Goal: Task Accomplishment & Management: Manage account settings

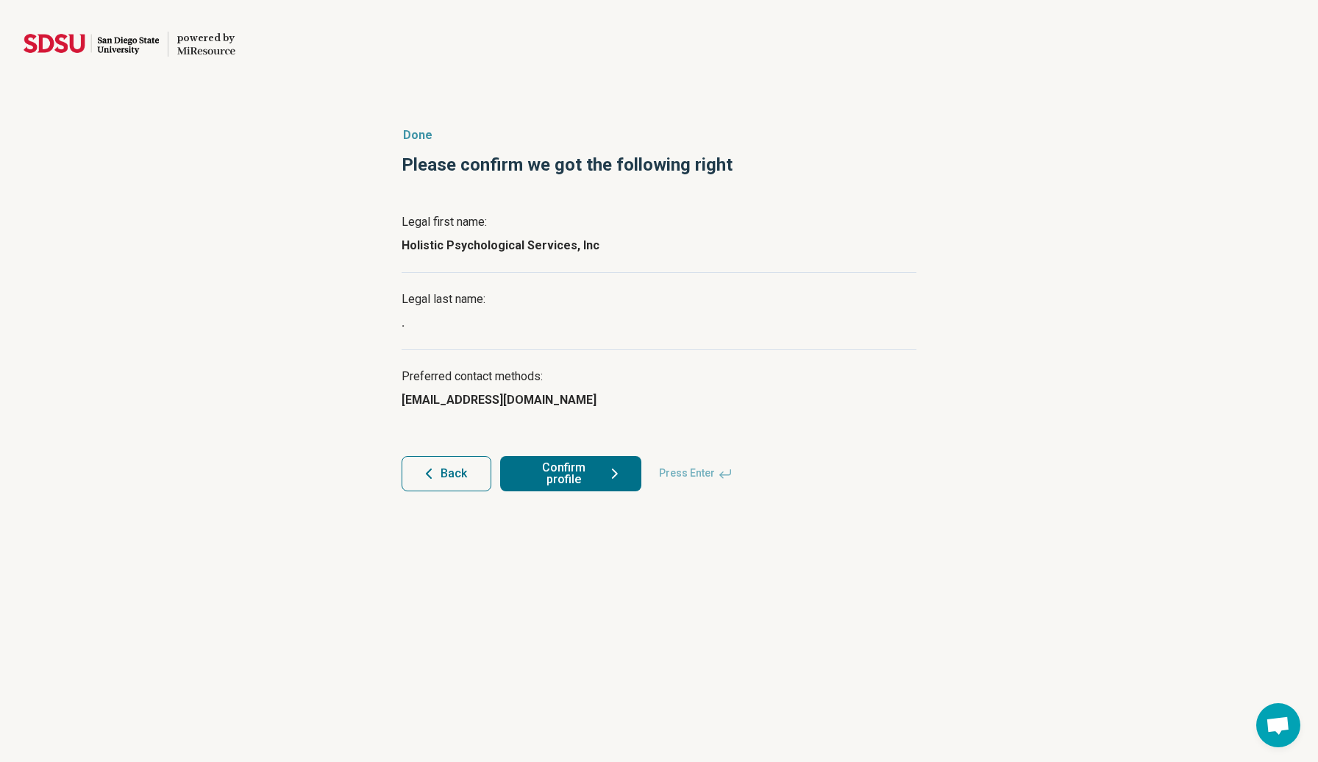
click at [605, 474] on button "Confirm profile" at bounding box center [570, 473] width 141 height 35
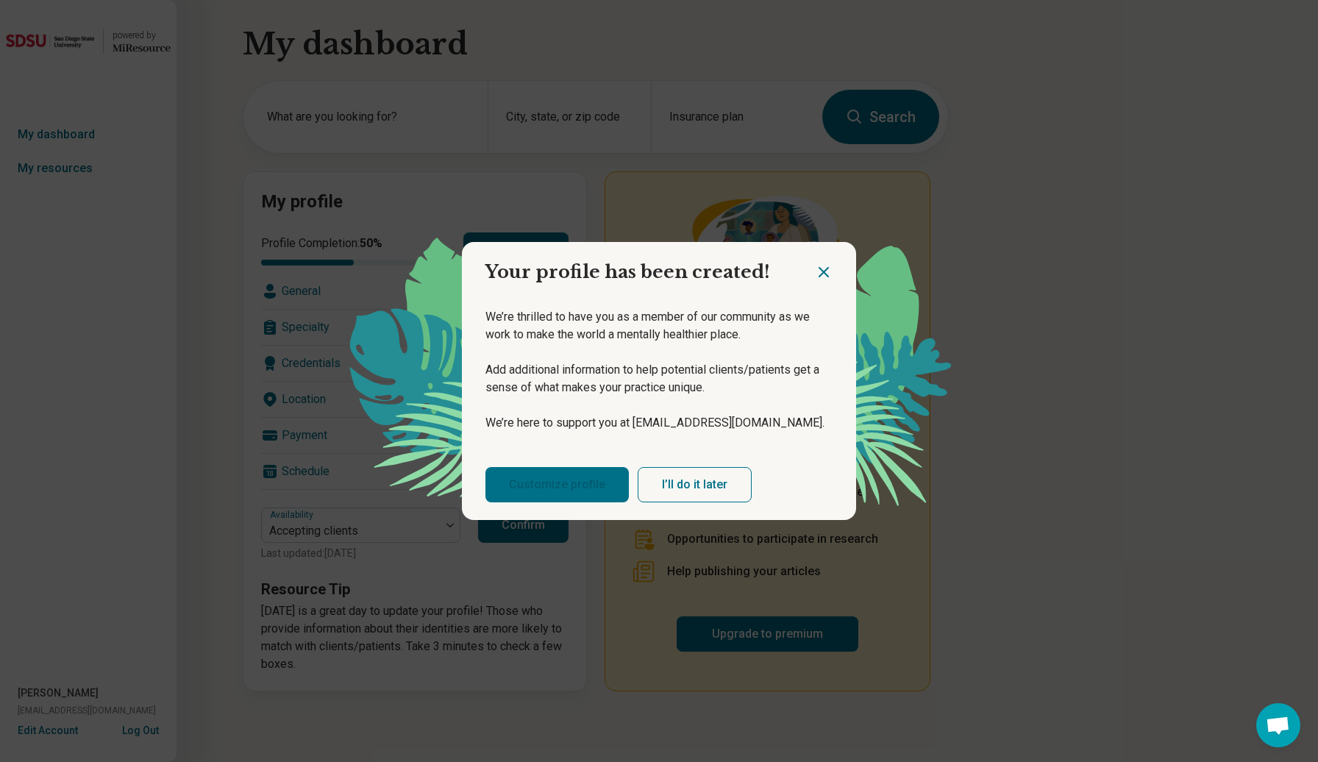
click at [575, 474] on link "Customize profile" at bounding box center [556, 484] width 143 height 35
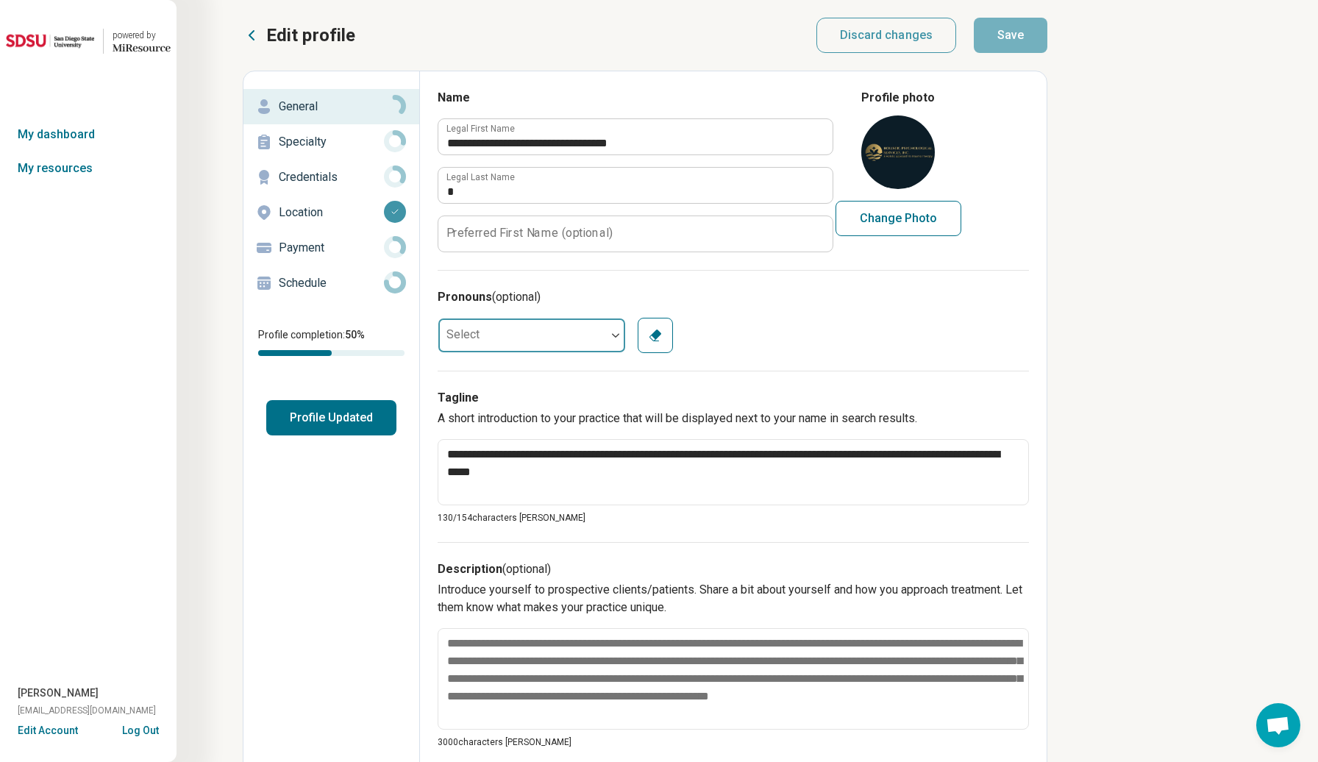
click at [571, 327] on div at bounding box center [522, 335] width 168 height 29
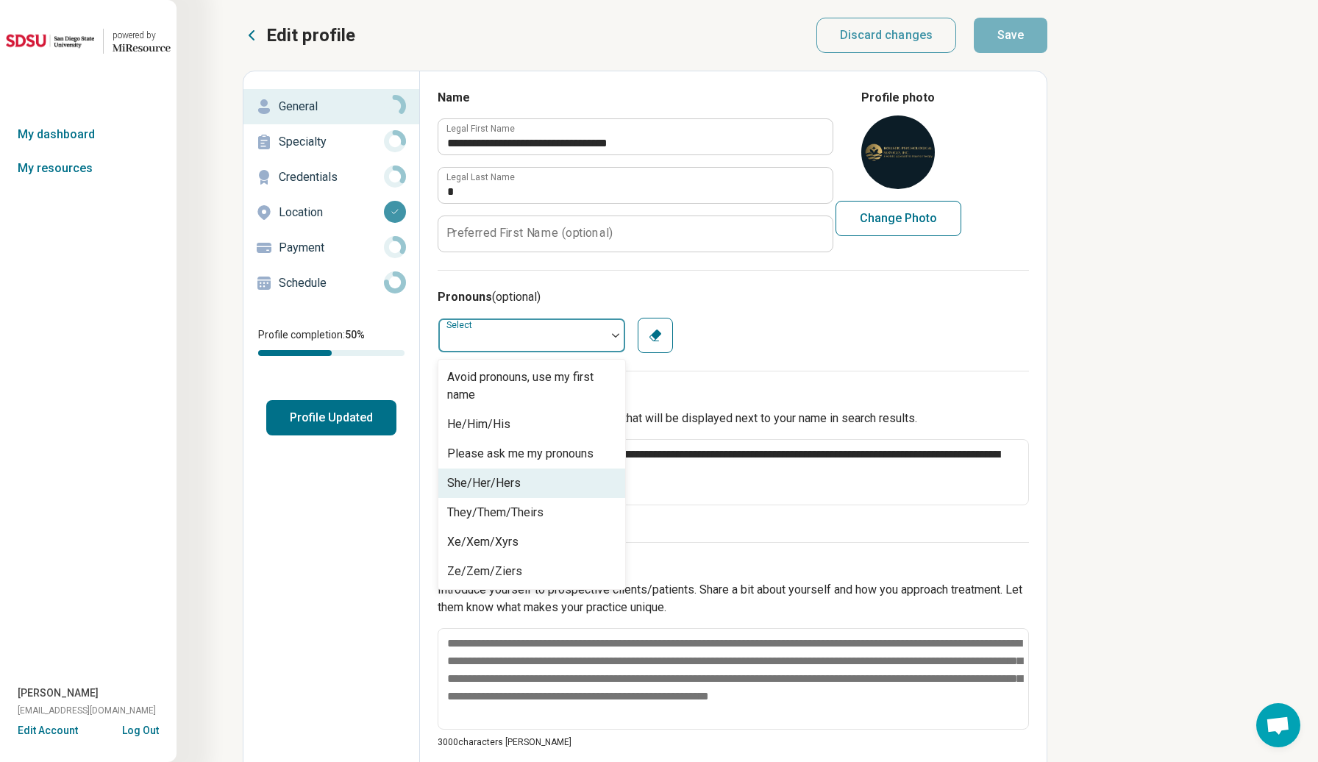
click at [510, 484] on div "She/Her/Hers" at bounding box center [484, 483] width 74 height 18
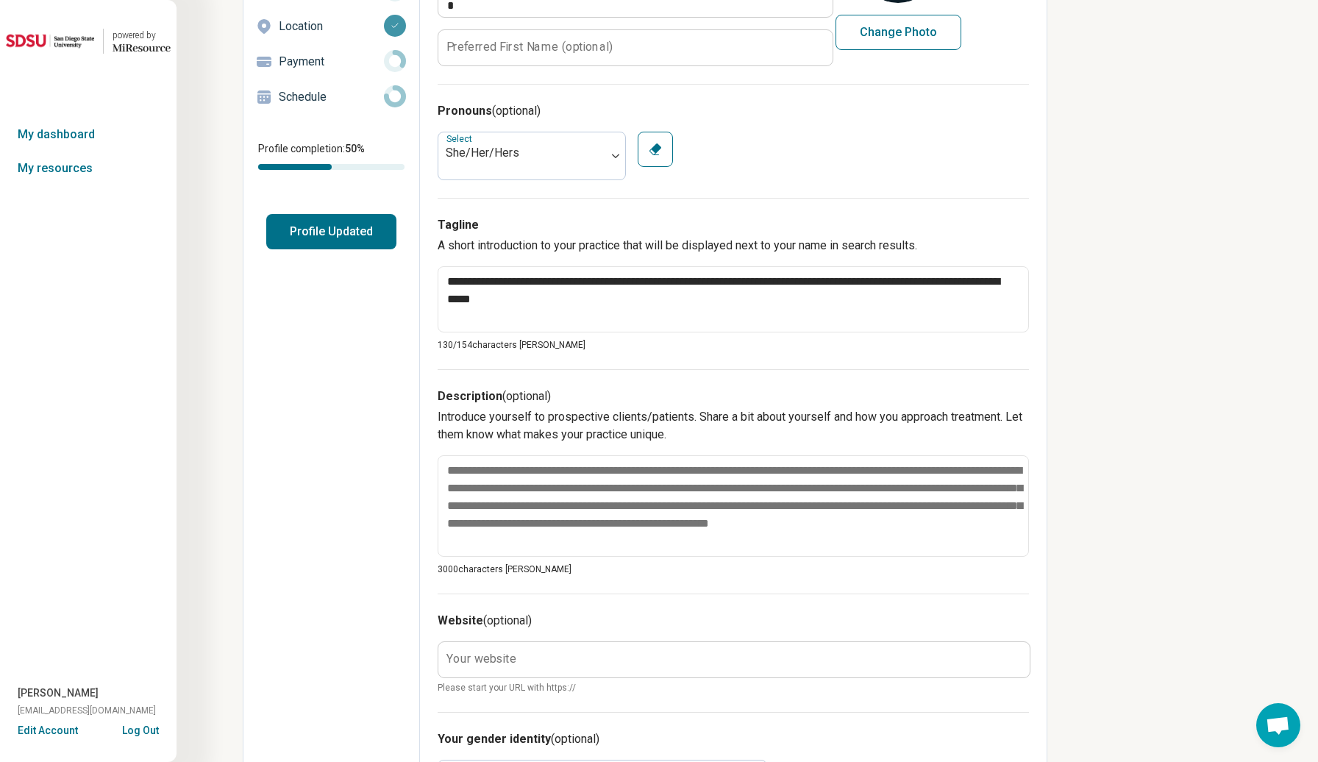
scroll to position [185, 0]
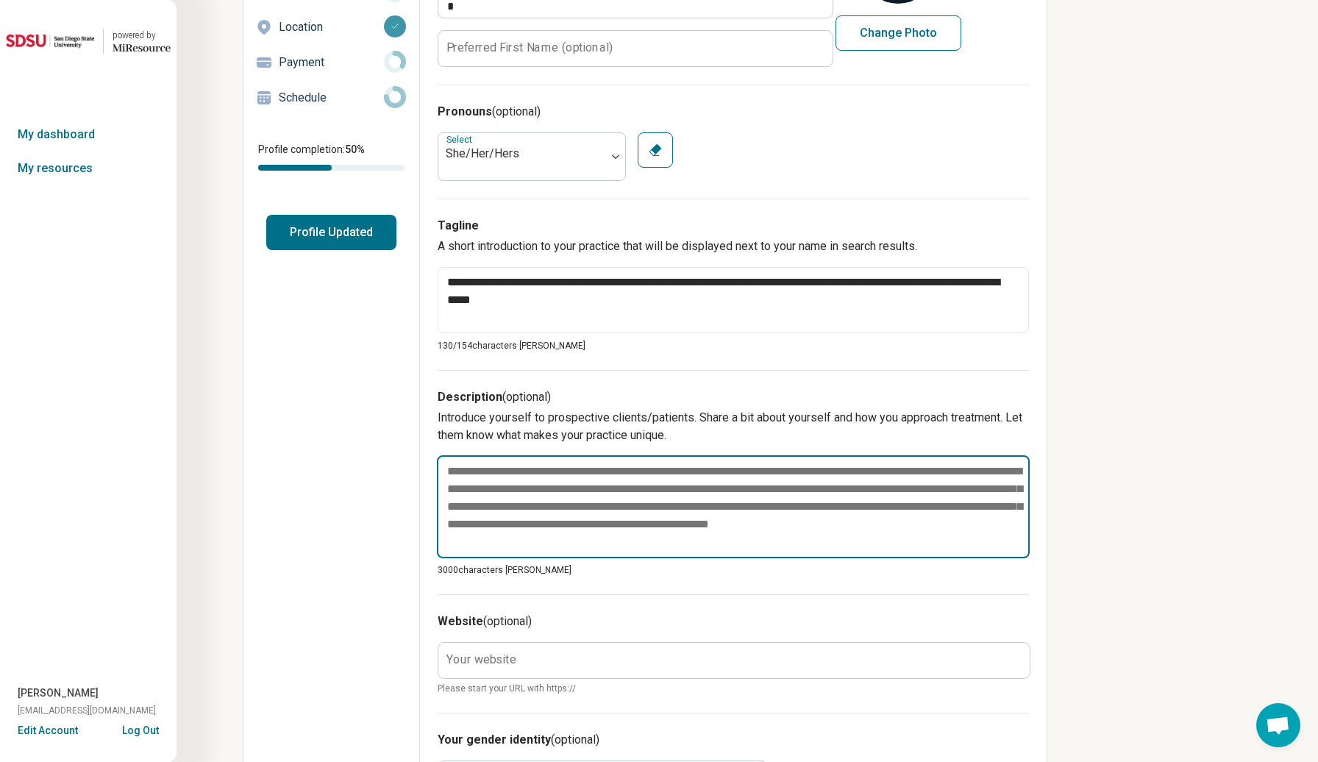
click at [535, 525] on textarea at bounding box center [733, 506] width 593 height 103
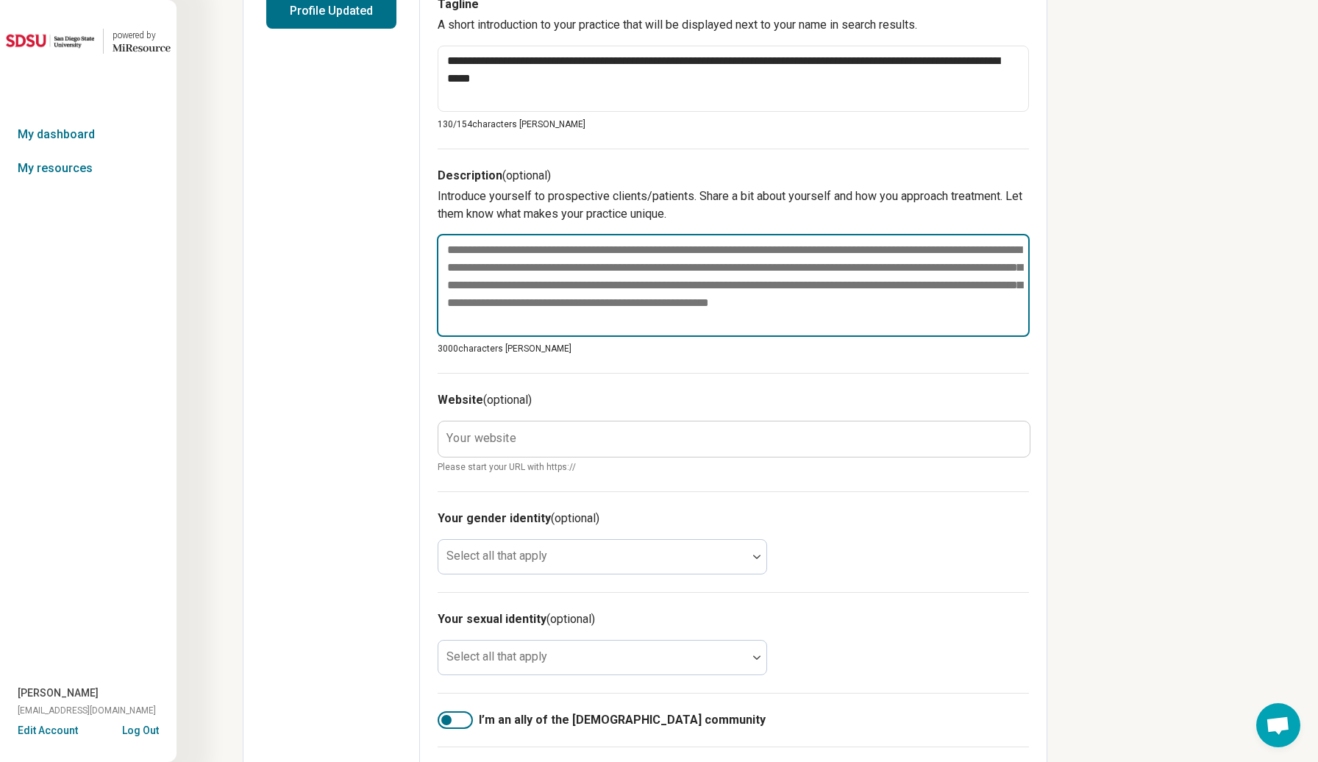
scroll to position [598, 0]
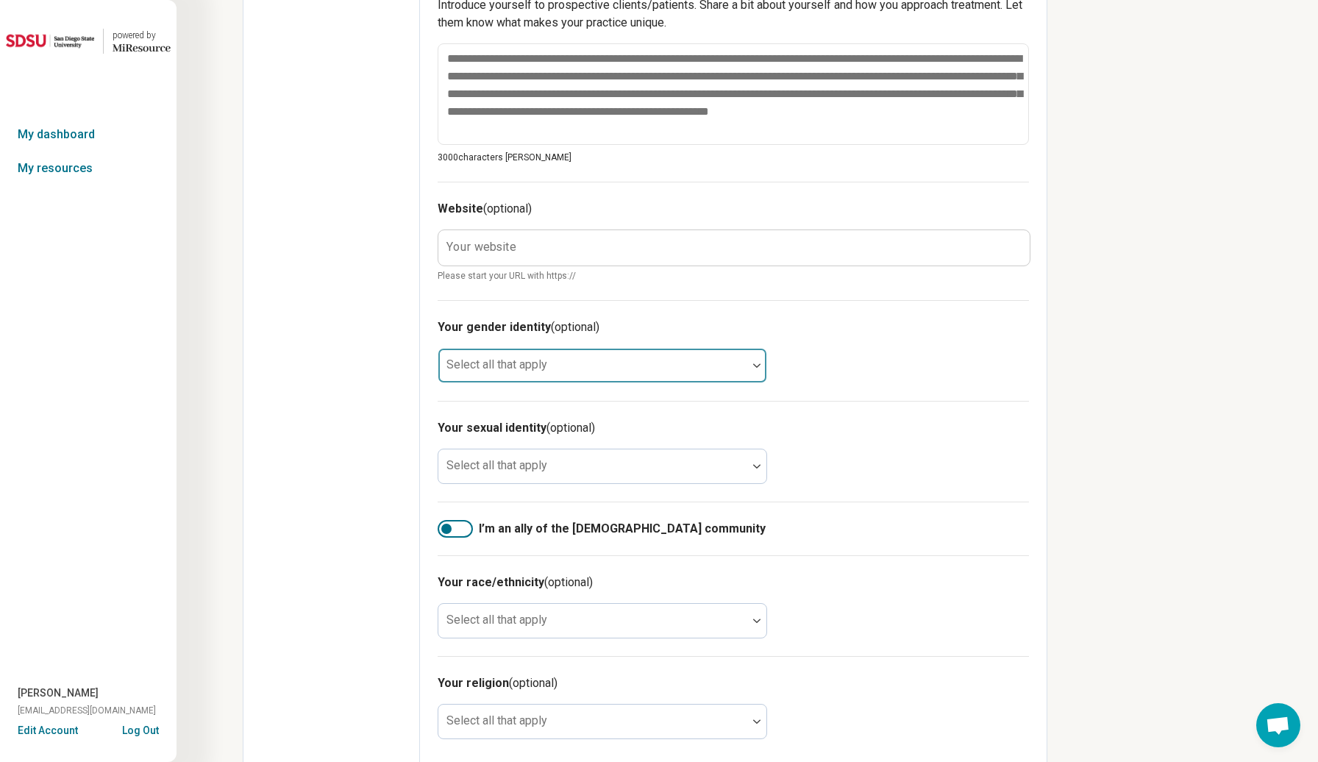
click at [502, 361] on div at bounding box center [592, 371] width 297 height 21
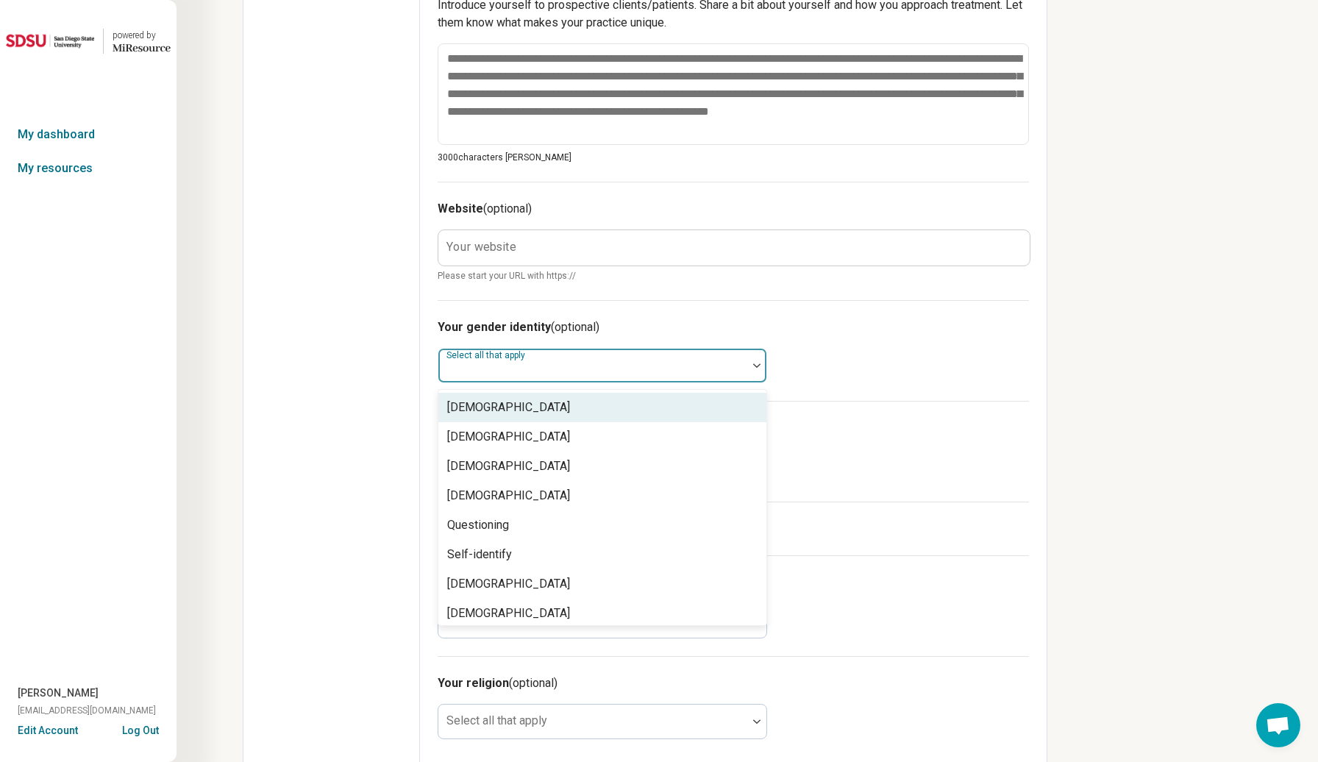
click at [513, 241] on label "Your website" at bounding box center [481, 247] width 70 height 12
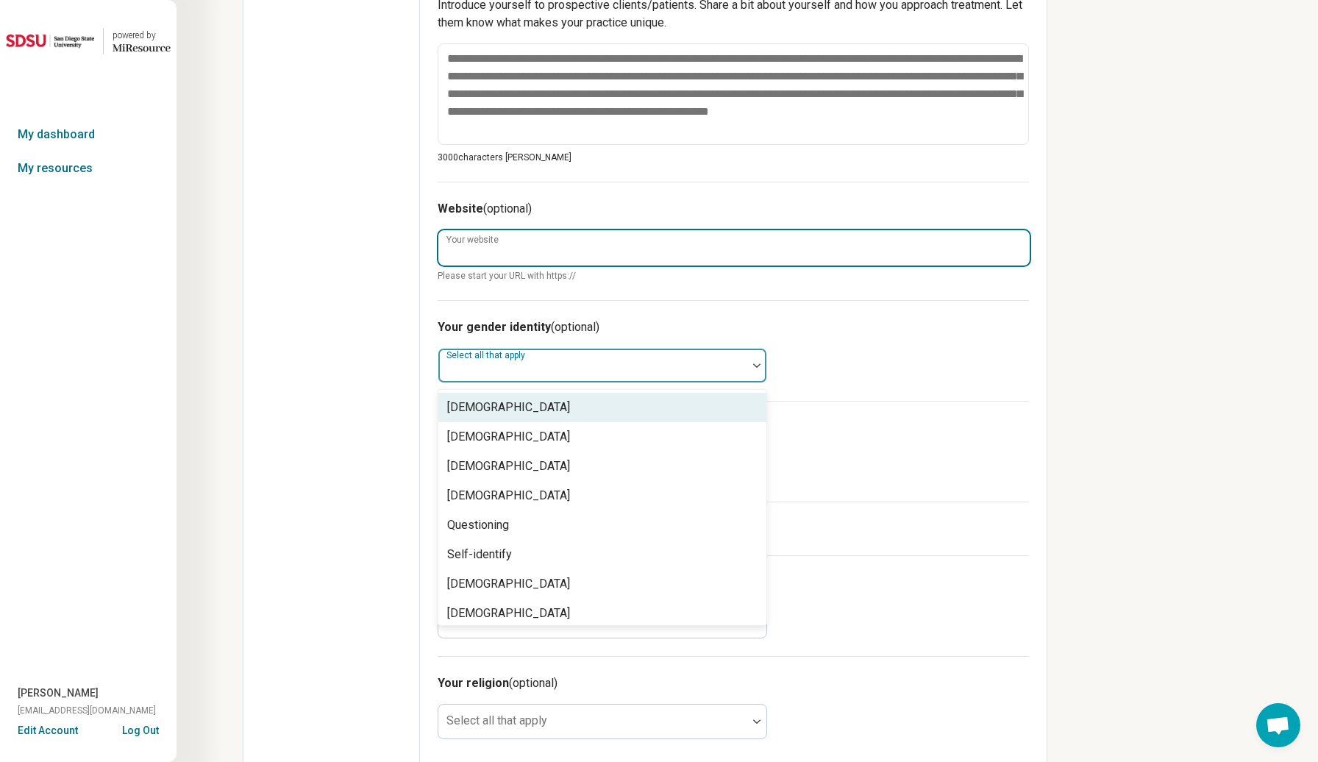
click at [513, 231] on input "Your website" at bounding box center [733, 247] width 591 height 35
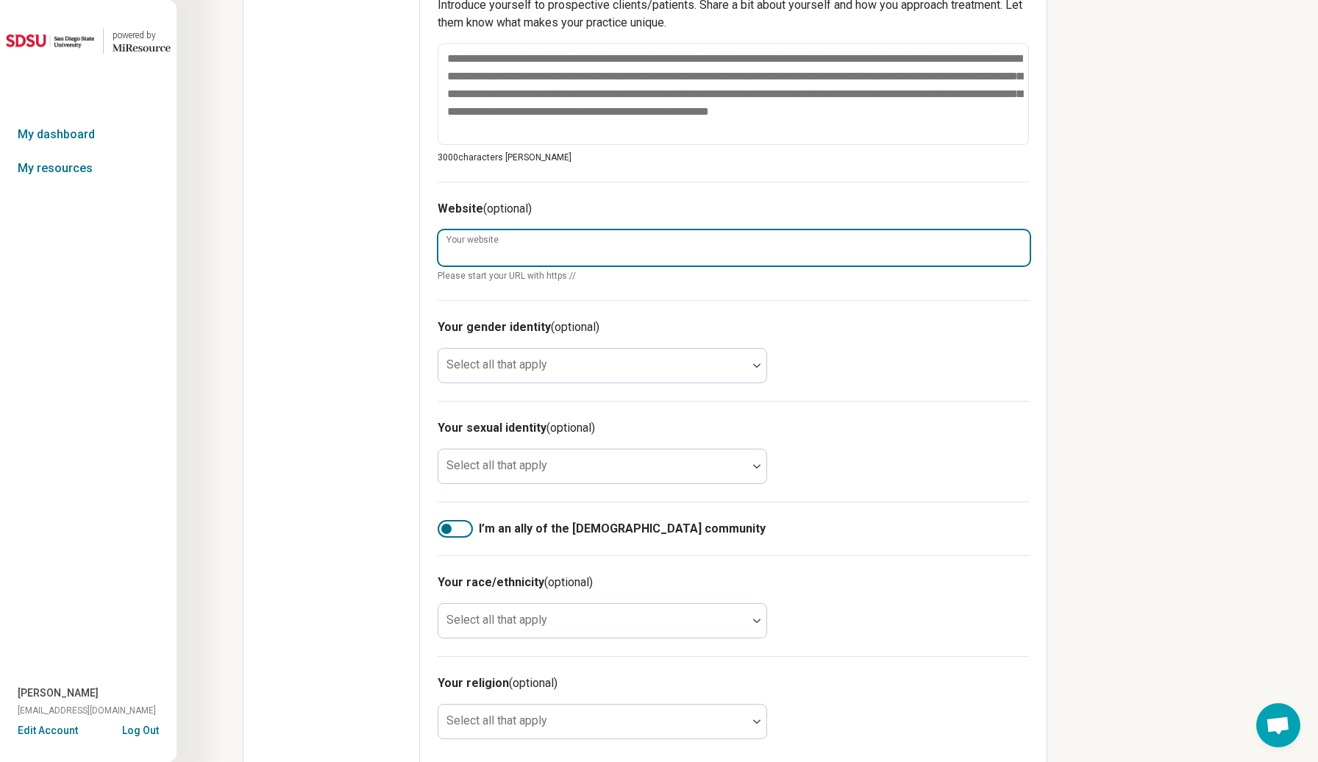
paste input "**********"
type textarea "*"
type input "**********"
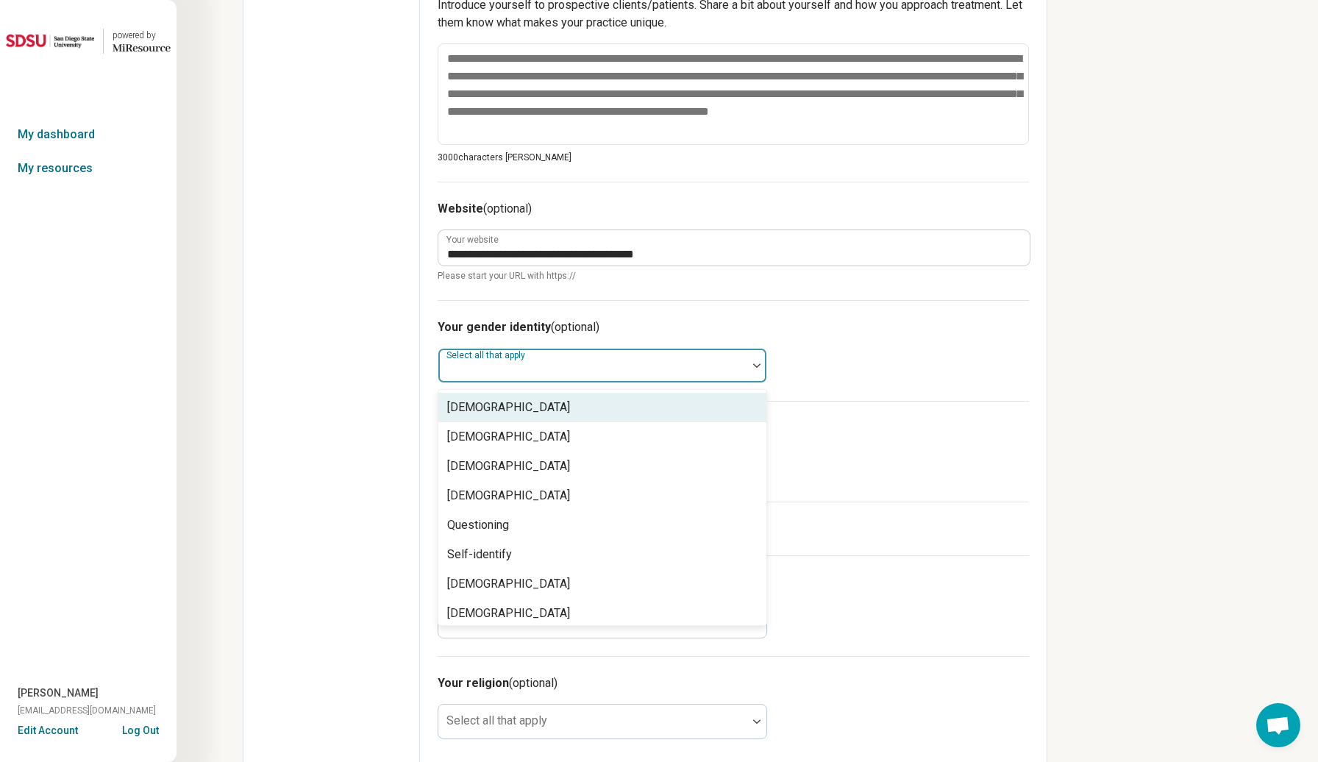
click at [540, 351] on div "Select all that apply" at bounding box center [603, 365] width 330 height 35
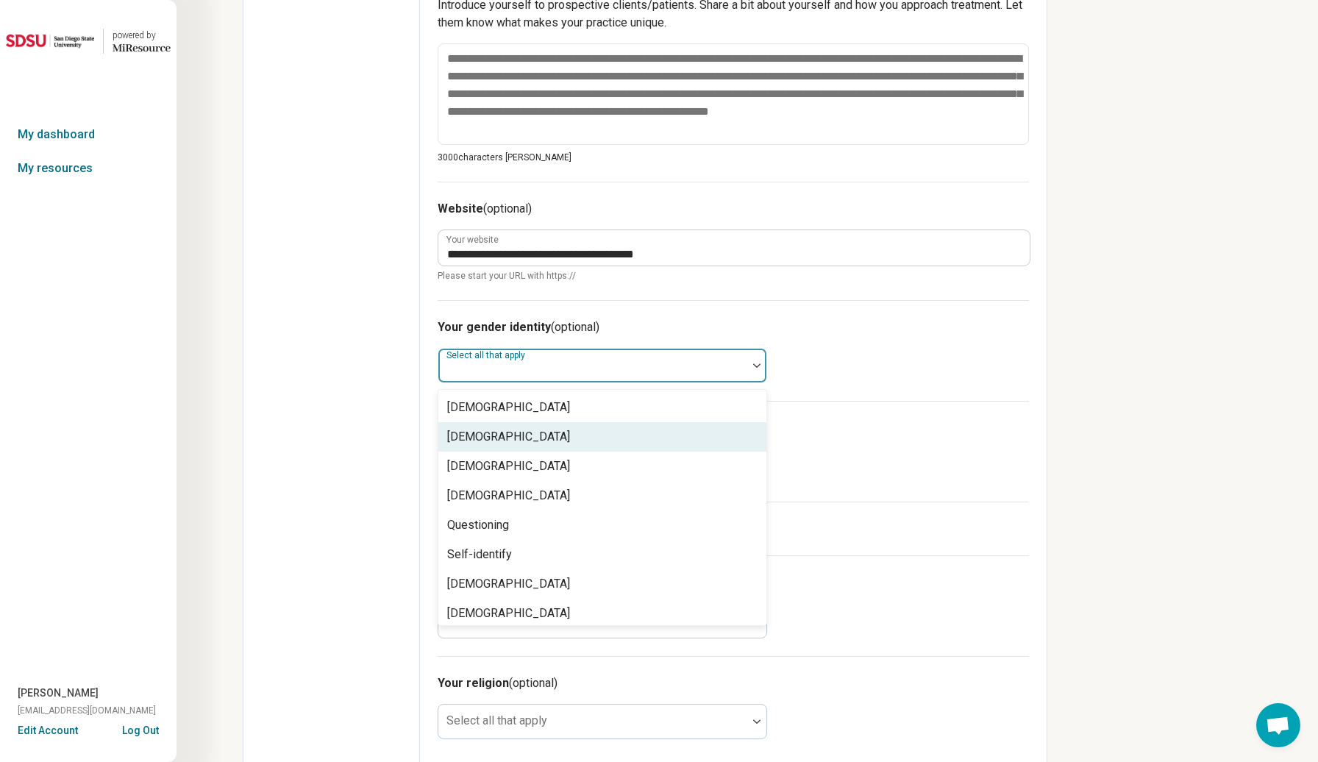
click at [396, 491] on div "Edit profile General Specialty Credentials Location Payment Schedule Profile co…" at bounding box center [331, 123] width 177 height 1301
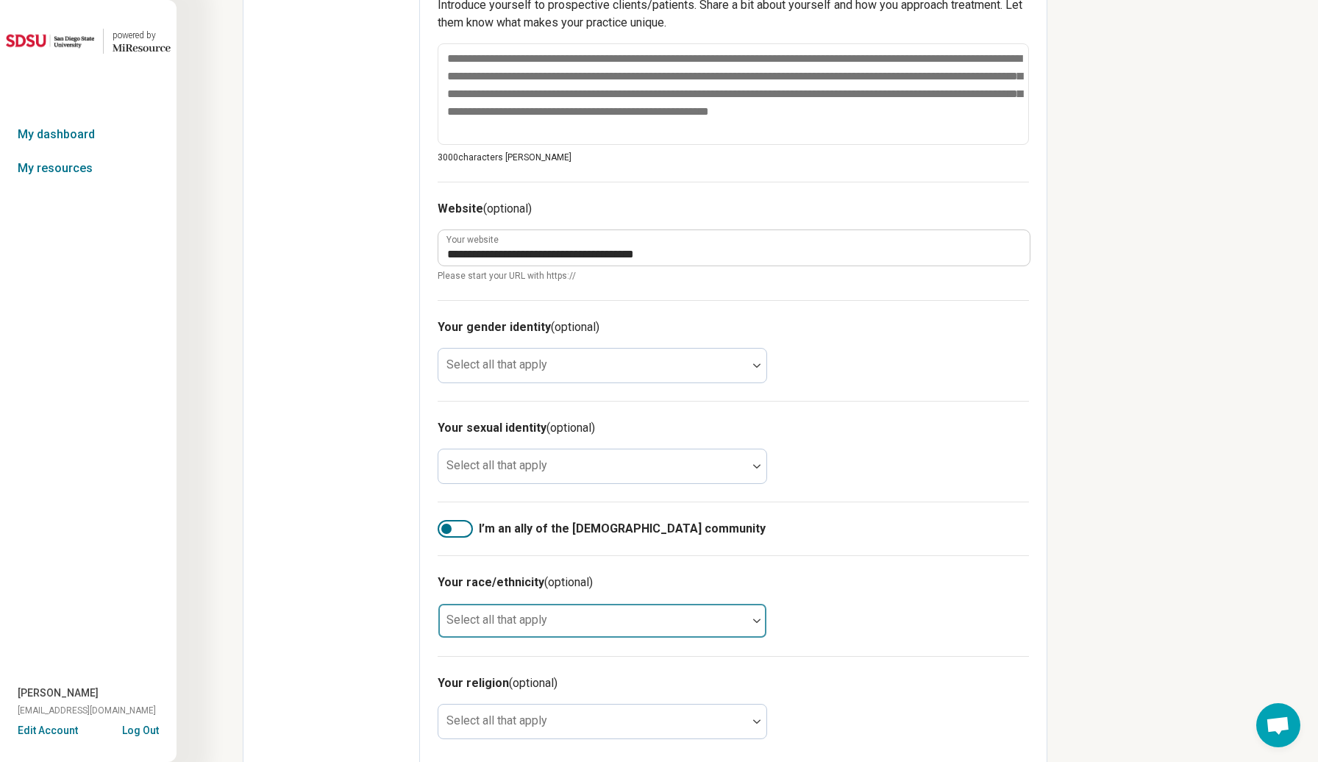
click at [527, 605] on div at bounding box center [592, 621] width 309 height 32
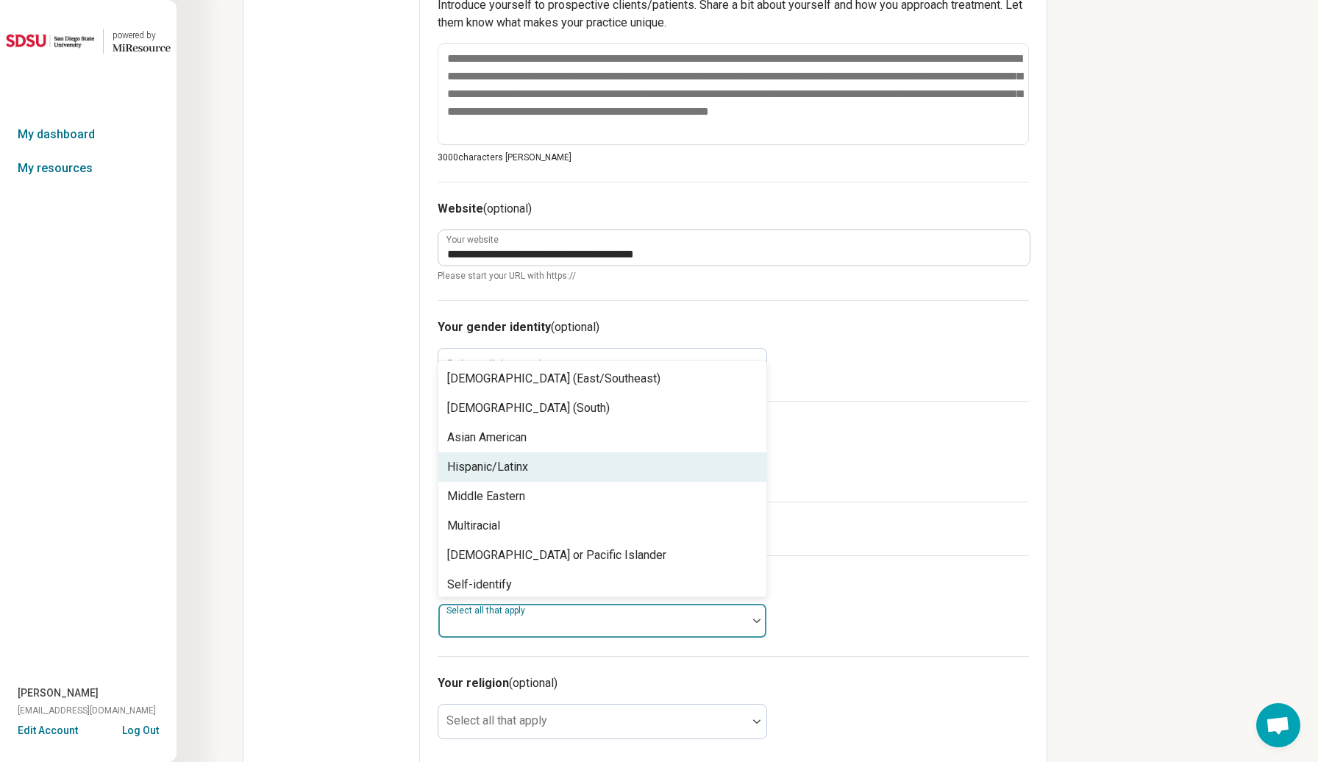
scroll to position [62, 0]
click at [517, 455] on div "Hispanic/Latinx" at bounding box center [487, 464] width 81 height 18
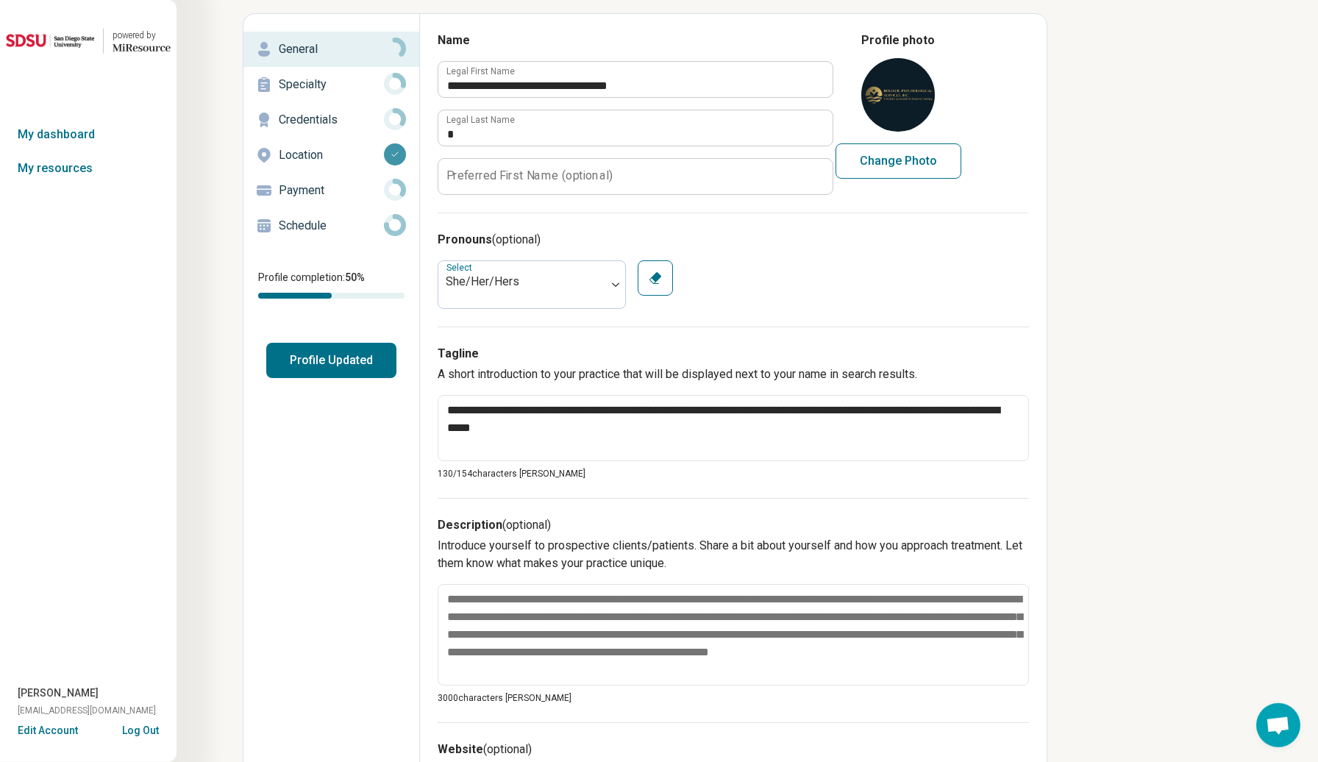
scroll to position [0, 0]
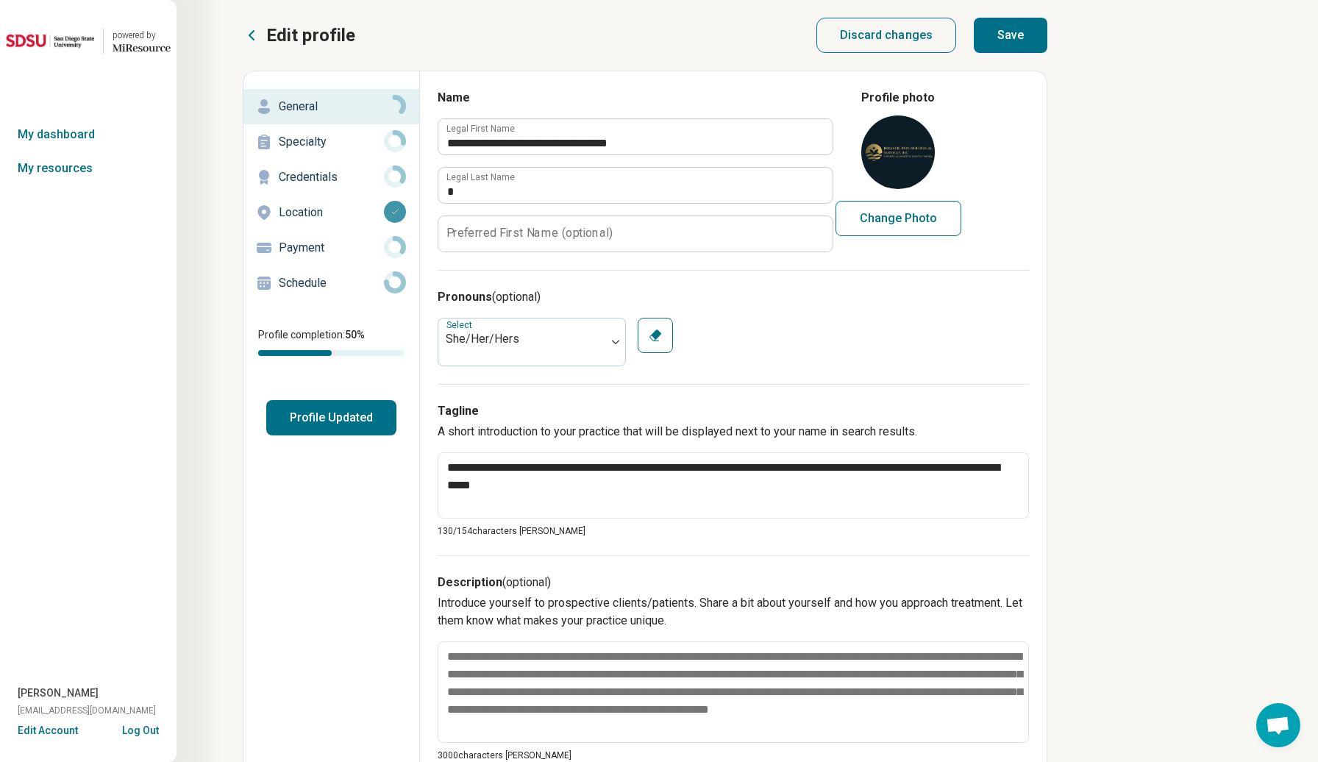
click at [1039, 36] on button "Save" at bounding box center [1011, 35] width 74 height 35
type textarea "*"
click at [293, 144] on p "Specialty" at bounding box center [331, 142] width 105 height 18
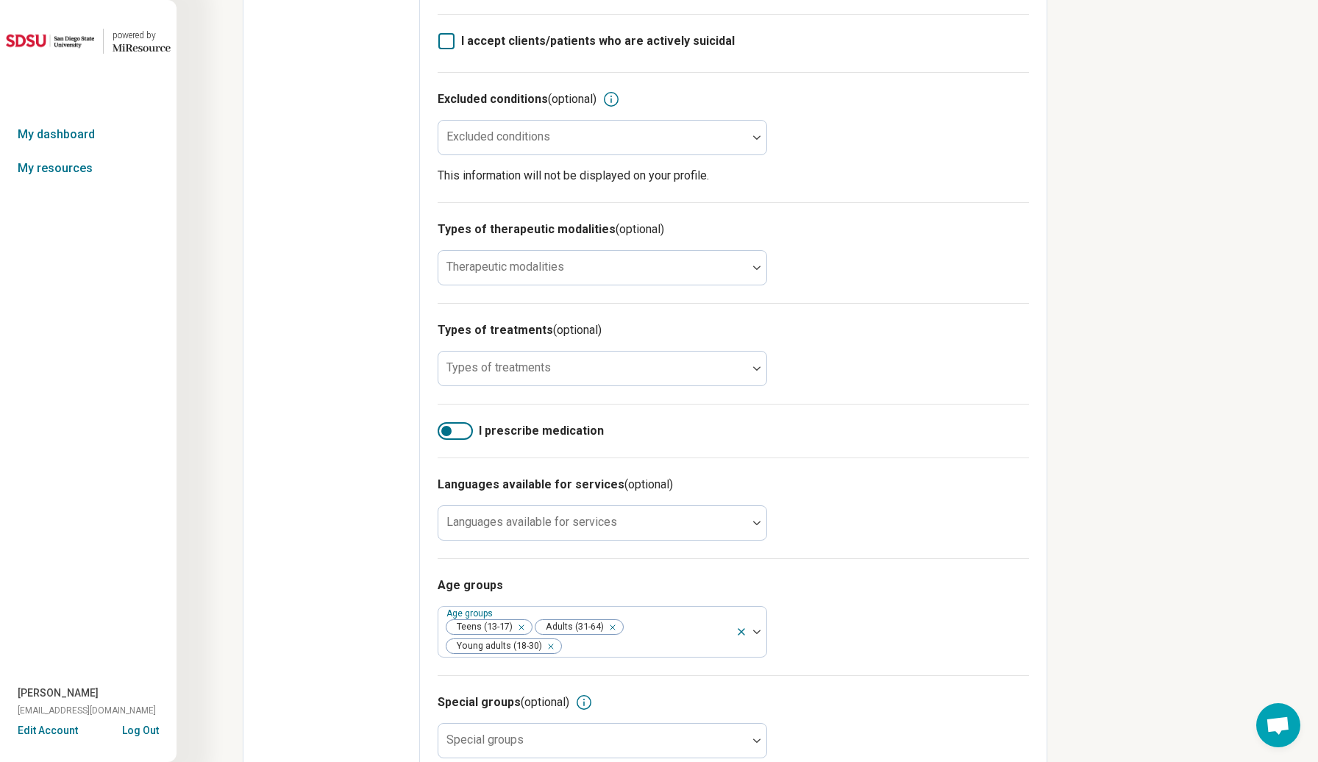
scroll to position [548, 0]
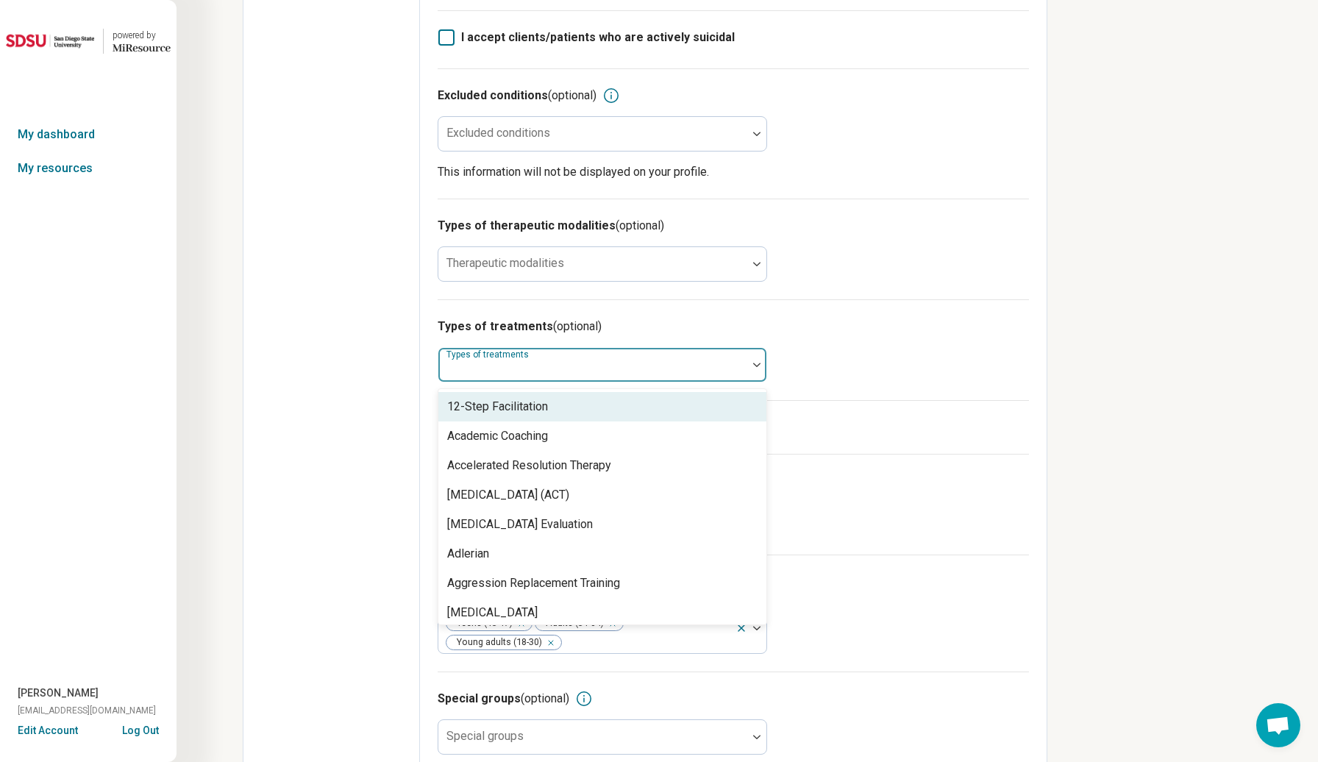
click at [500, 370] on div at bounding box center [592, 370] width 297 height 21
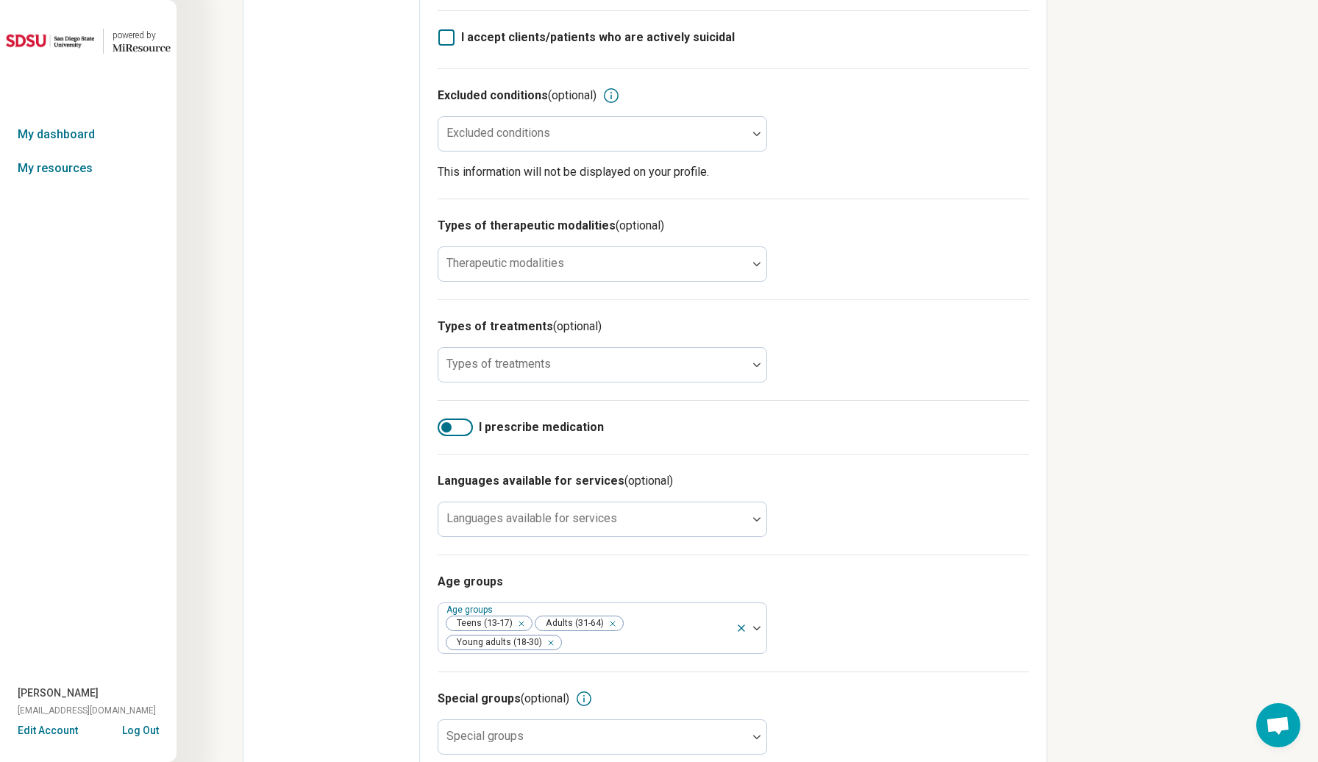
click at [372, 485] on div "Edit profile General Specialty Credentials Location Payment Schedule Profile co…" at bounding box center [331, 156] width 177 height 1267
click at [509, 256] on label "Therapeutic modalities" at bounding box center [505, 263] width 118 height 14
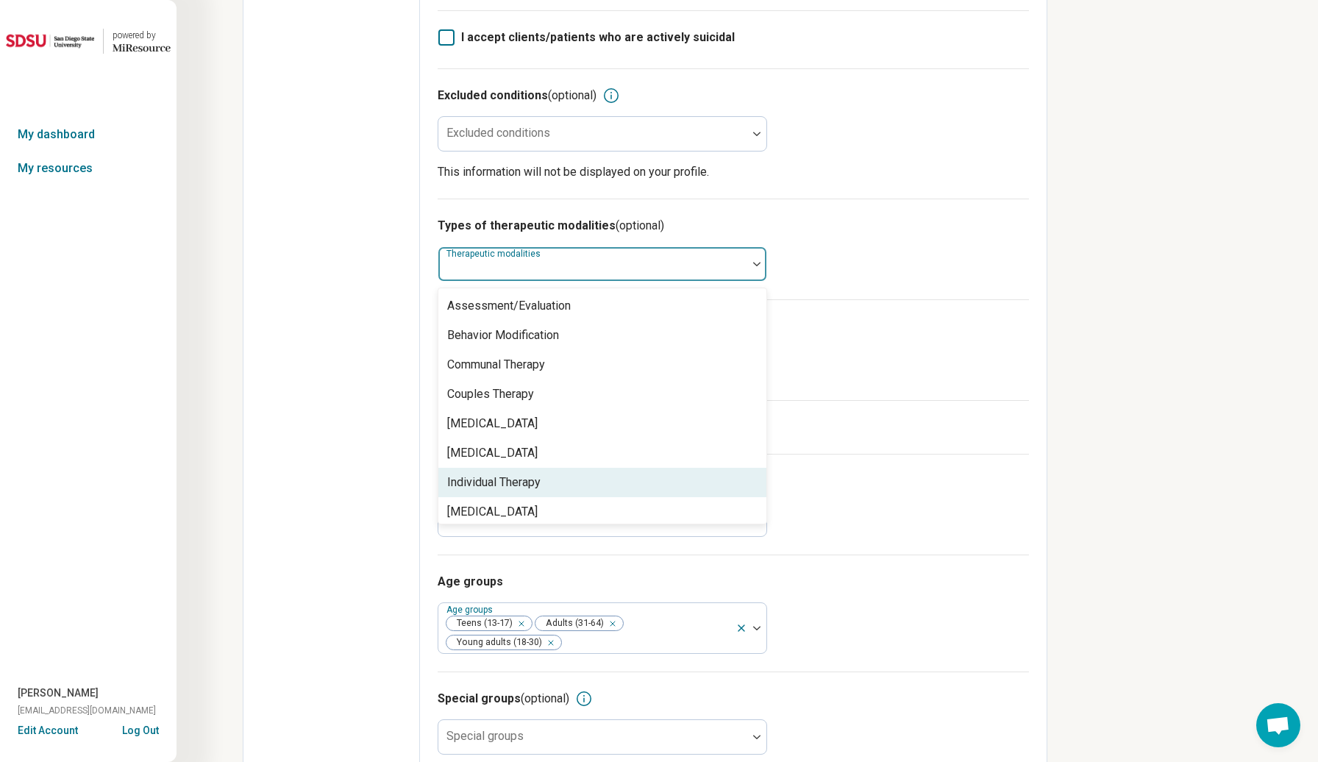
click at [485, 474] on div "Individual Therapy" at bounding box center [493, 483] width 93 height 18
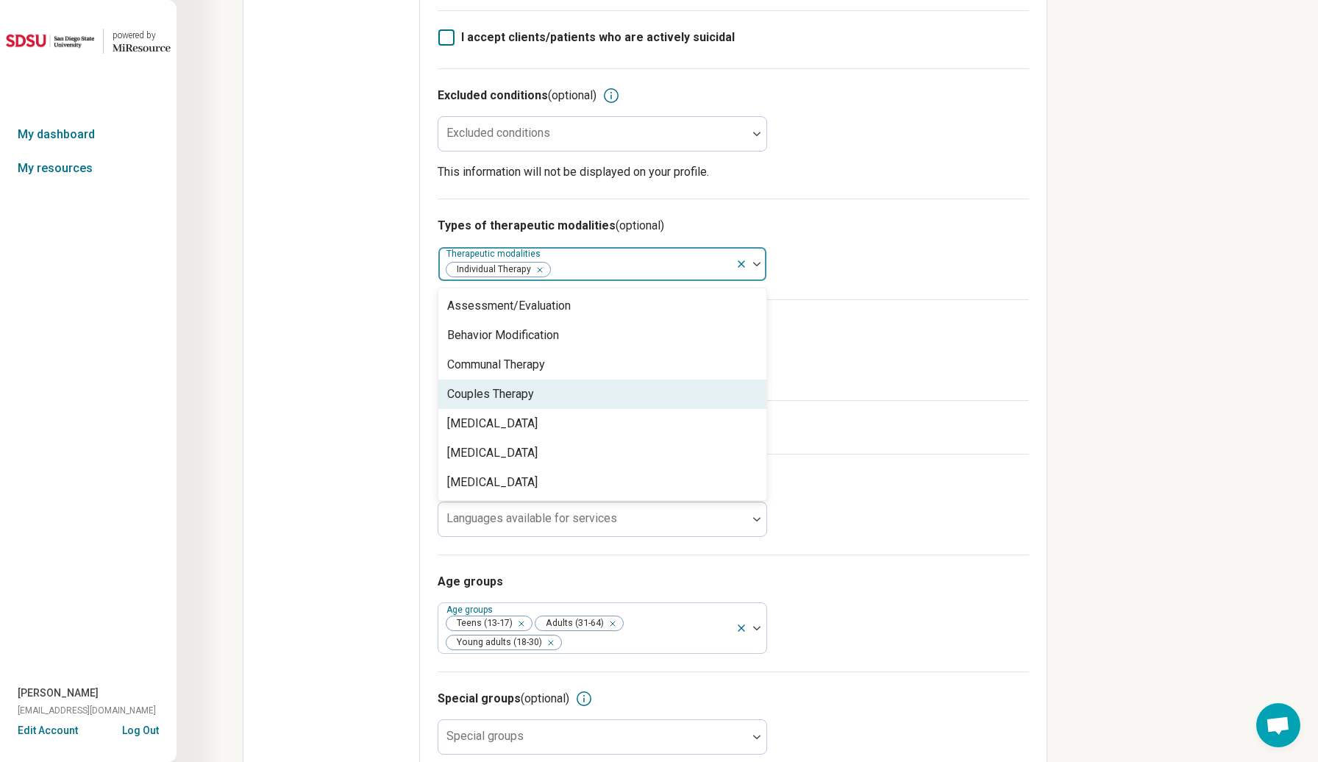
click at [516, 385] on div "Couples Therapy" at bounding box center [490, 394] width 87 height 18
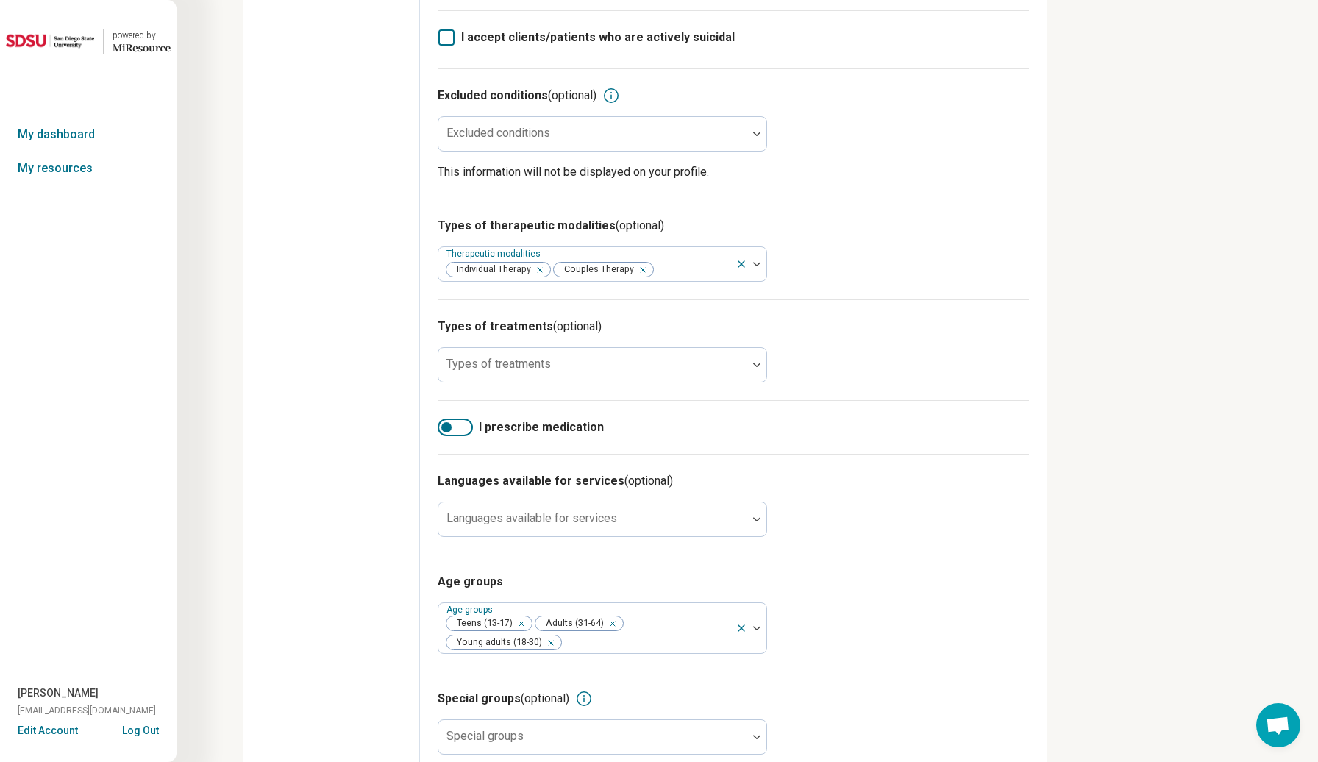
click at [353, 421] on div "Edit profile General Specialty Credentials Location Payment Schedule Profile co…" at bounding box center [331, 156] width 177 height 1267
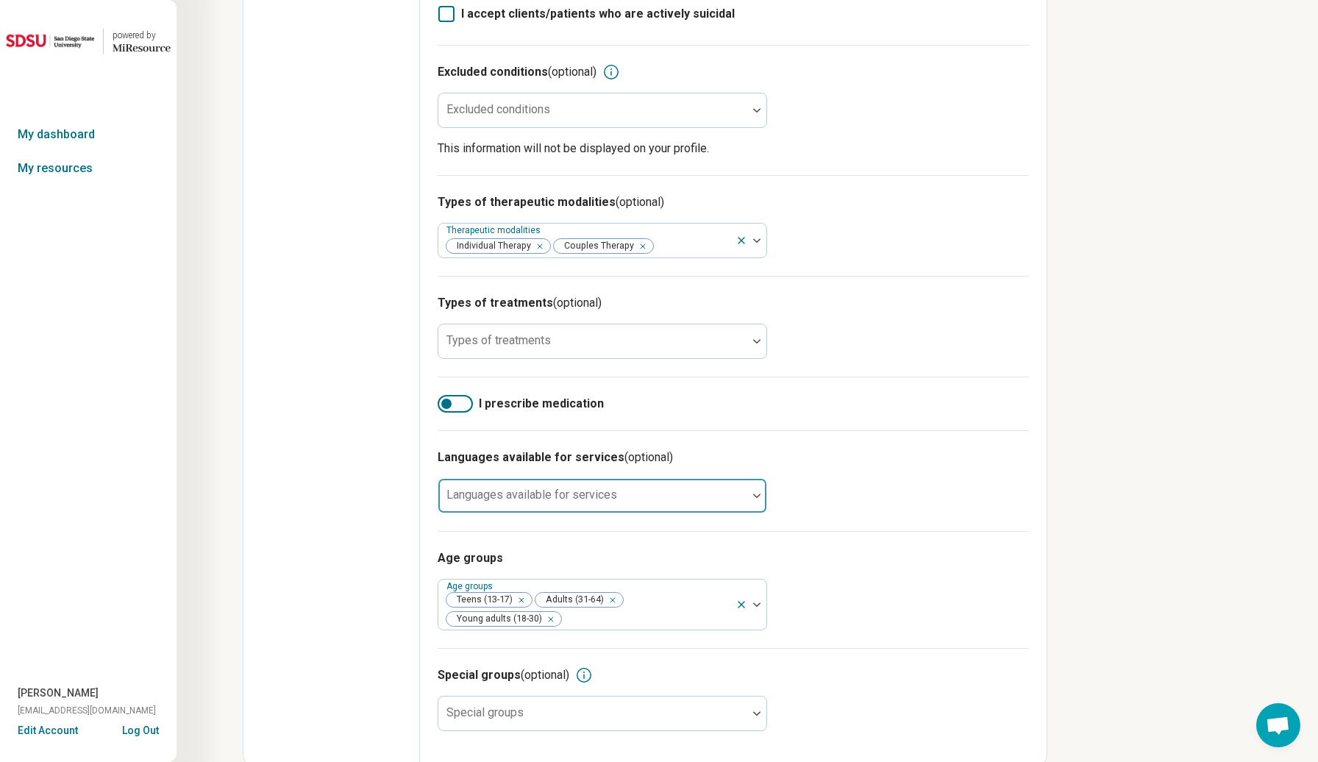
click at [618, 491] on div at bounding box center [592, 501] width 297 height 21
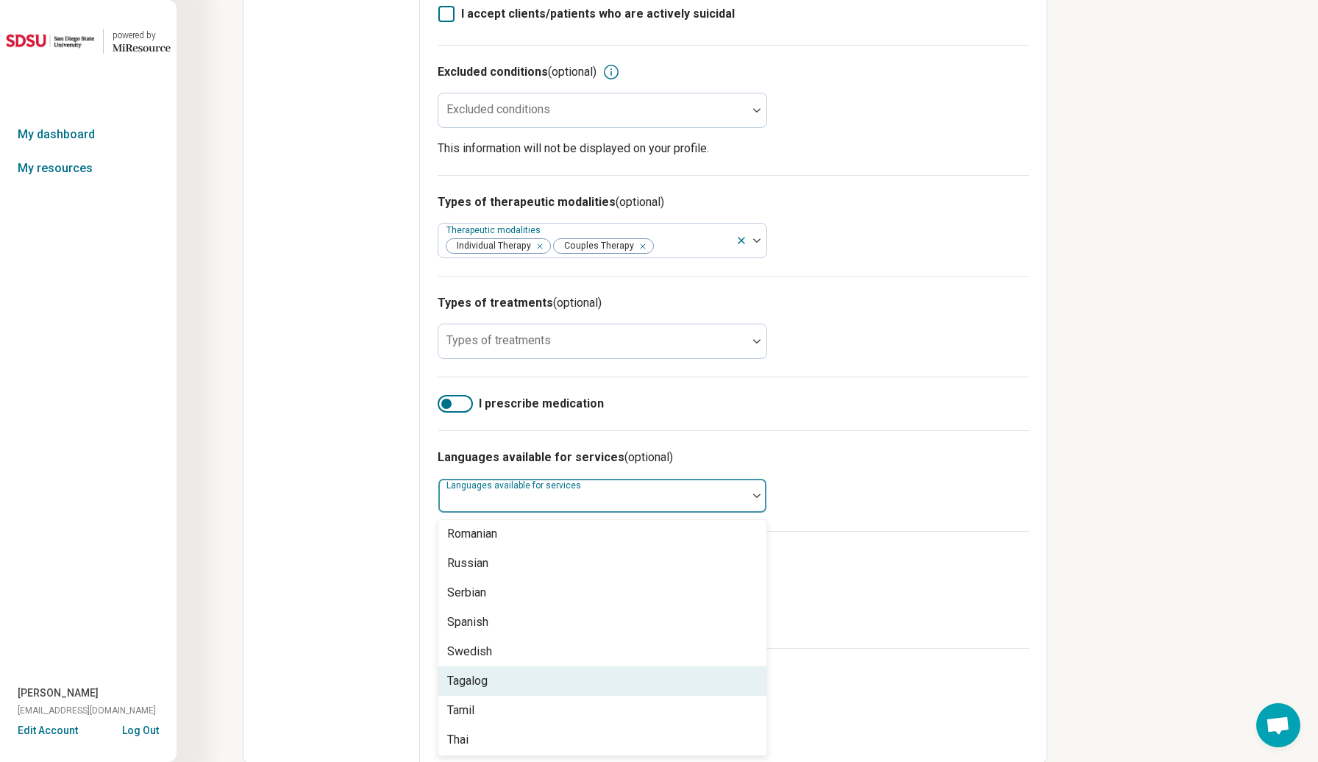
scroll to position [1292, 0]
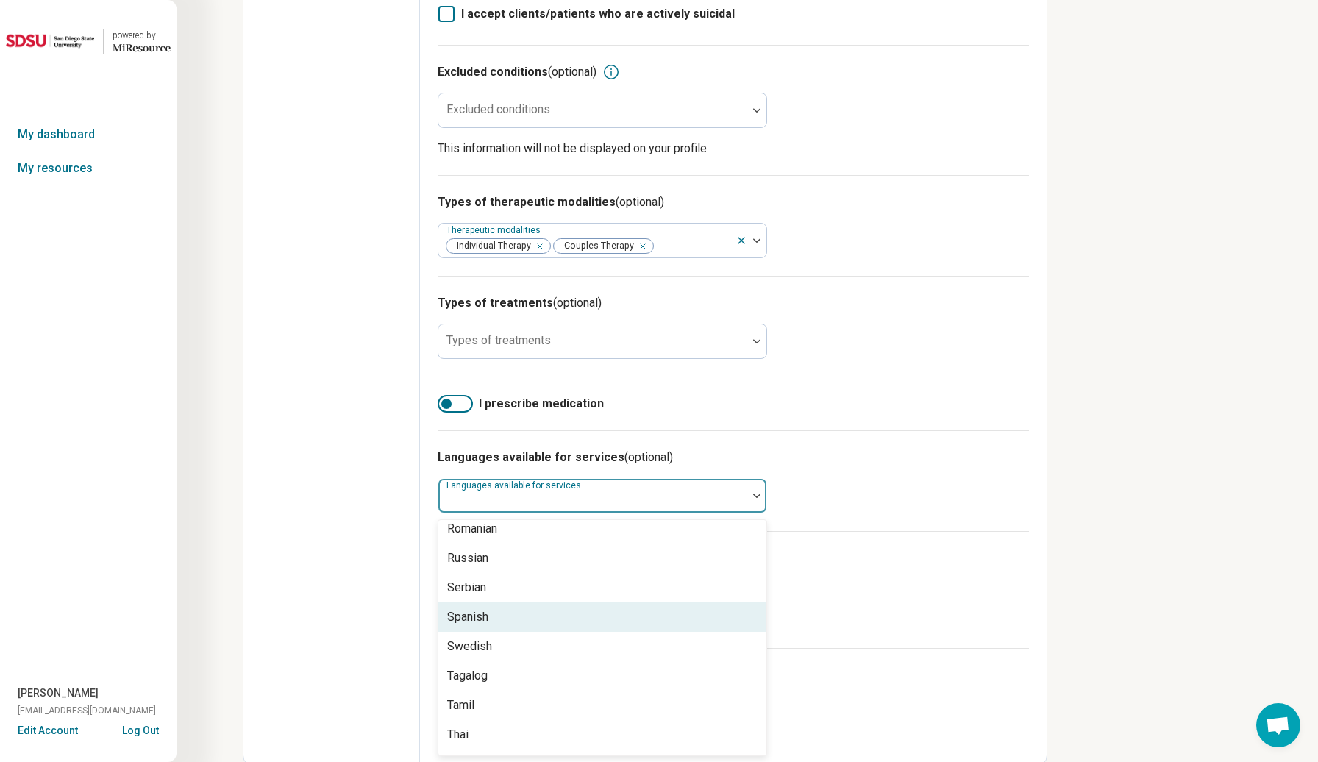
click at [527, 602] on div "Spanish" at bounding box center [602, 616] width 328 height 29
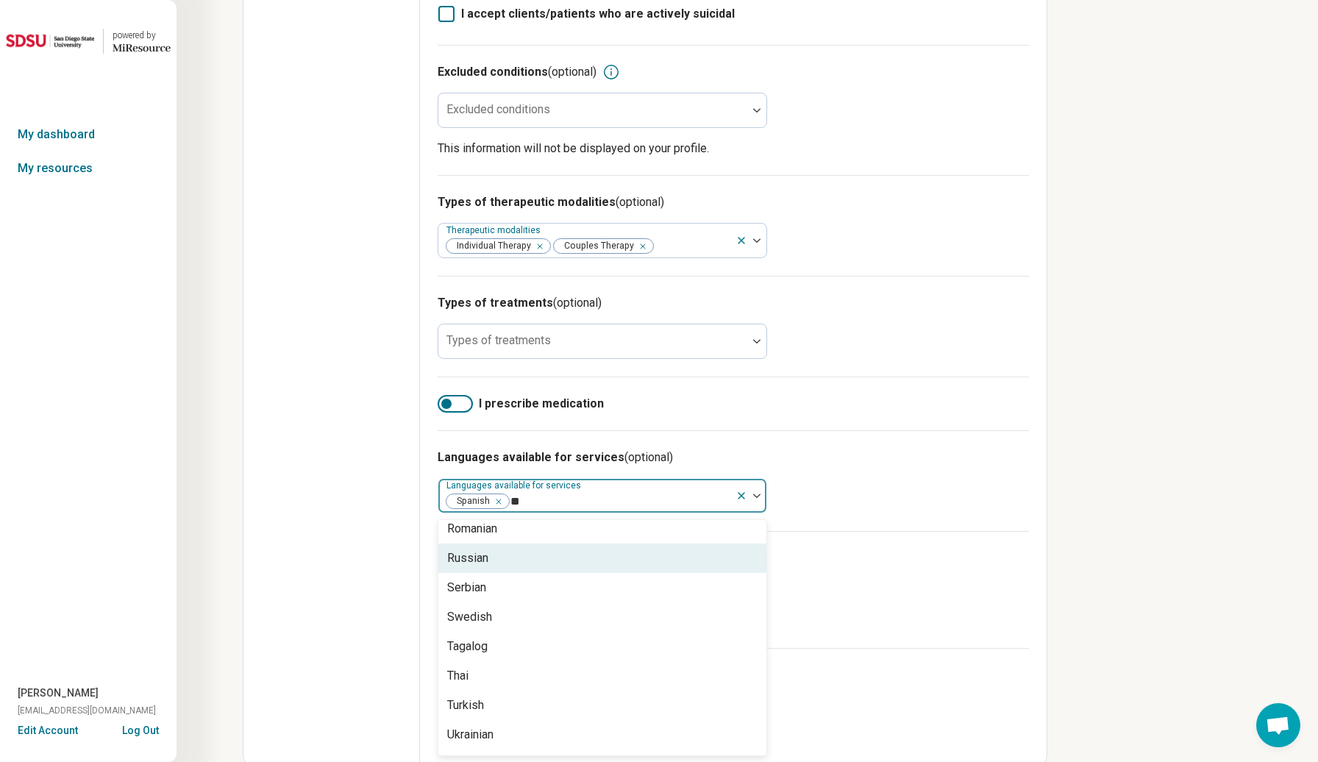
scroll to position [0, 0]
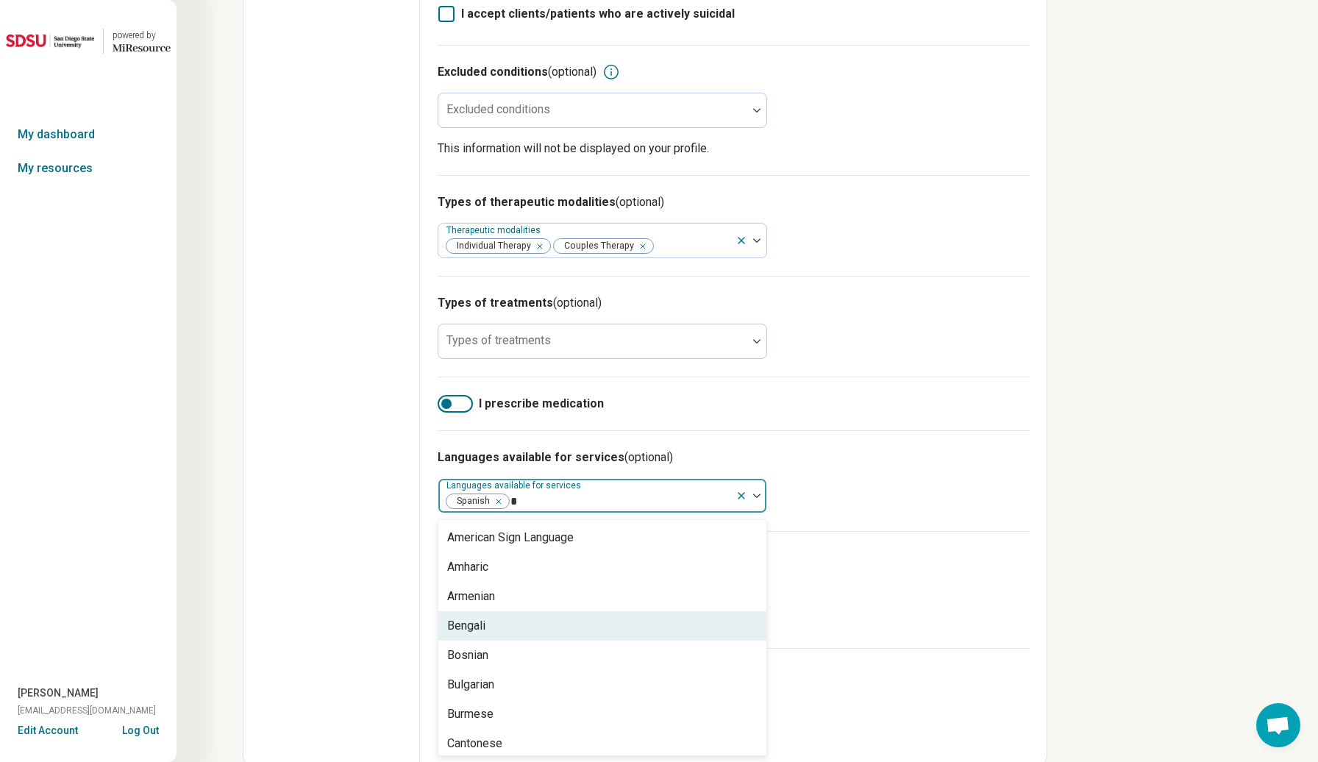
type input "*"
click at [374, 588] on div "Edit profile General Specialty Credentials Location Payment Schedule Profile co…" at bounding box center [331, 133] width 177 height 1267
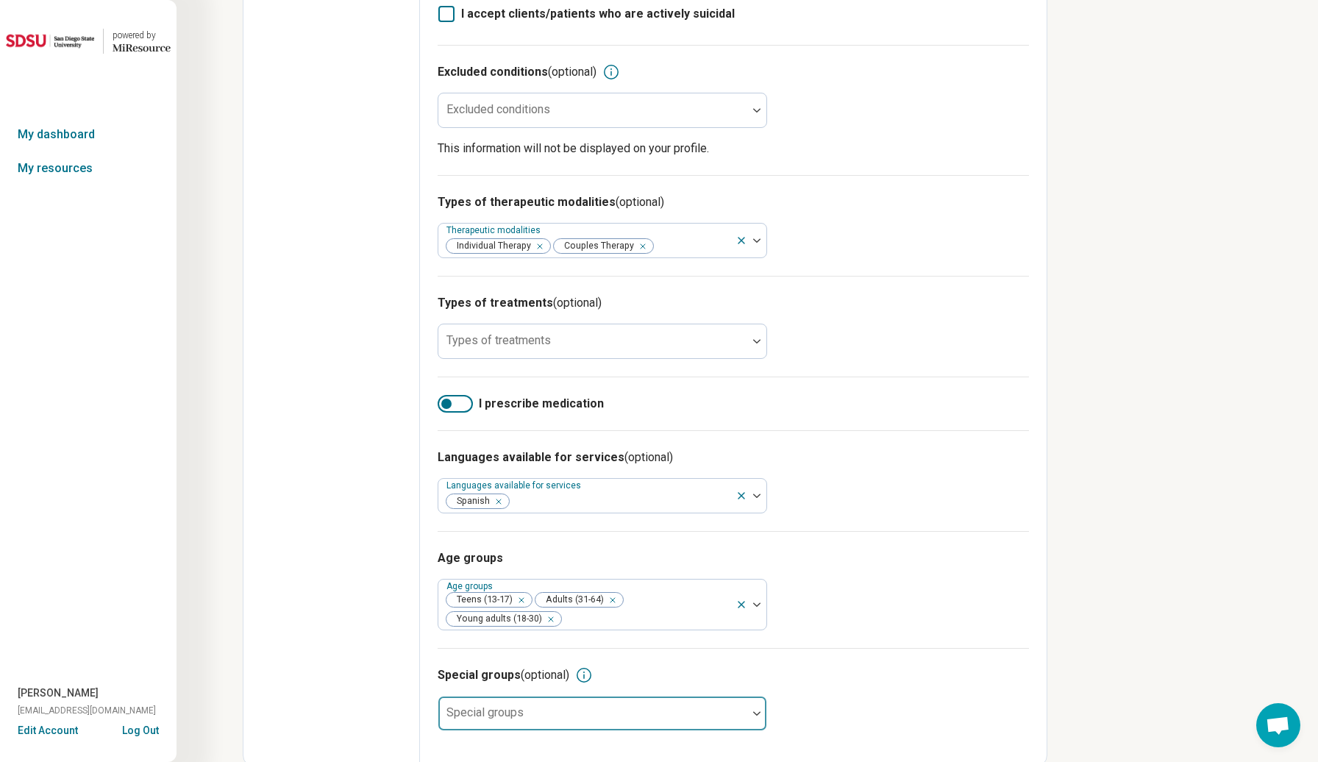
click at [479, 708] on div "Special groups" at bounding box center [603, 713] width 330 height 35
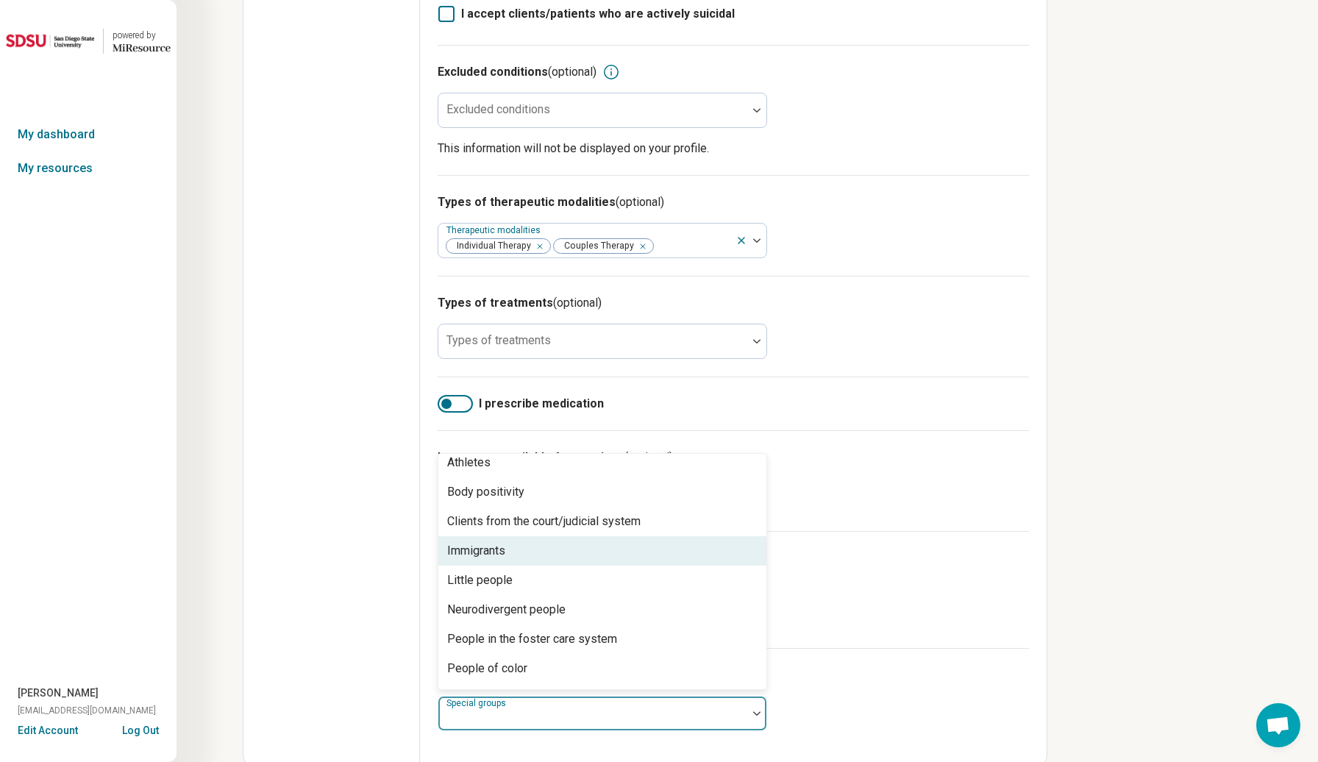
scroll to position [71, 0]
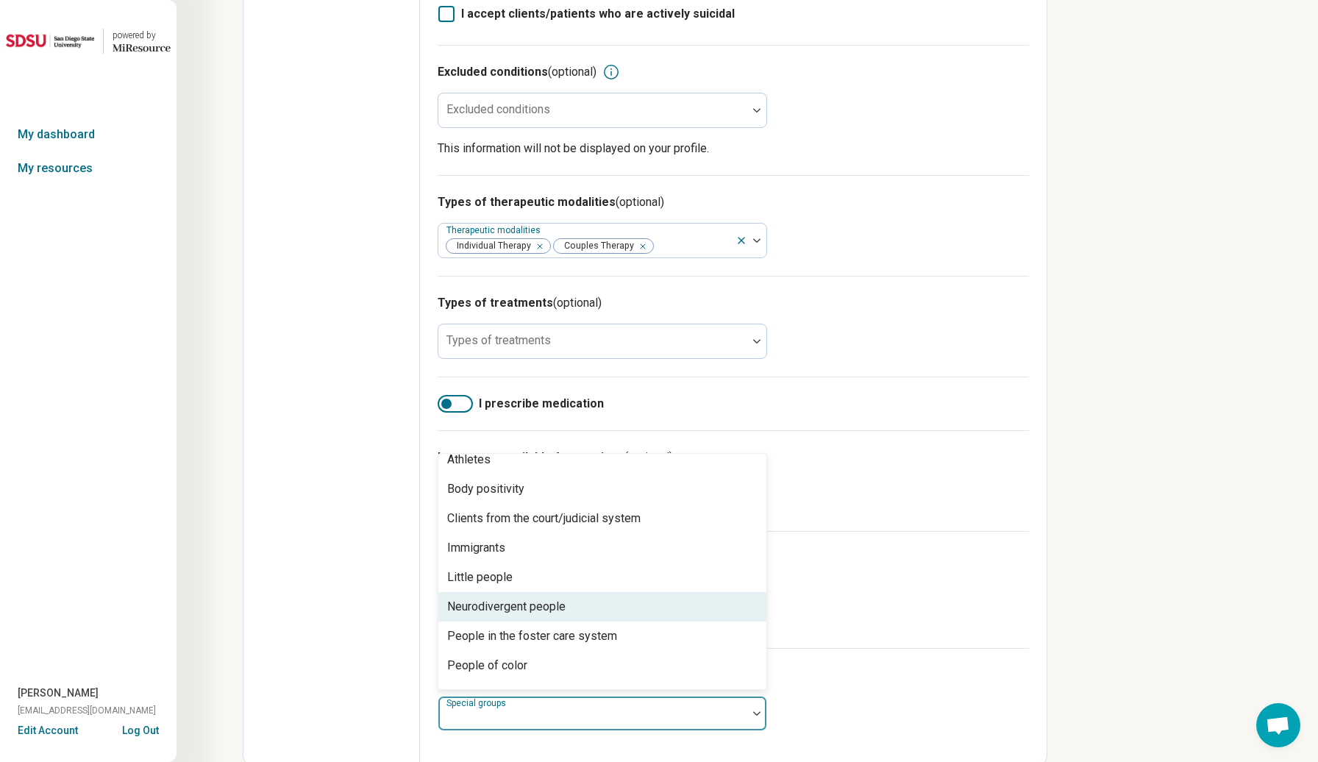
click at [565, 599] on div "Neurodivergent people" at bounding box center [506, 607] width 118 height 18
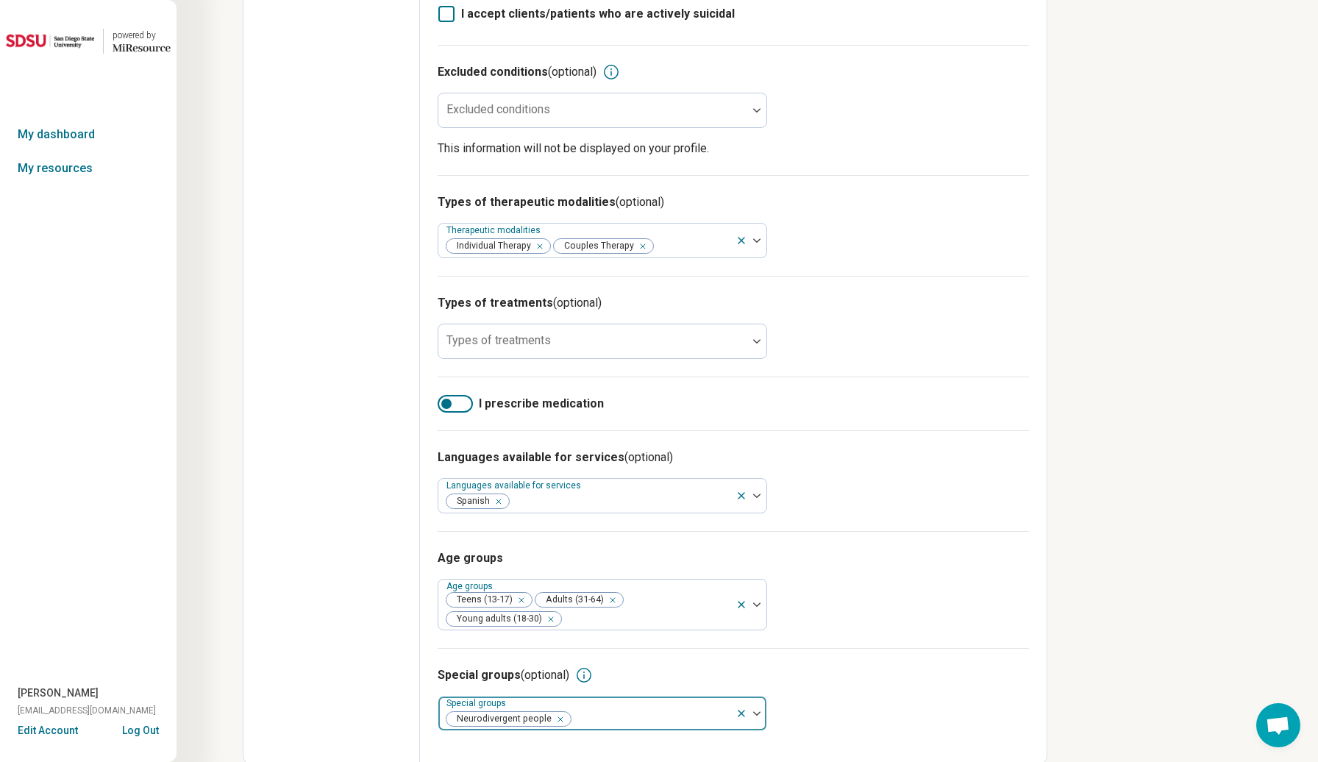
click at [608, 715] on div at bounding box center [650, 719] width 157 height 21
click at [615, 713] on div at bounding box center [650, 719] width 157 height 21
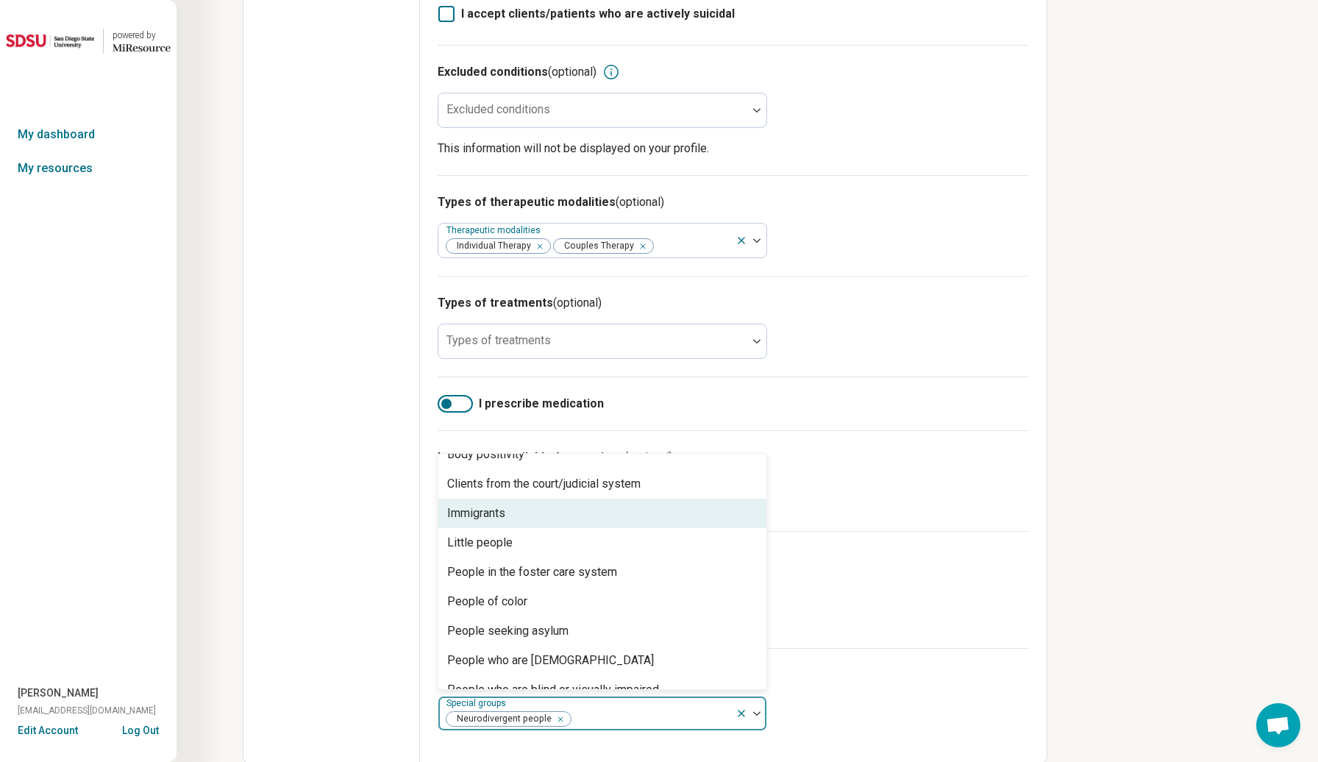
scroll to position [107, 0]
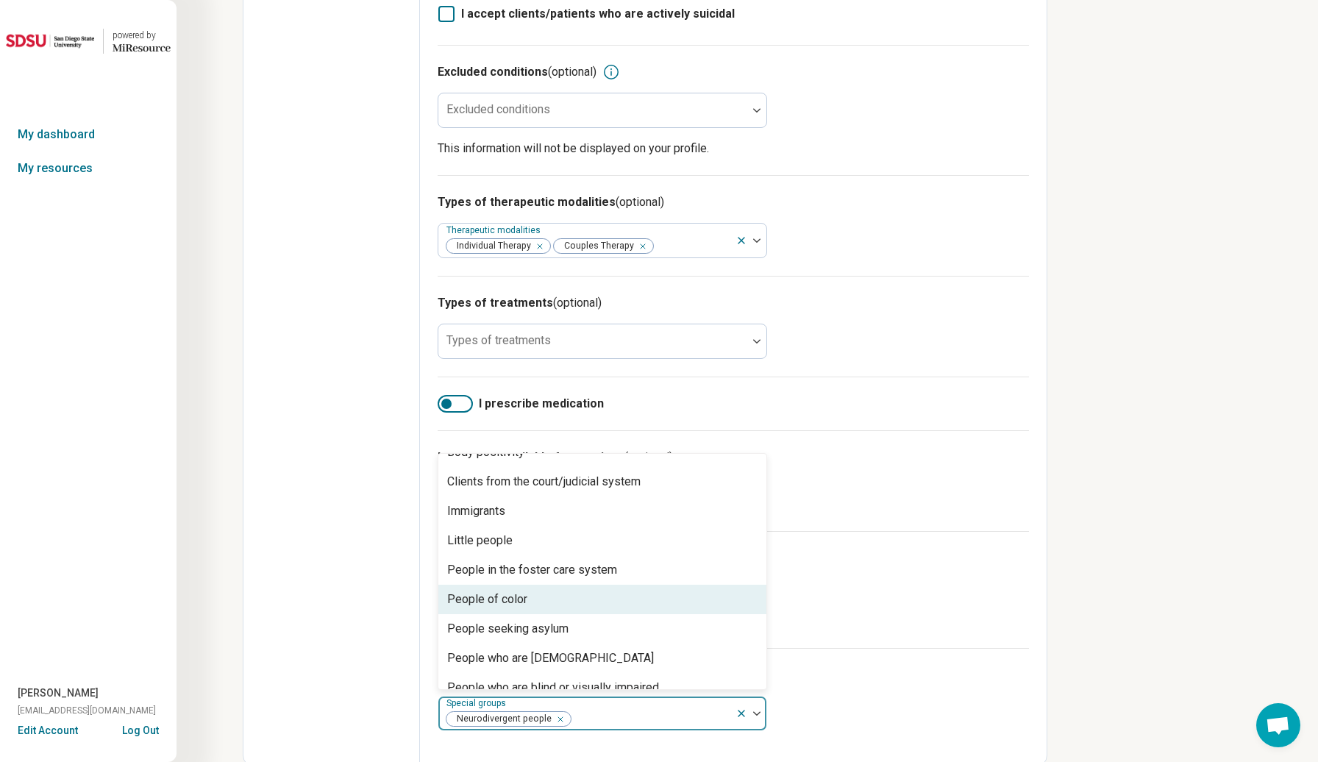
click at [563, 592] on div "People of color" at bounding box center [602, 599] width 328 height 29
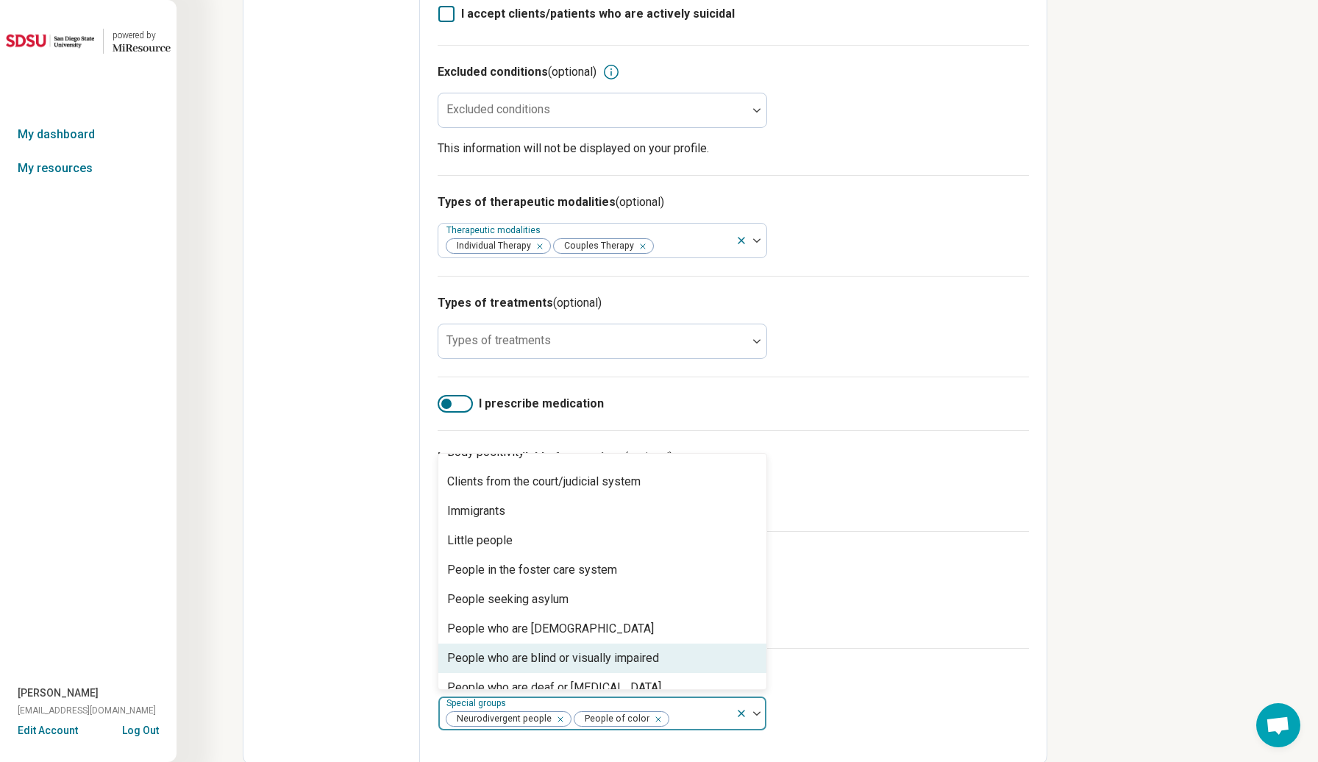
click at [684, 717] on div at bounding box center [700, 719] width 60 height 21
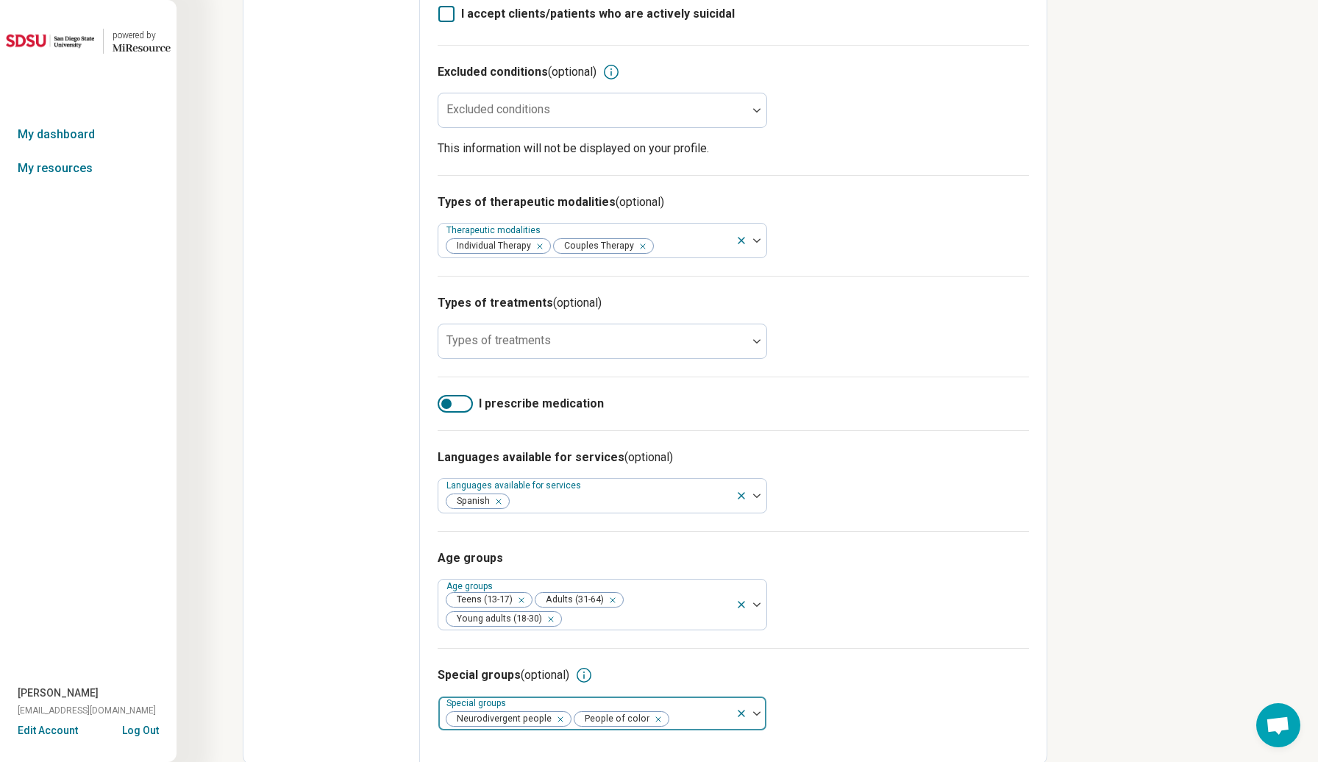
click at [679, 716] on div at bounding box center [700, 719] width 60 height 21
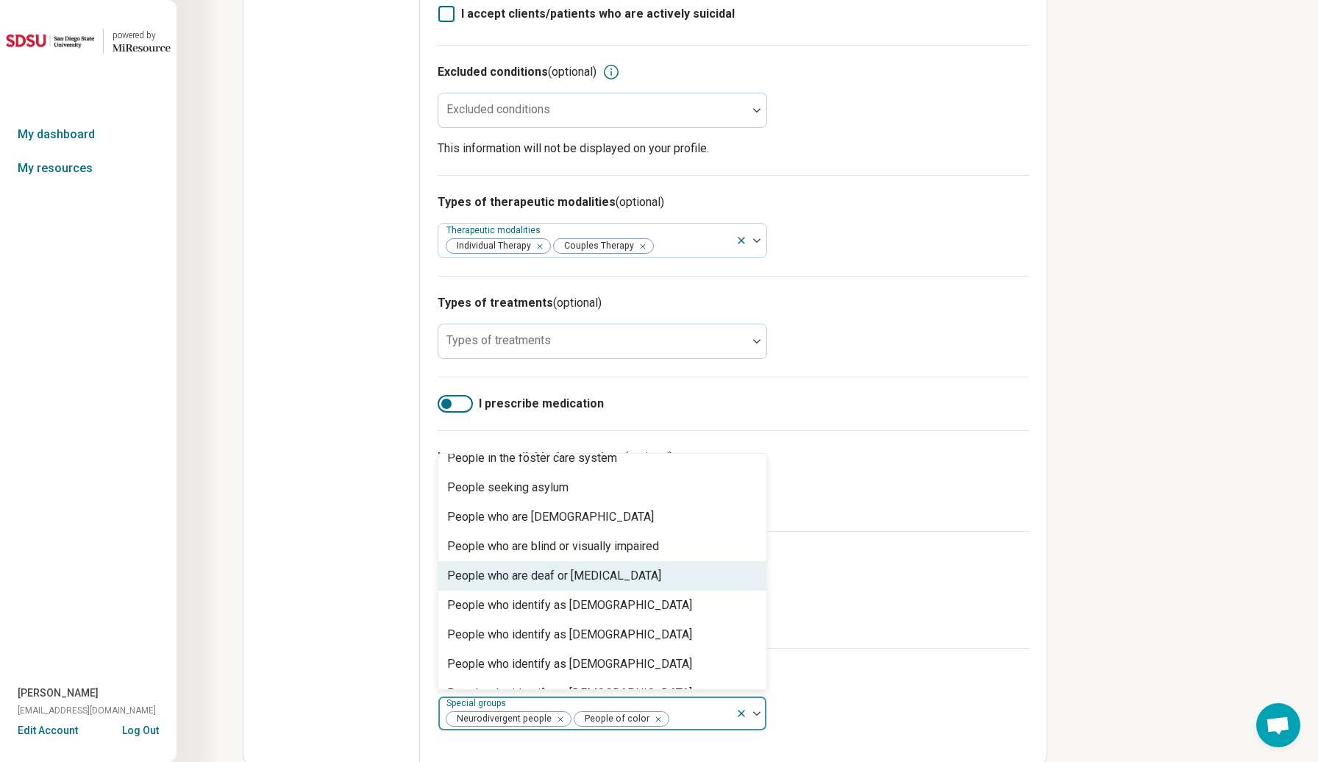
scroll to position [221, 0]
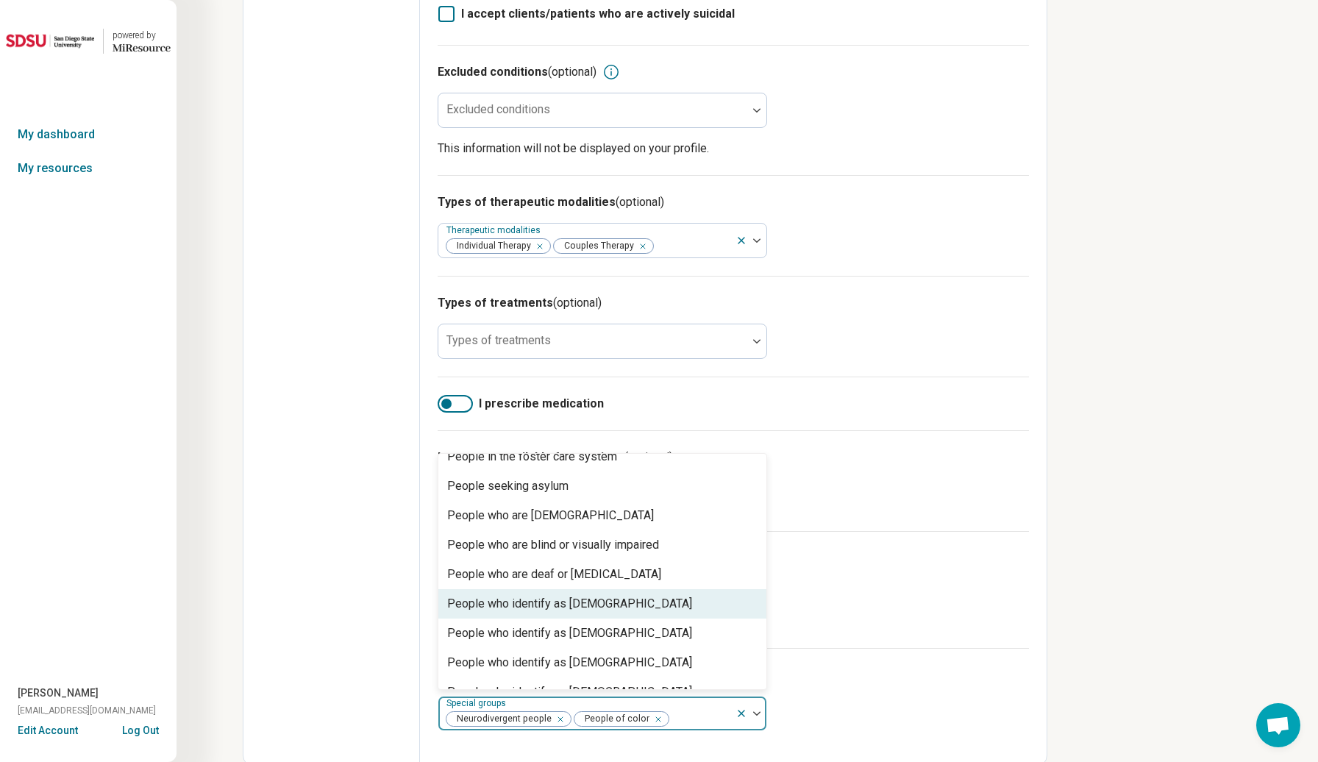
click at [544, 599] on div "People who identify as [DEMOGRAPHIC_DATA]" at bounding box center [569, 604] width 245 height 18
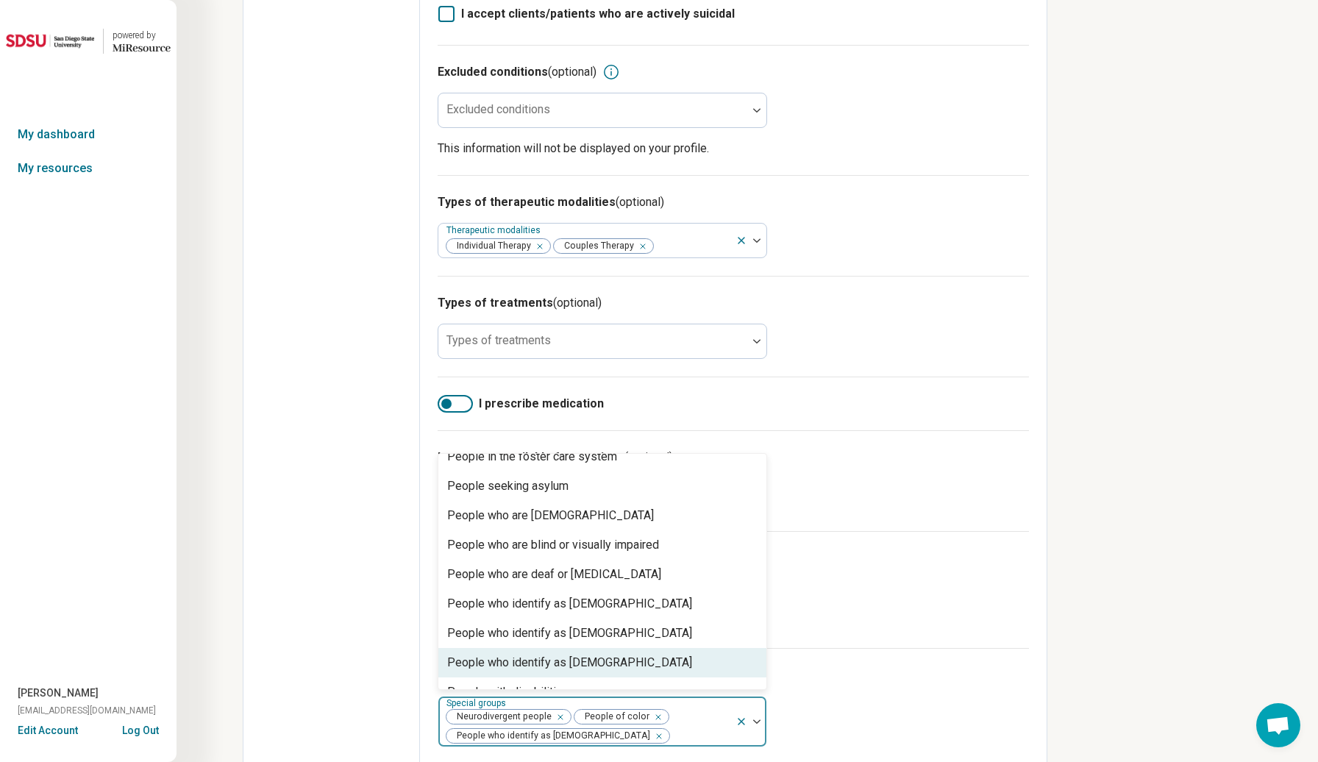
click at [680, 733] on div at bounding box center [700, 736] width 59 height 21
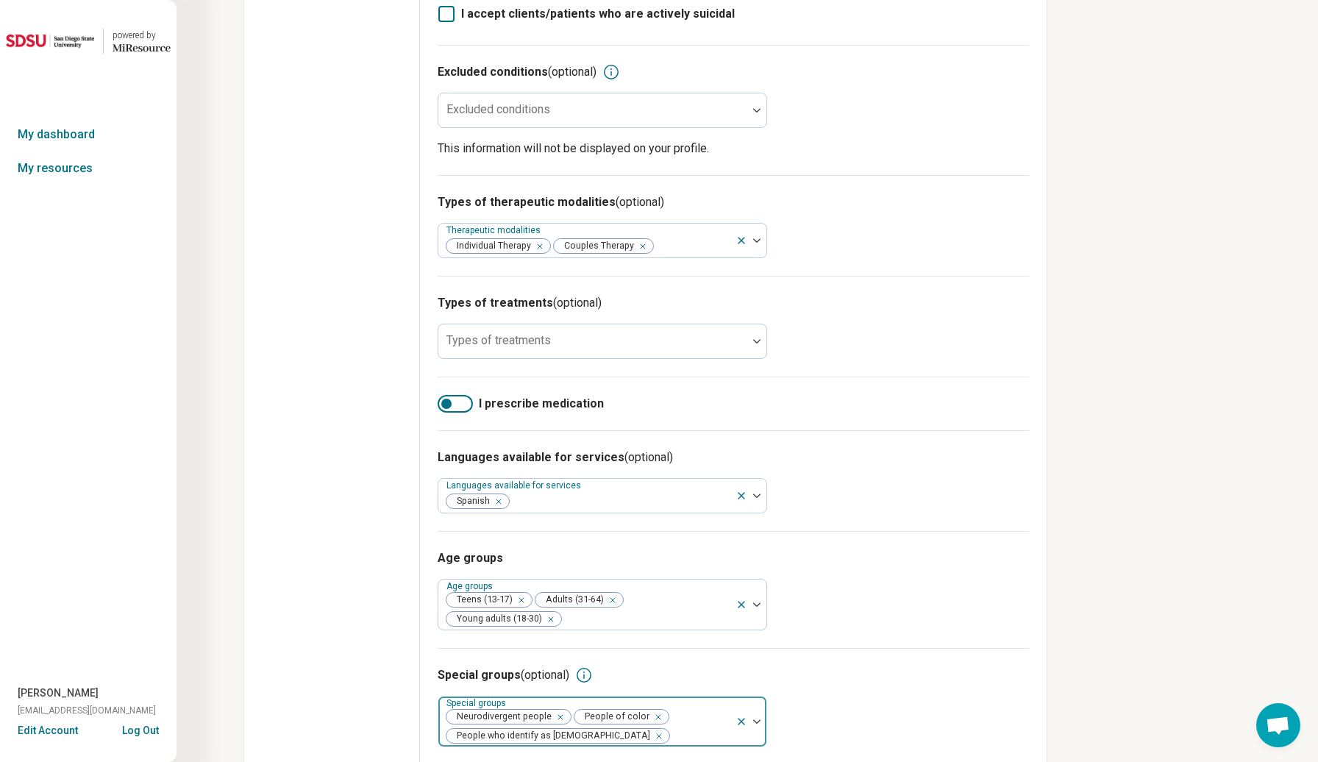
click at [691, 716] on div "Neurodivergent people People of color People who identify as [DEMOGRAPHIC_DATA]" at bounding box center [586, 722] width 297 height 50
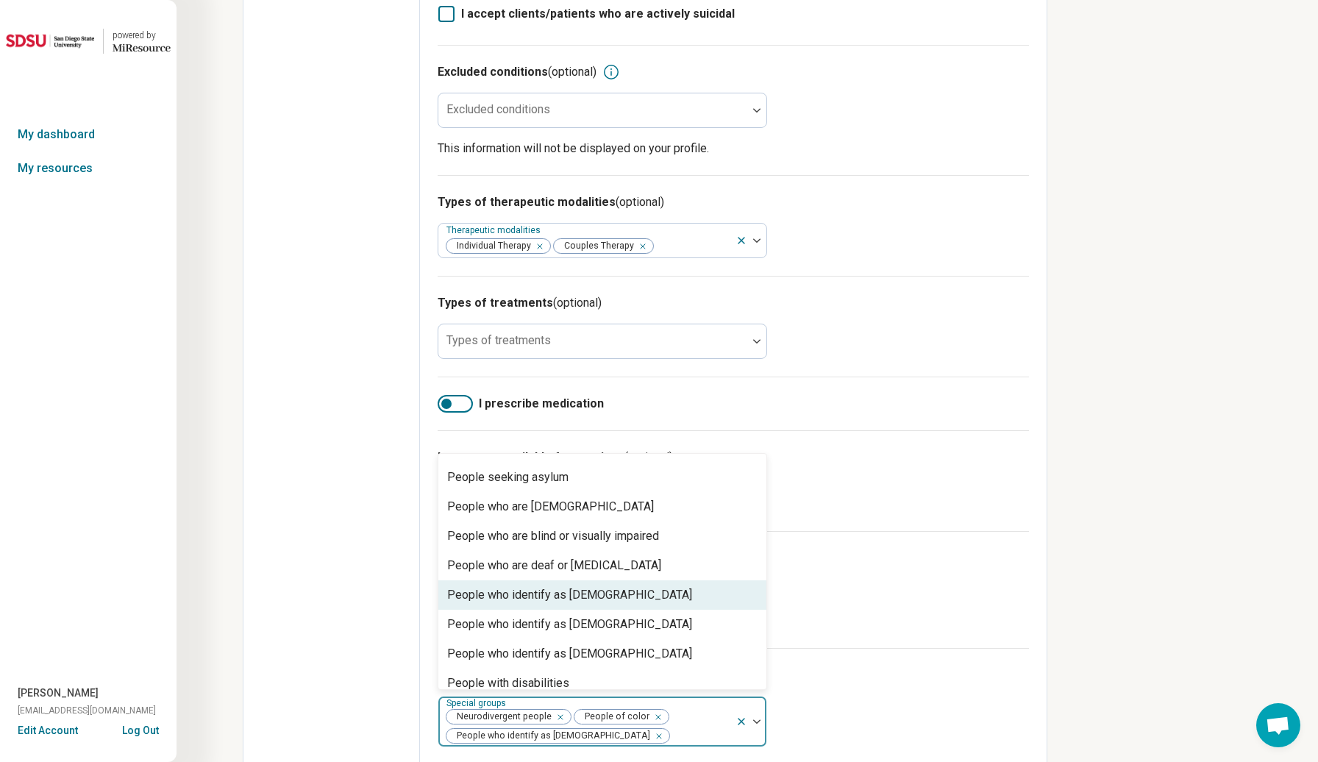
scroll to position [236, 0]
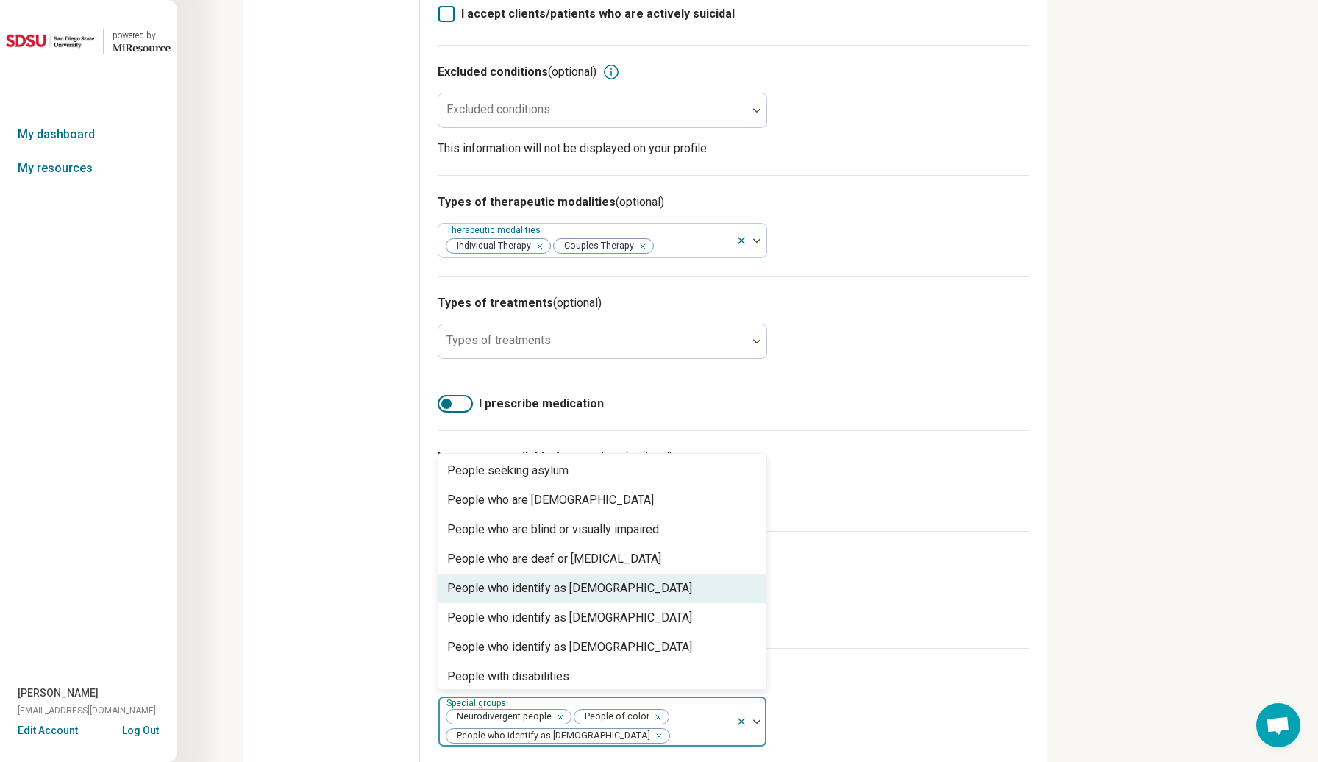
click at [577, 588] on div "People who identify as [DEMOGRAPHIC_DATA]" at bounding box center [569, 589] width 245 height 18
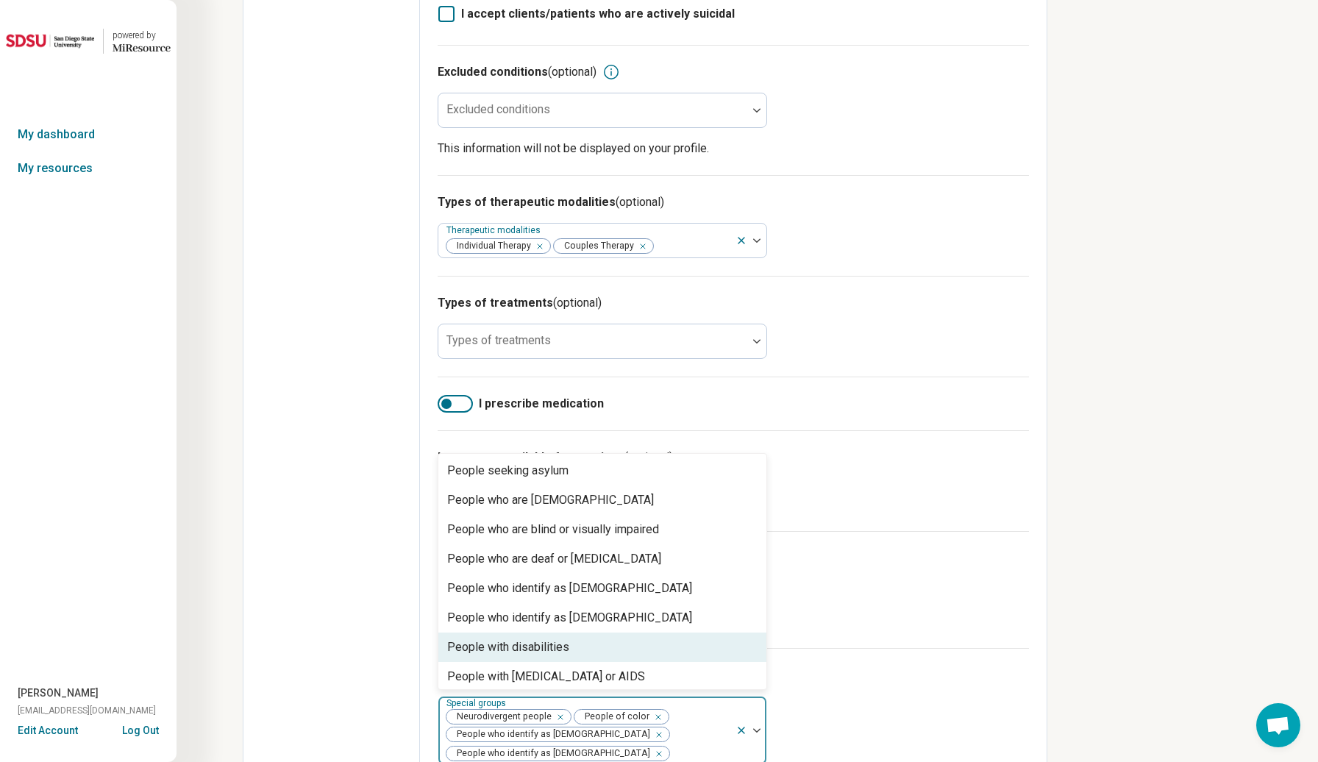
click at [661, 736] on div "Neurodivergent people People of color People who identify as [DEMOGRAPHIC_DATA]…" at bounding box center [586, 731] width 297 height 68
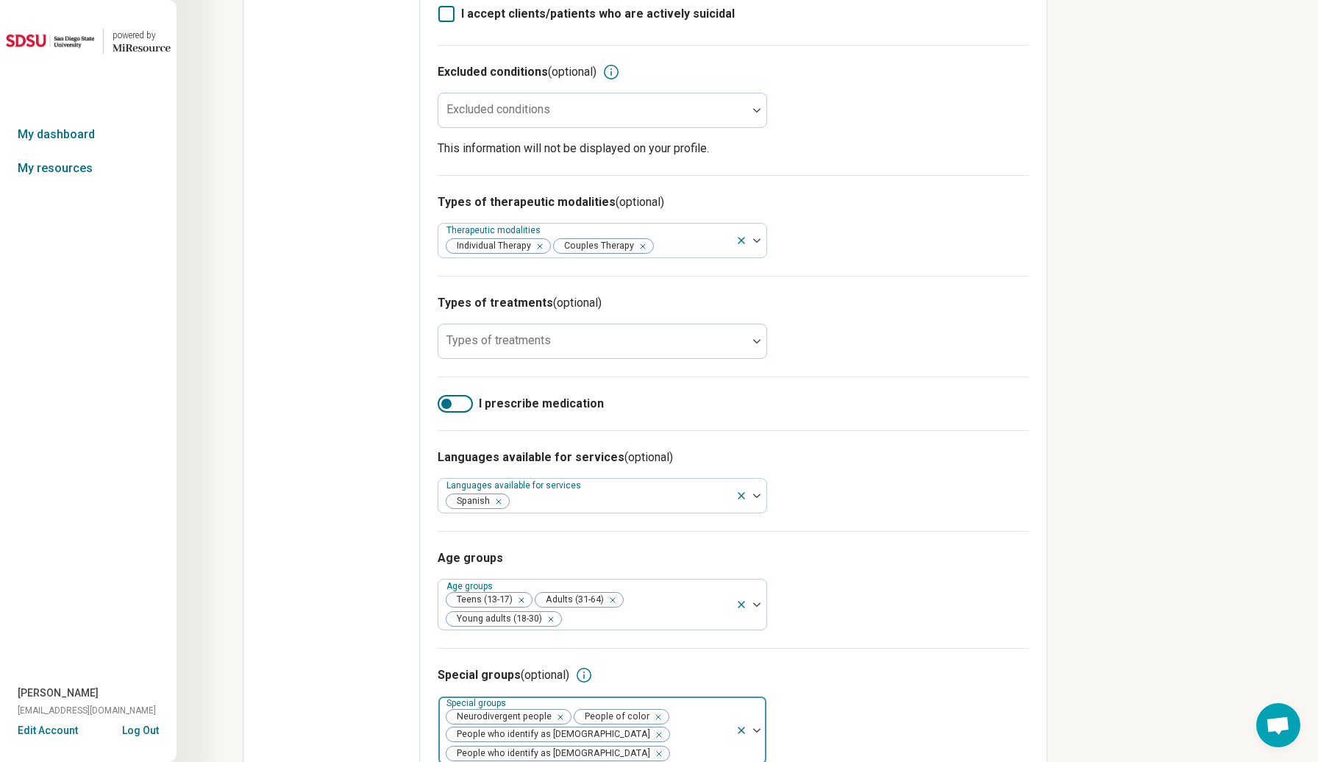
click at [671, 744] on div at bounding box center [700, 754] width 59 height 21
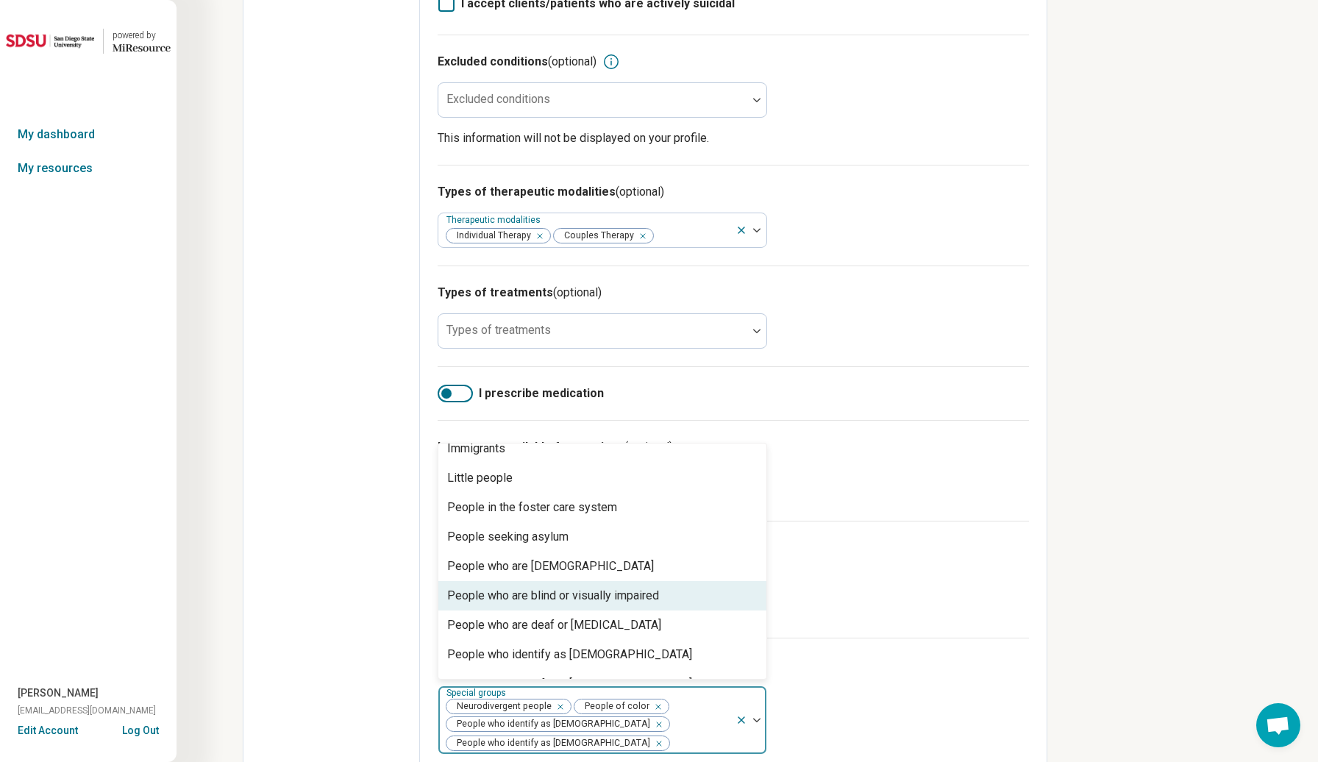
scroll to position [162, 0]
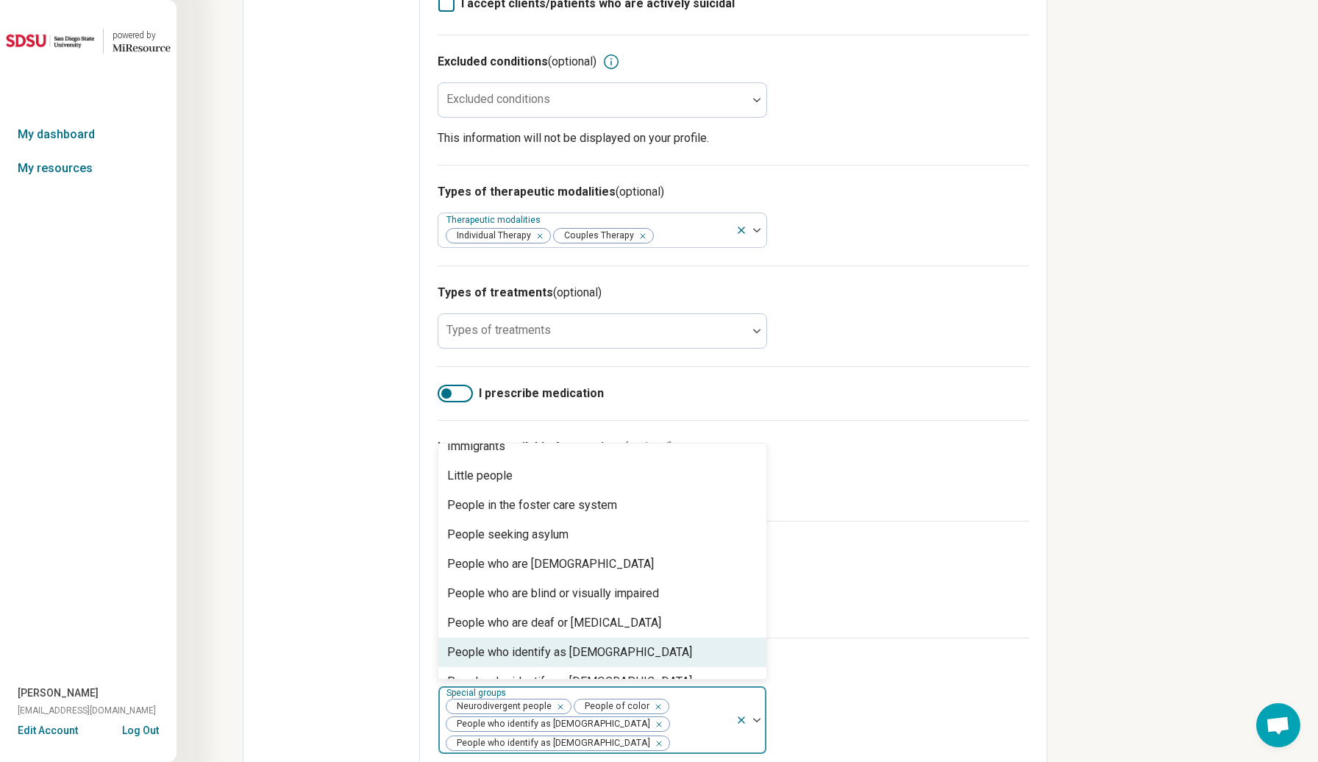
click at [598, 647] on div "People who identify as [DEMOGRAPHIC_DATA]" at bounding box center [569, 653] width 245 height 18
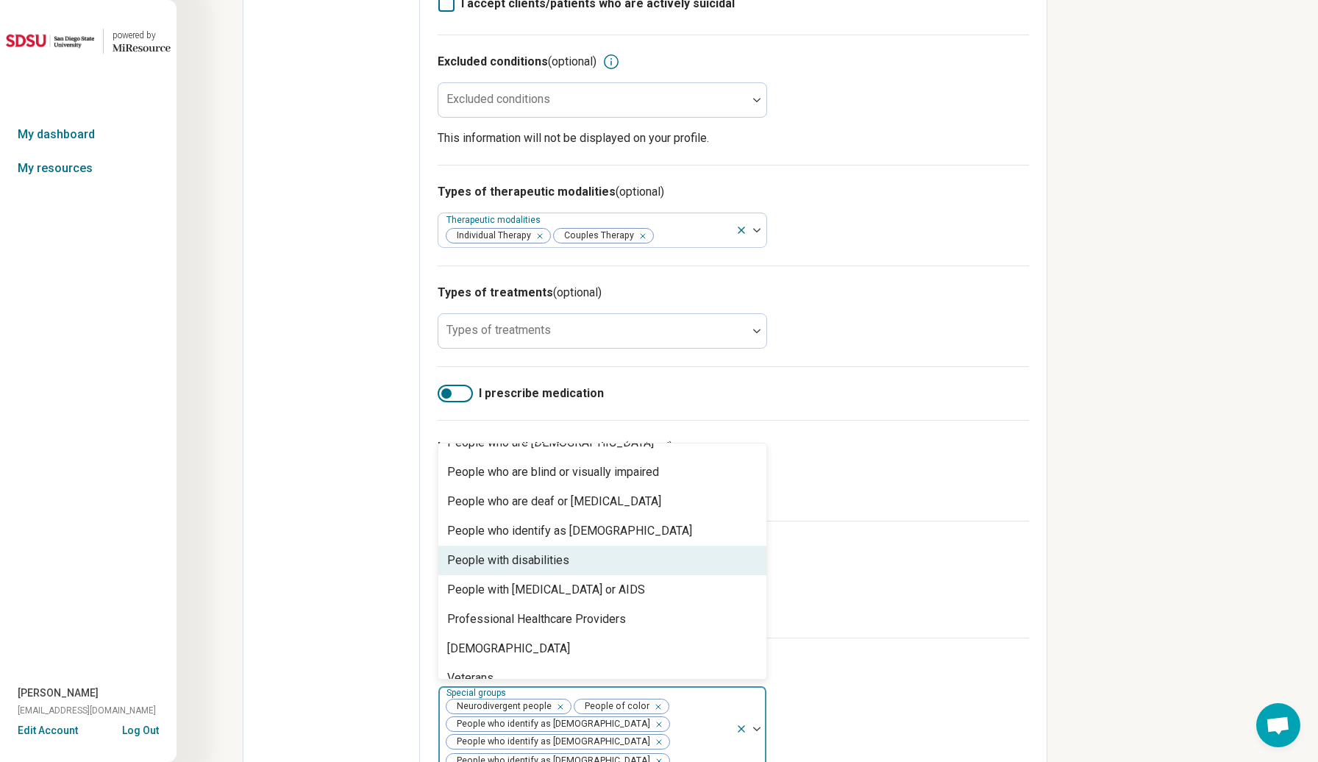
scroll to position [285, 0]
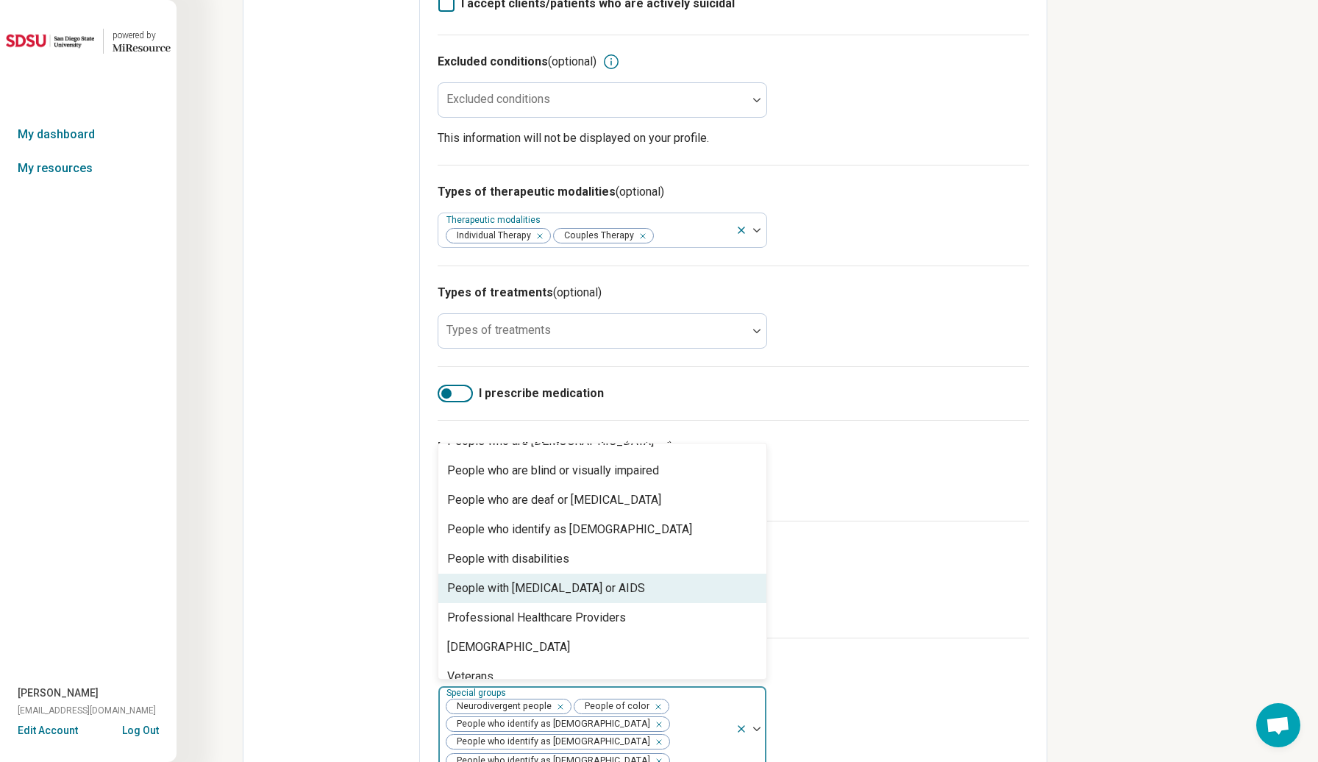
click at [641, 575] on div "People with [MEDICAL_DATA] or AIDS" at bounding box center [602, 588] width 328 height 29
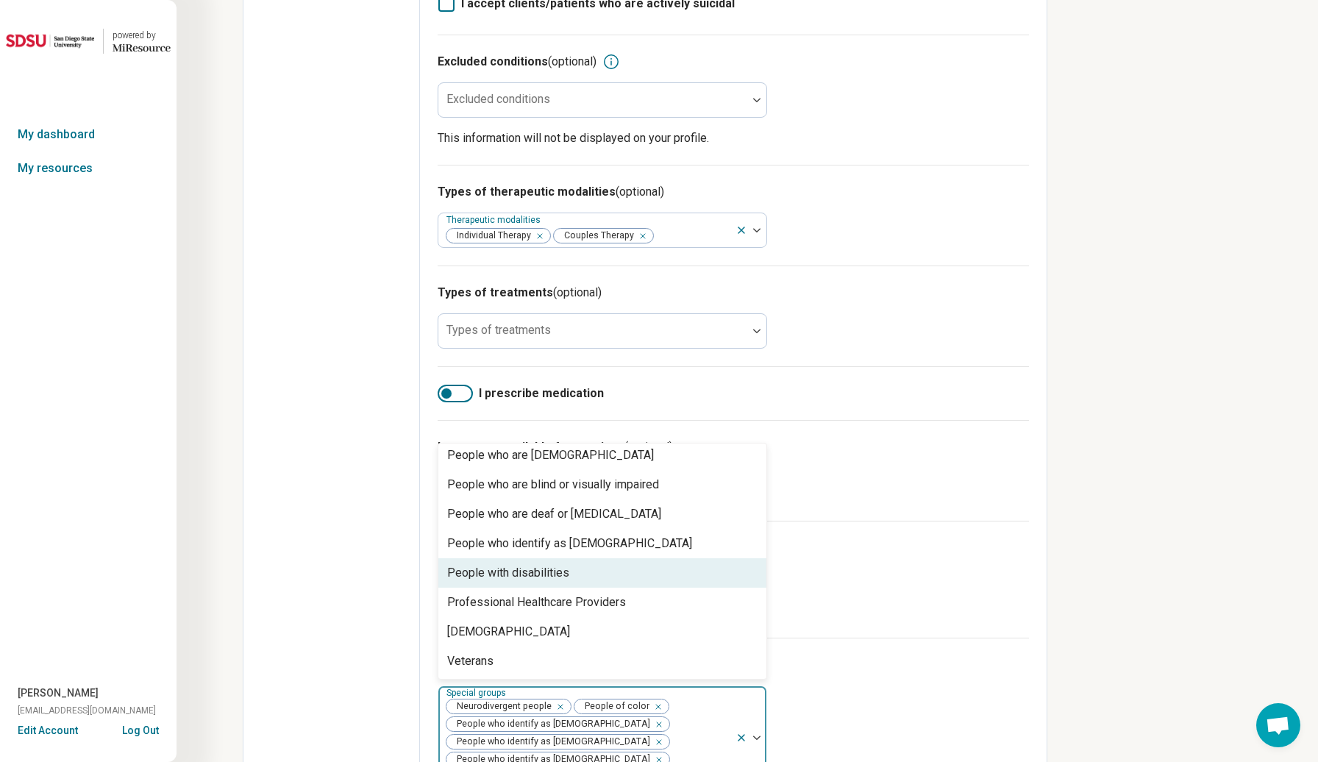
scroll to position [271, 0]
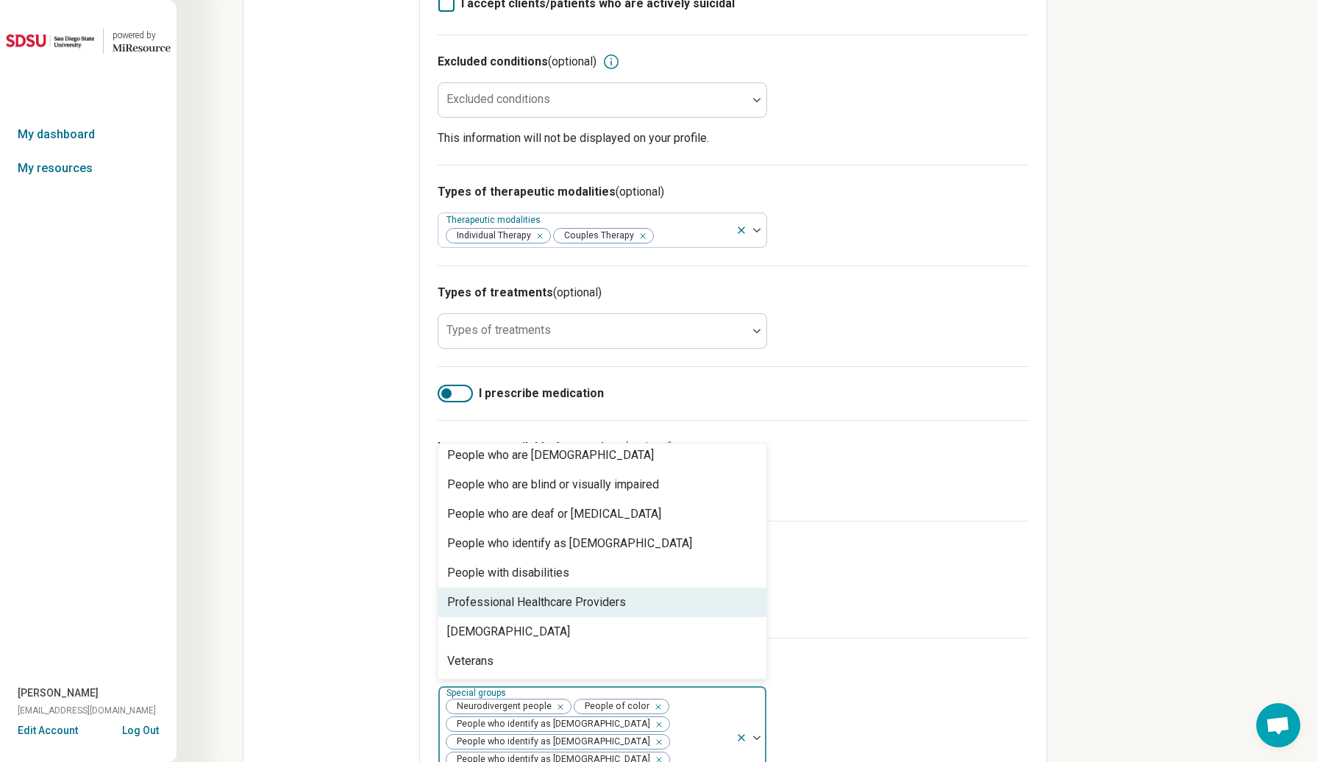
click at [632, 604] on div "Professional Healthcare Providers" at bounding box center [602, 602] width 328 height 29
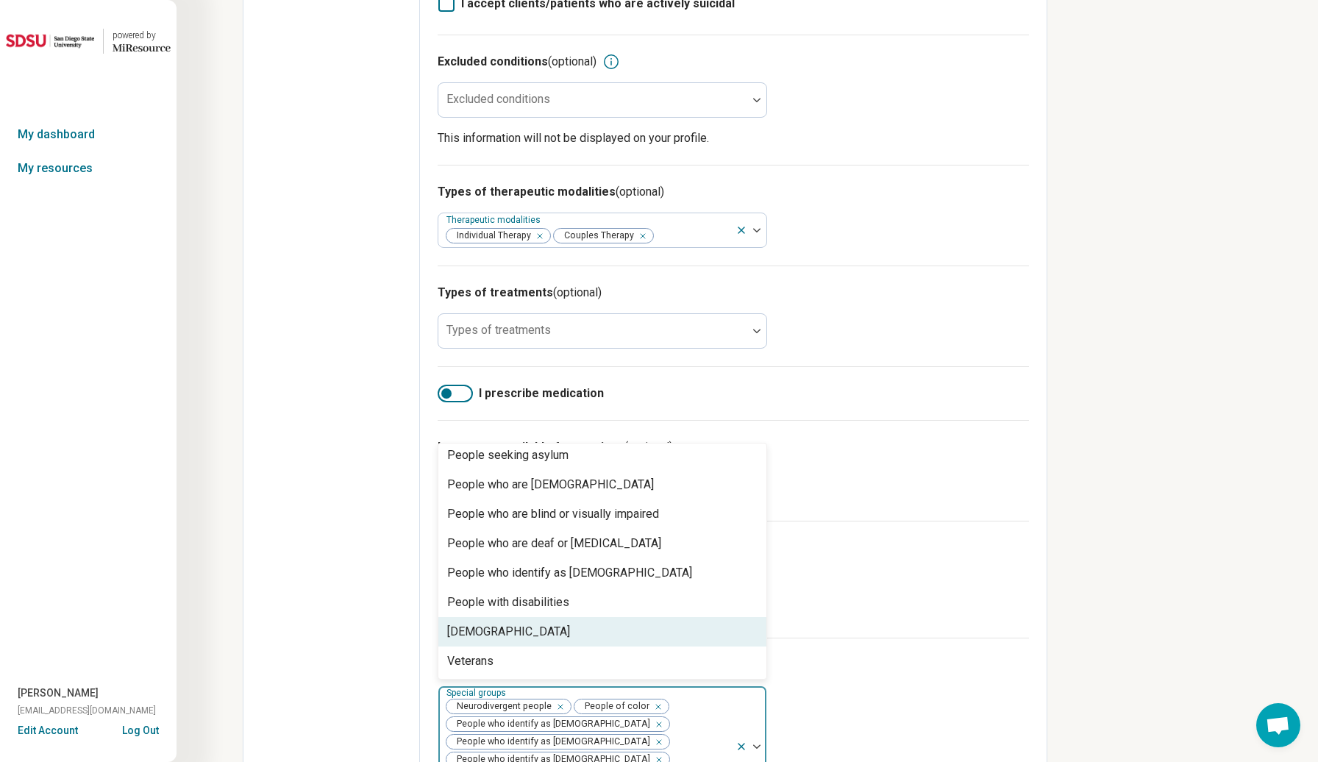
click at [602, 625] on div "[DEMOGRAPHIC_DATA]" at bounding box center [602, 631] width 328 height 29
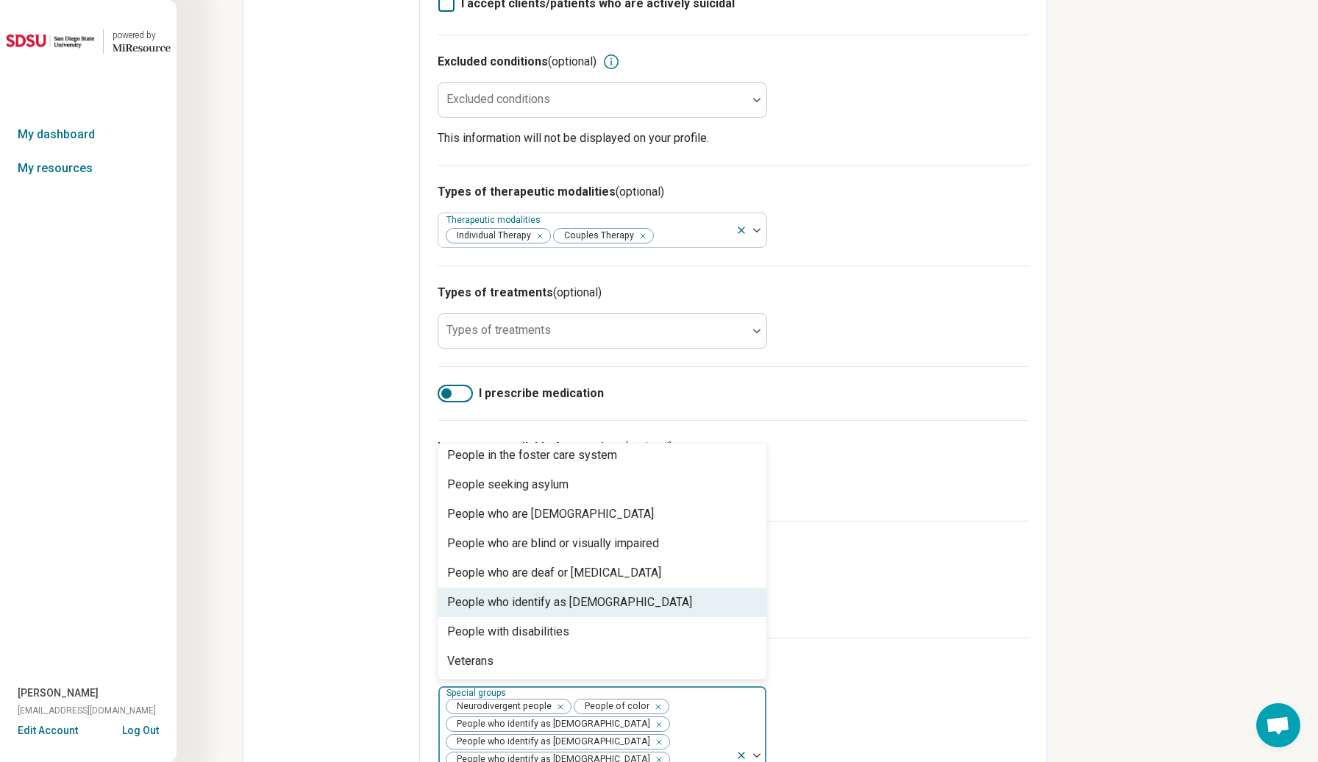
click at [600, 608] on div "People who identify as [DEMOGRAPHIC_DATA]" at bounding box center [602, 602] width 328 height 29
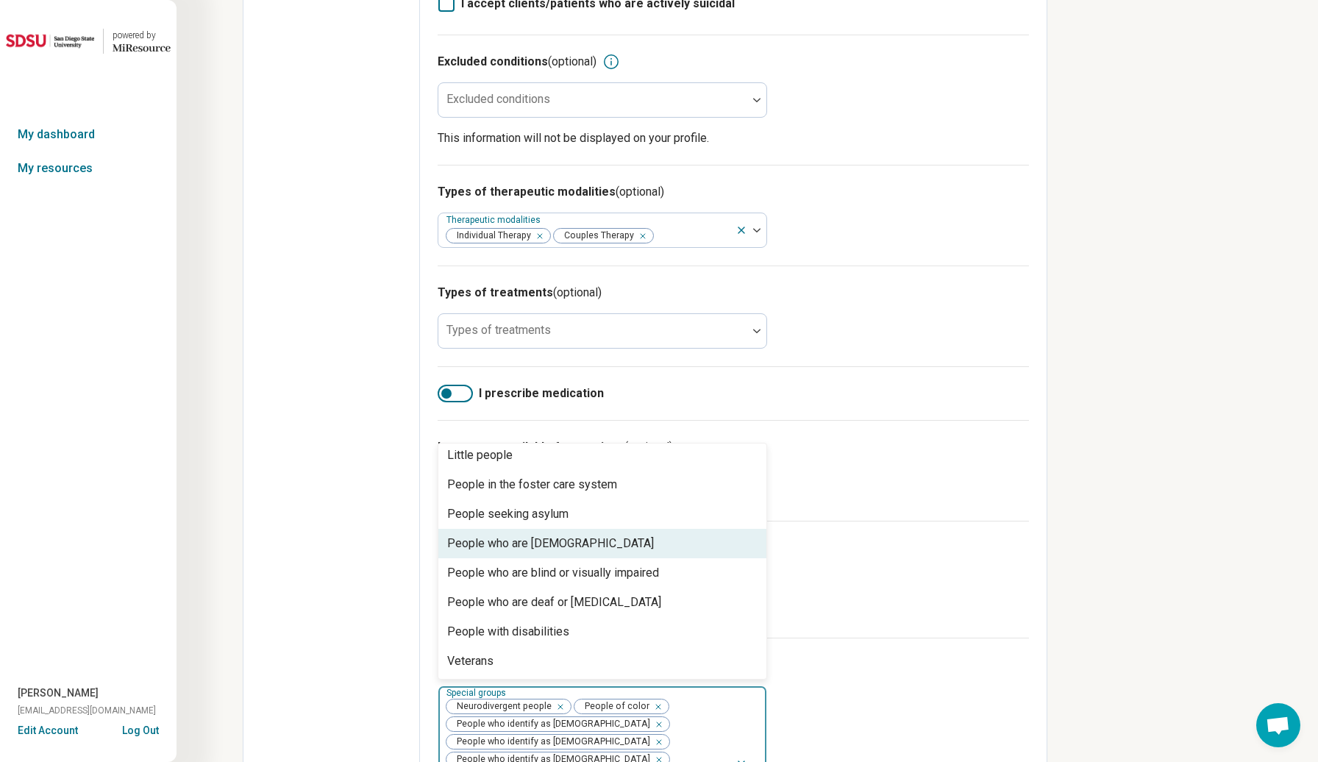
click at [590, 545] on div "People who are [DEMOGRAPHIC_DATA]" at bounding box center [602, 543] width 328 height 29
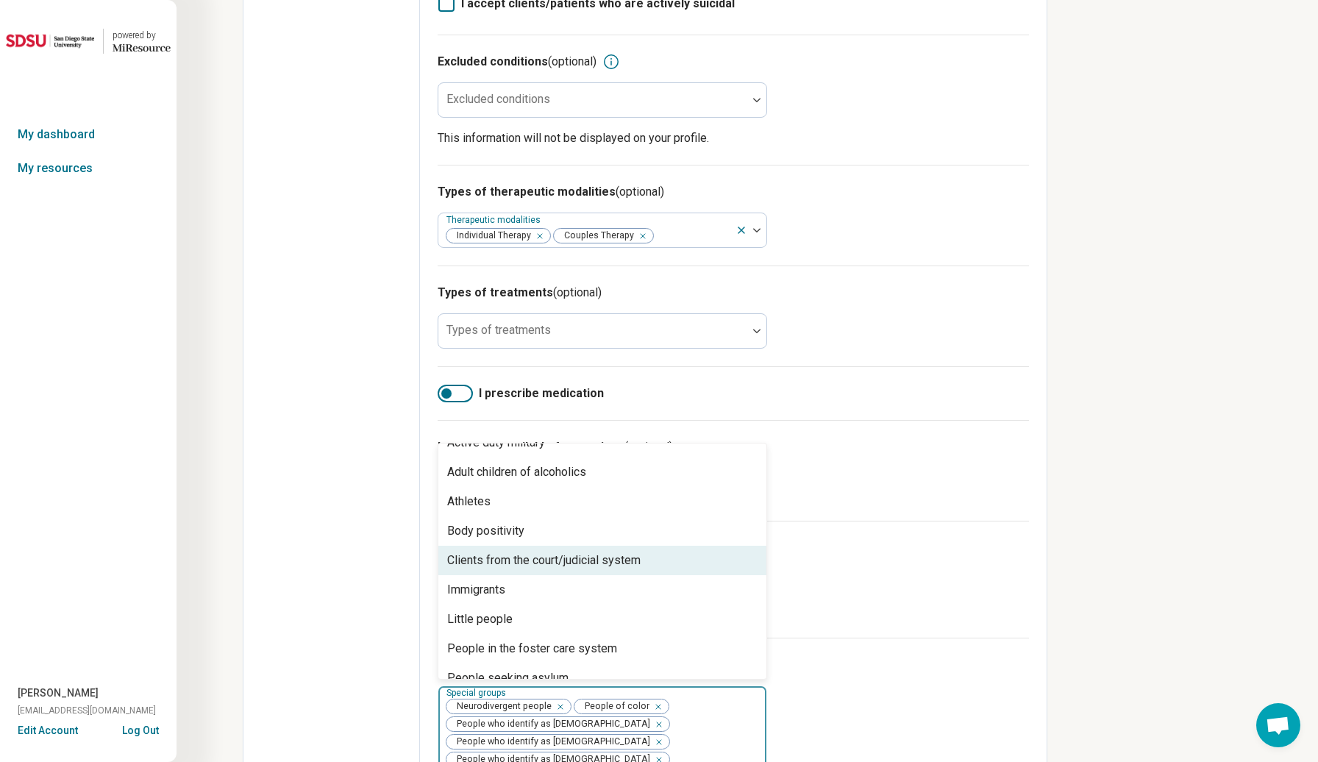
scroll to position [0, 0]
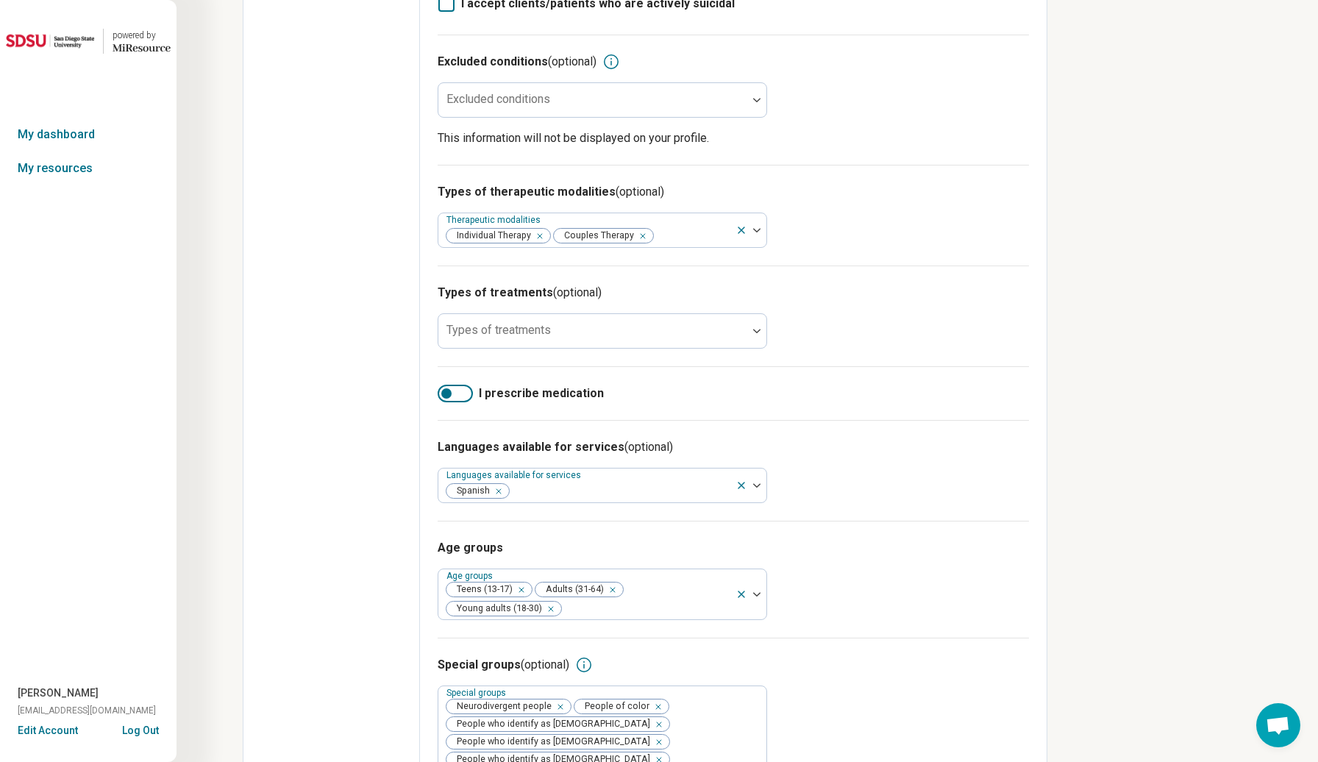
click at [391, 512] on div "Edit profile General Specialty Credentials Location Payment Schedule Profile co…" at bounding box center [331, 193] width 177 height 1406
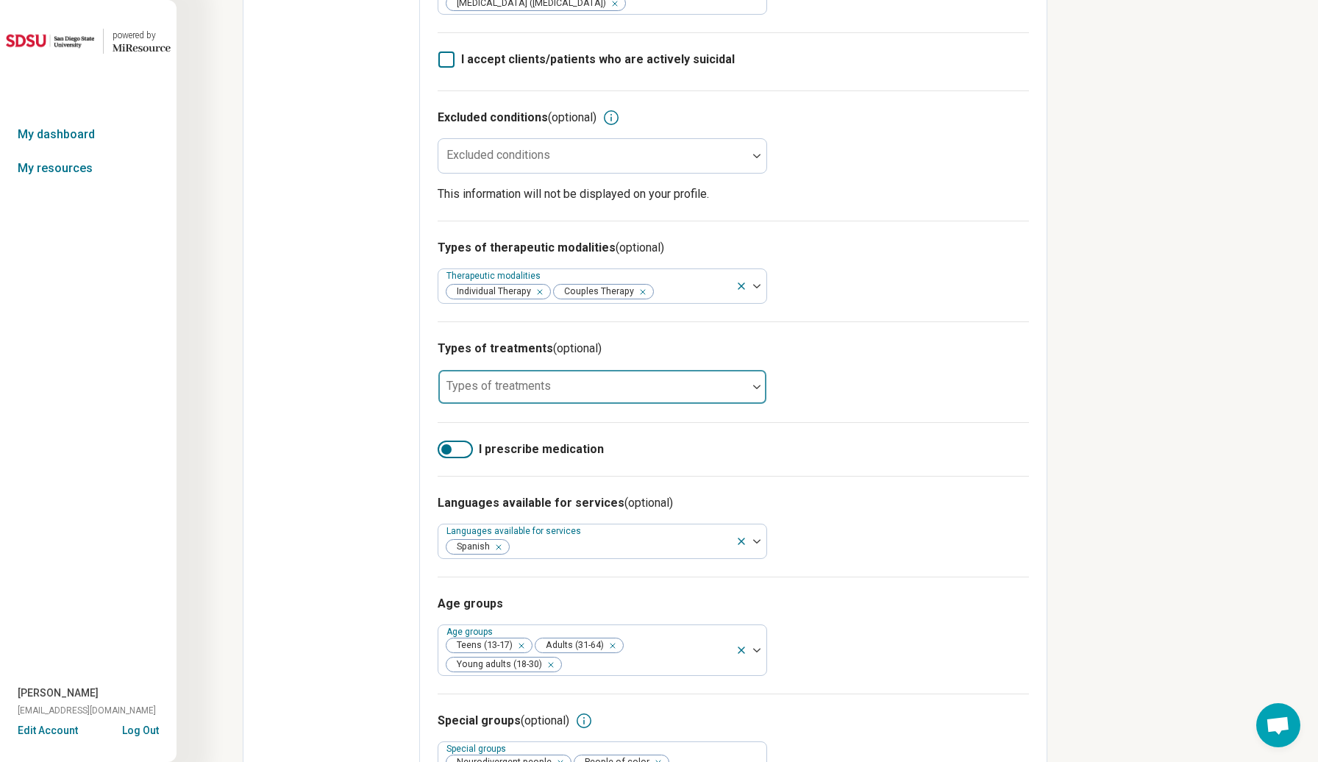
click at [513, 380] on div "Types of treatments" at bounding box center [603, 386] width 330 height 35
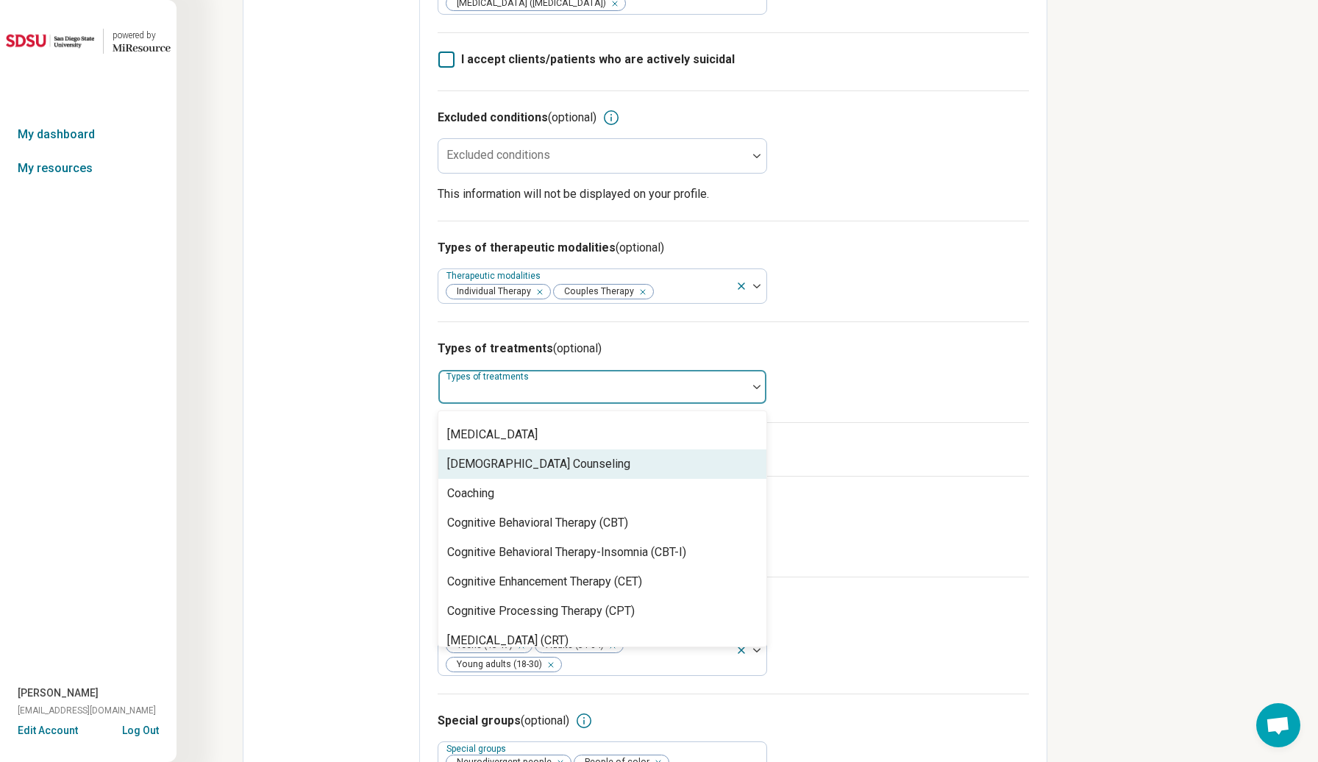
scroll to position [555, 0]
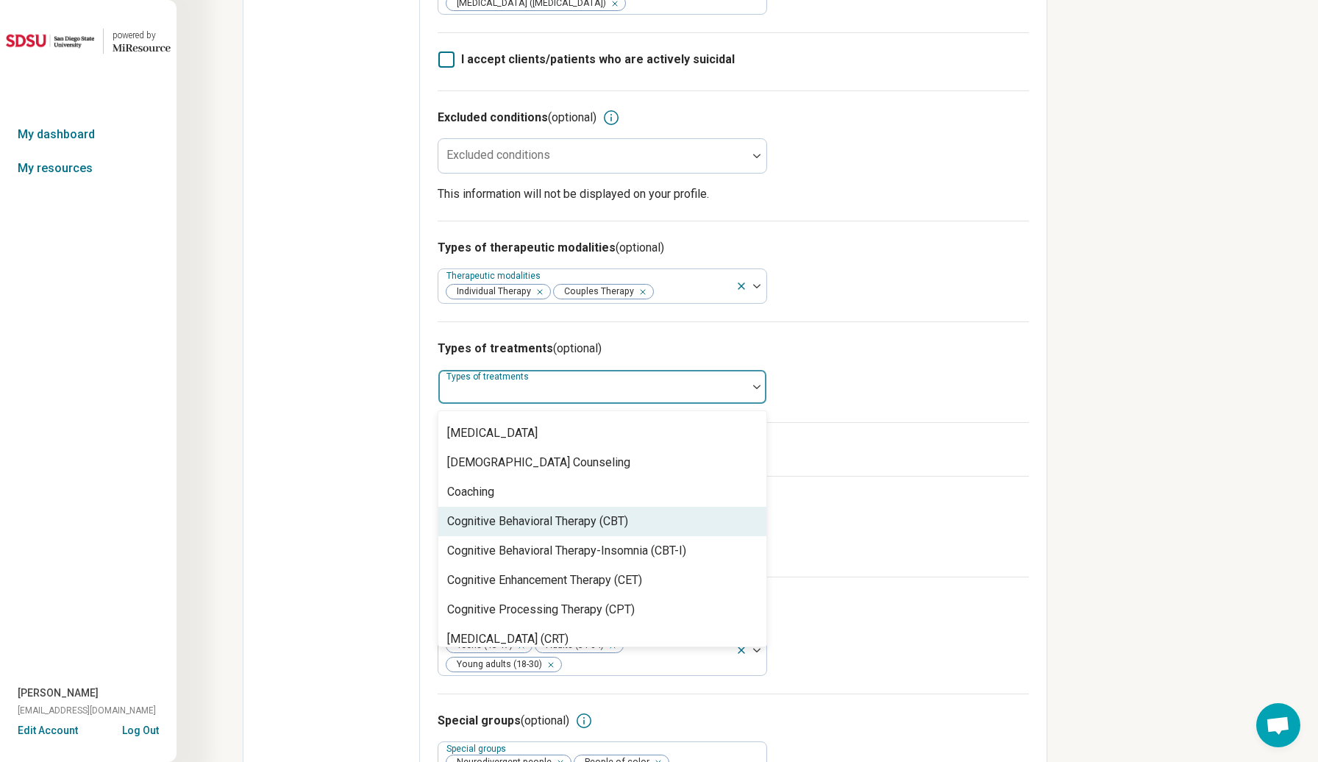
click at [489, 517] on div "Cognitive Behavioral Therapy (CBT)" at bounding box center [537, 522] width 181 height 18
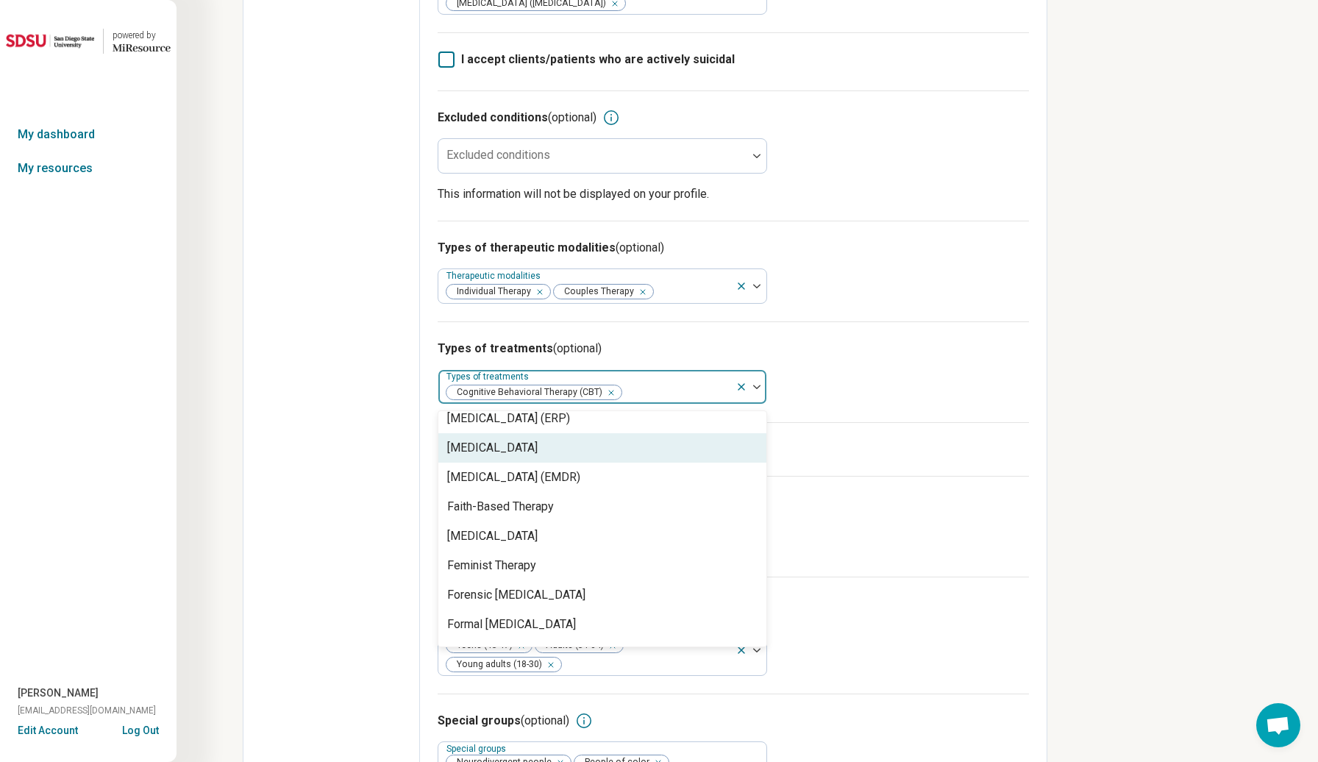
scroll to position [1162, 0]
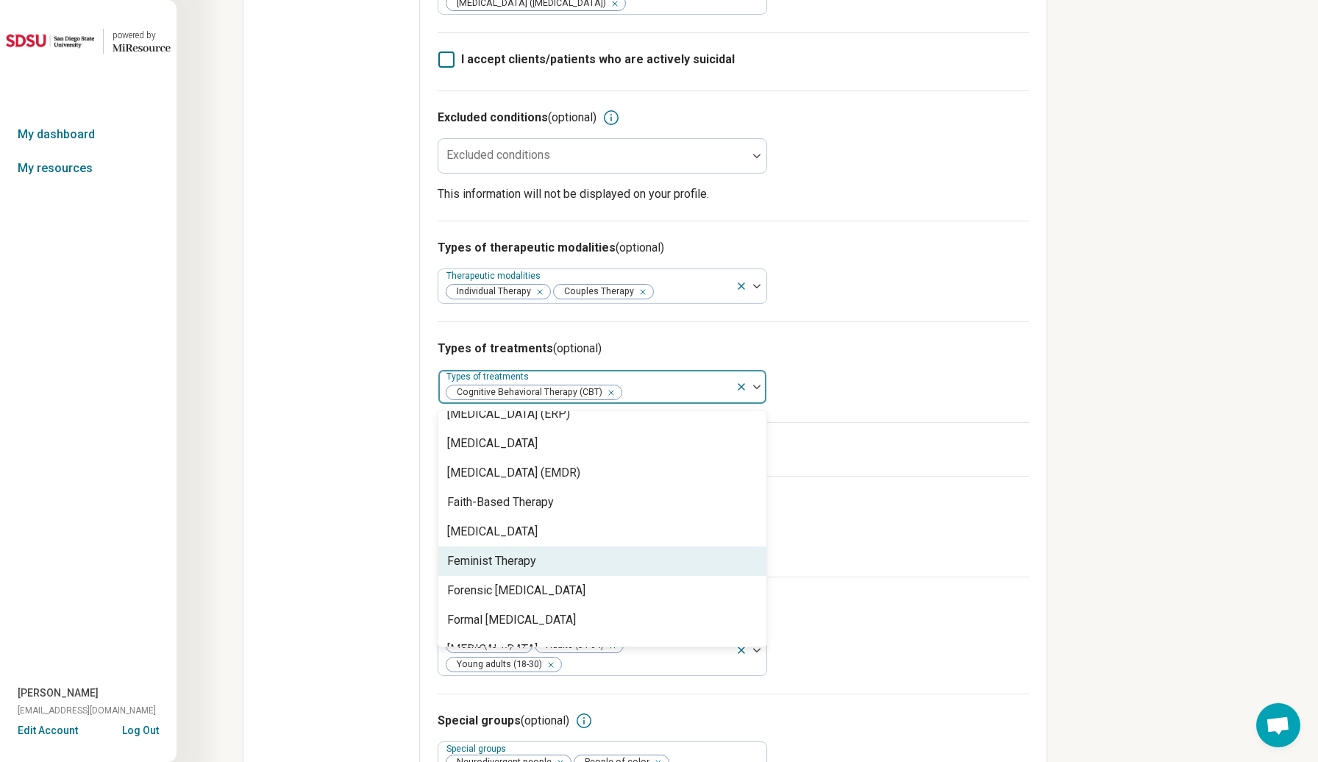
click at [541, 555] on div "Feminist Therapy" at bounding box center [602, 561] width 328 height 29
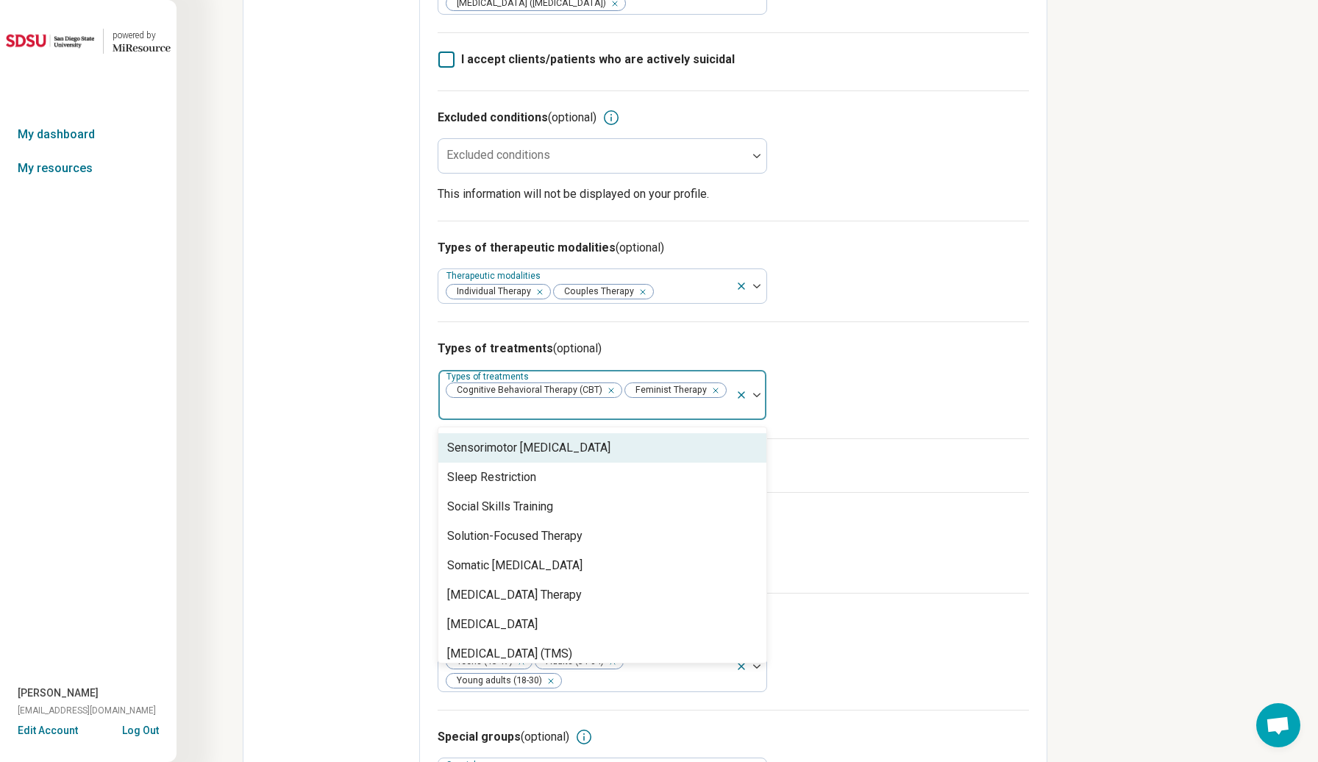
scroll to position [2650, 0]
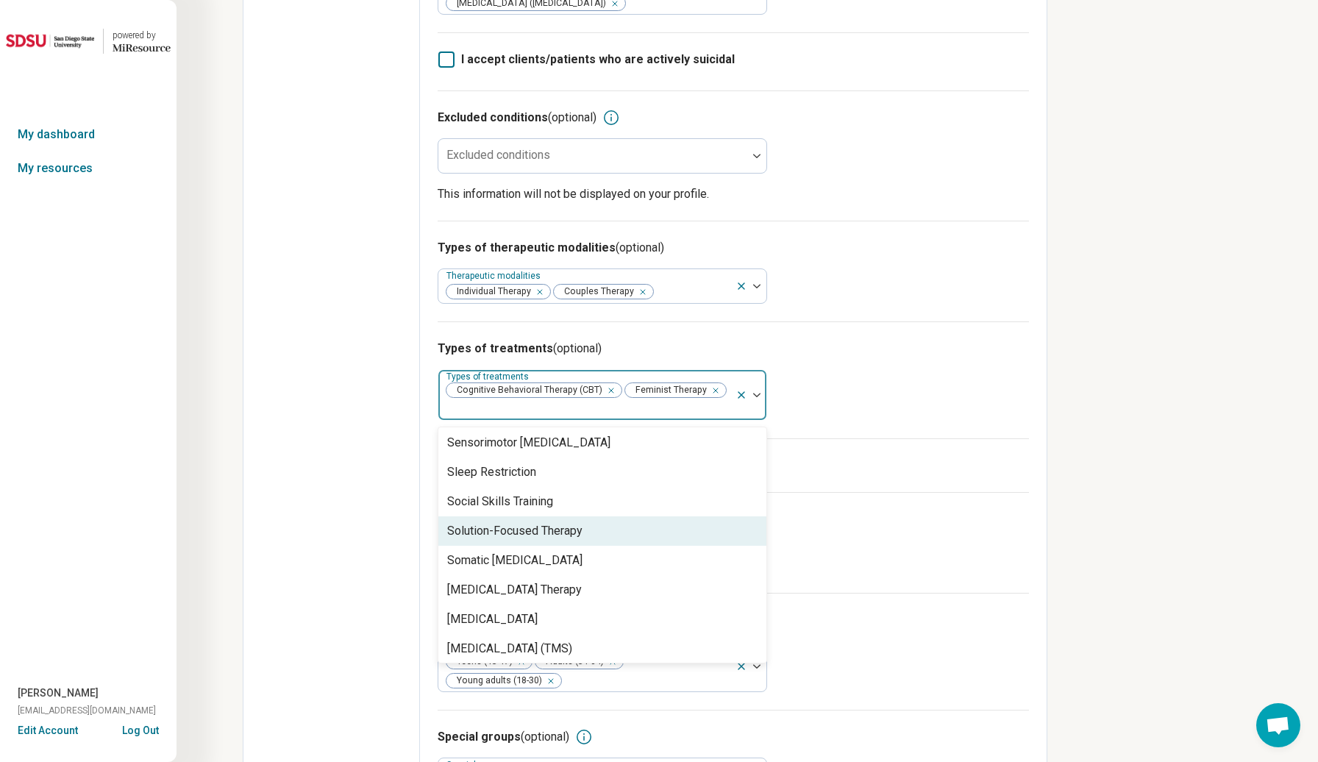
click at [583, 522] on div "Solution-Focused Therapy" at bounding box center [514, 531] width 135 height 18
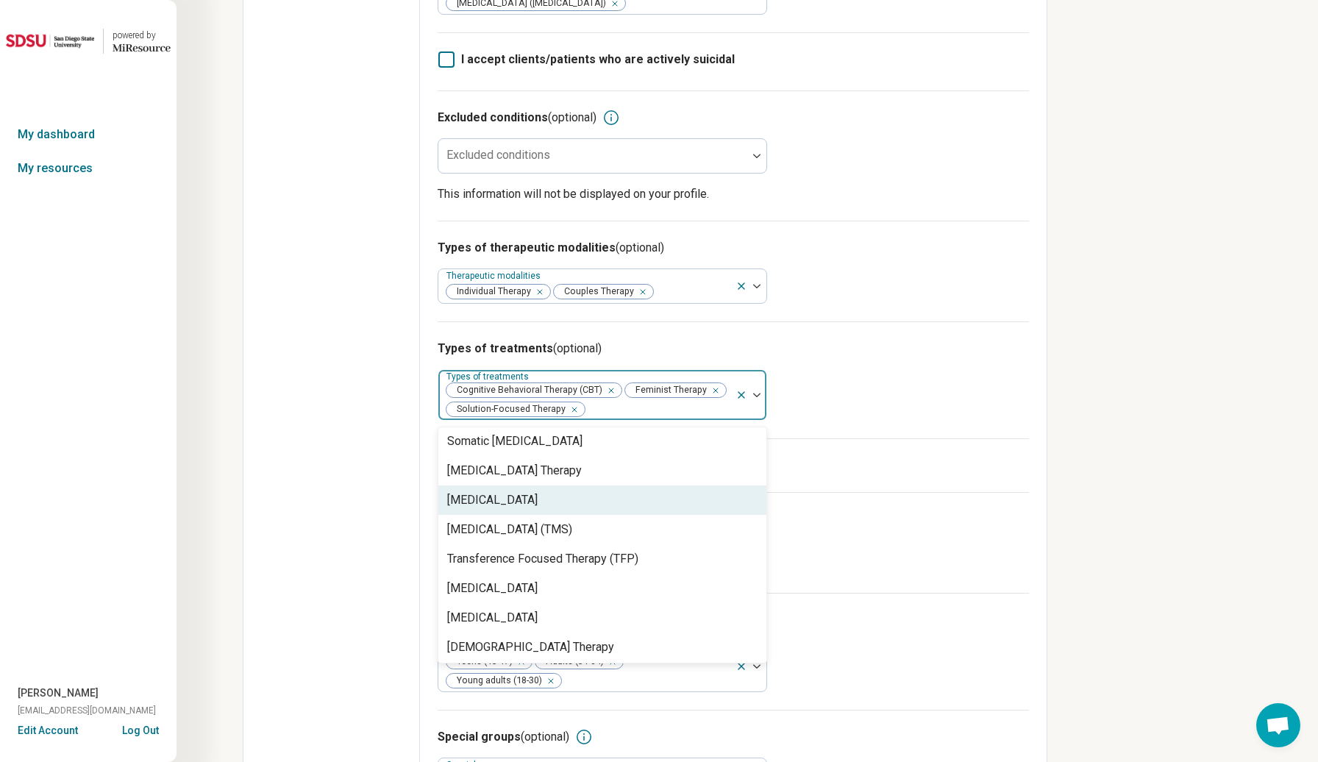
scroll to position [2742, 0]
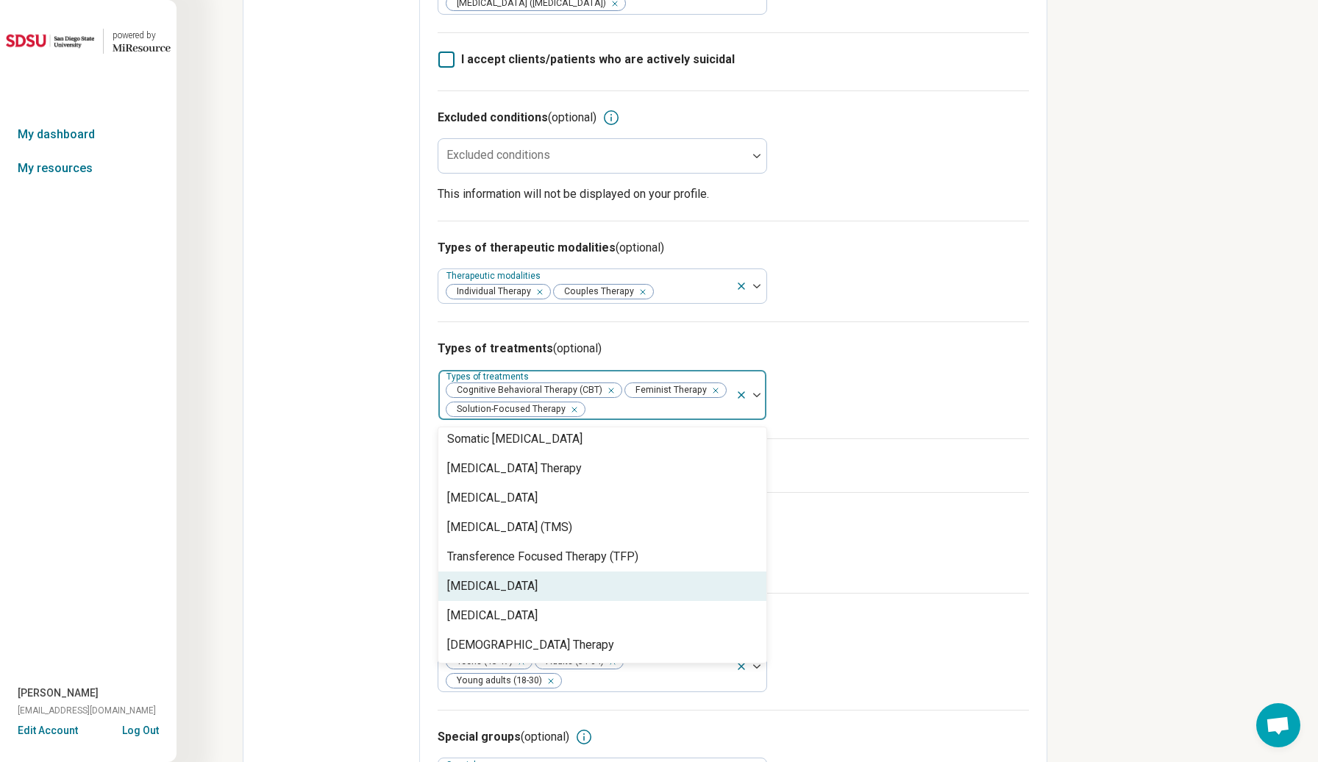
click at [538, 581] on div "[MEDICAL_DATA]" at bounding box center [492, 586] width 90 height 18
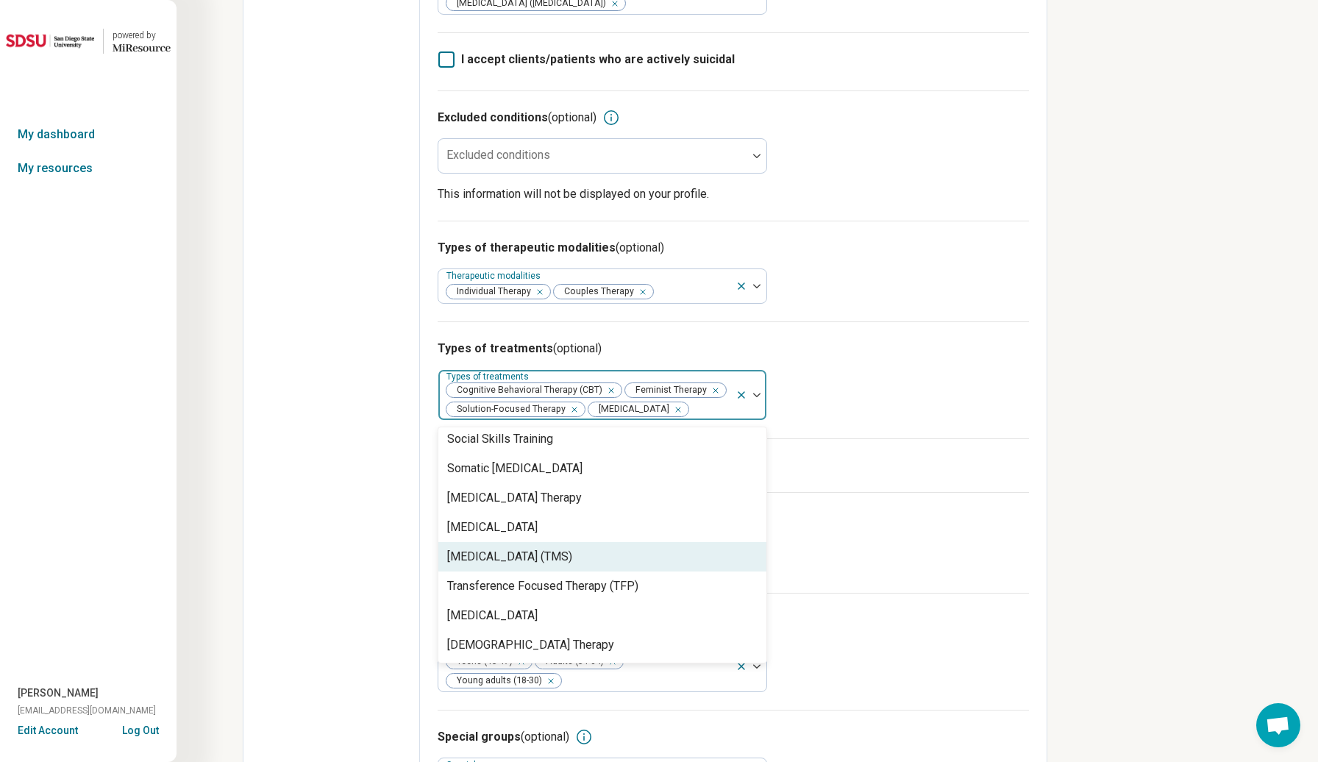
scroll to position [2713, 0]
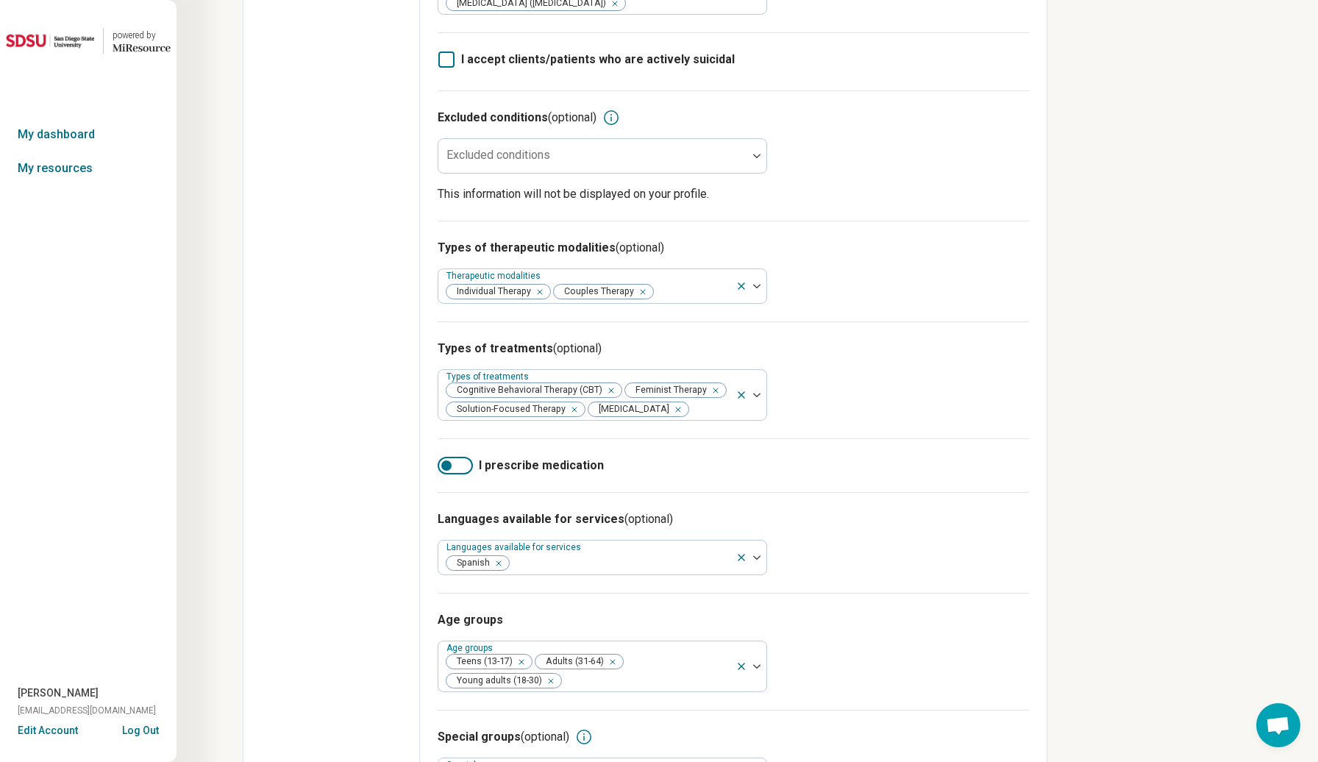
click at [349, 463] on div "Edit profile General Specialty Credentials Location Payment Schedule Profile co…" at bounding box center [331, 256] width 177 height 1423
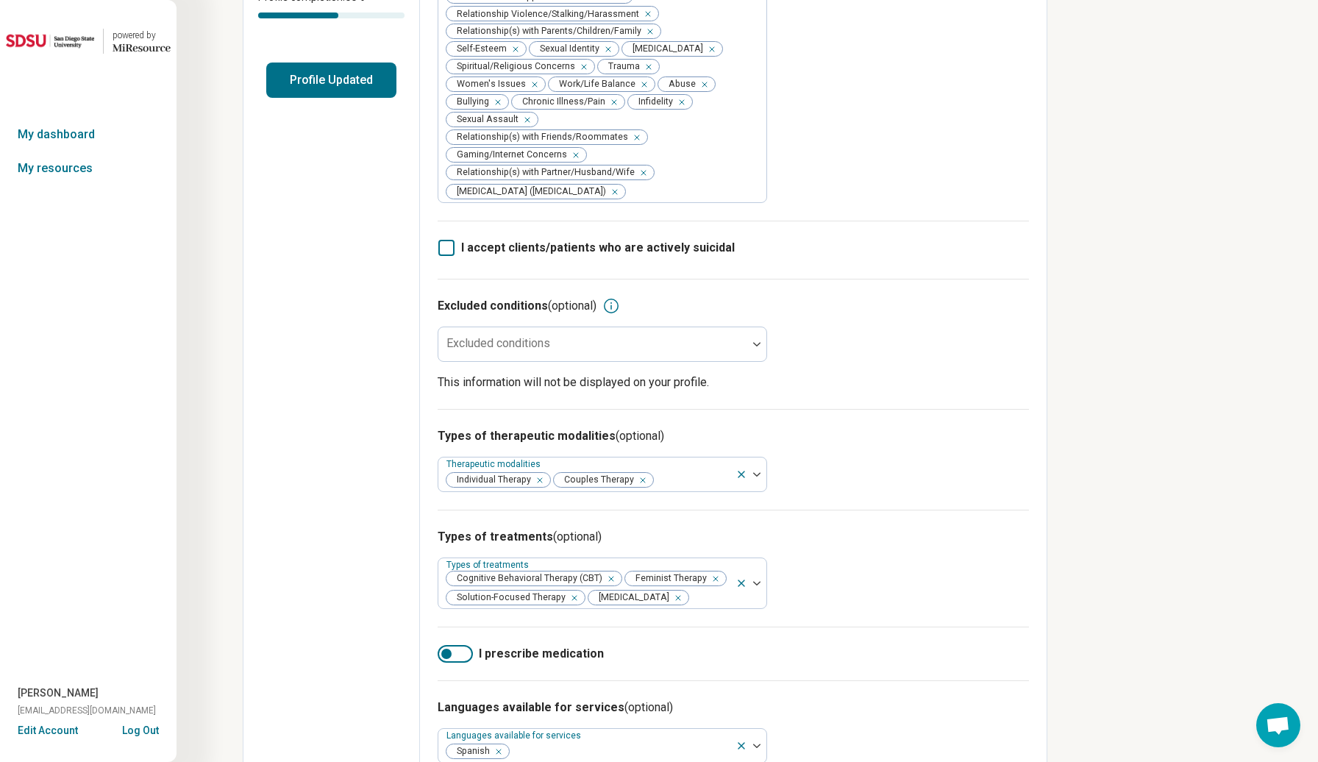
scroll to position [0, 0]
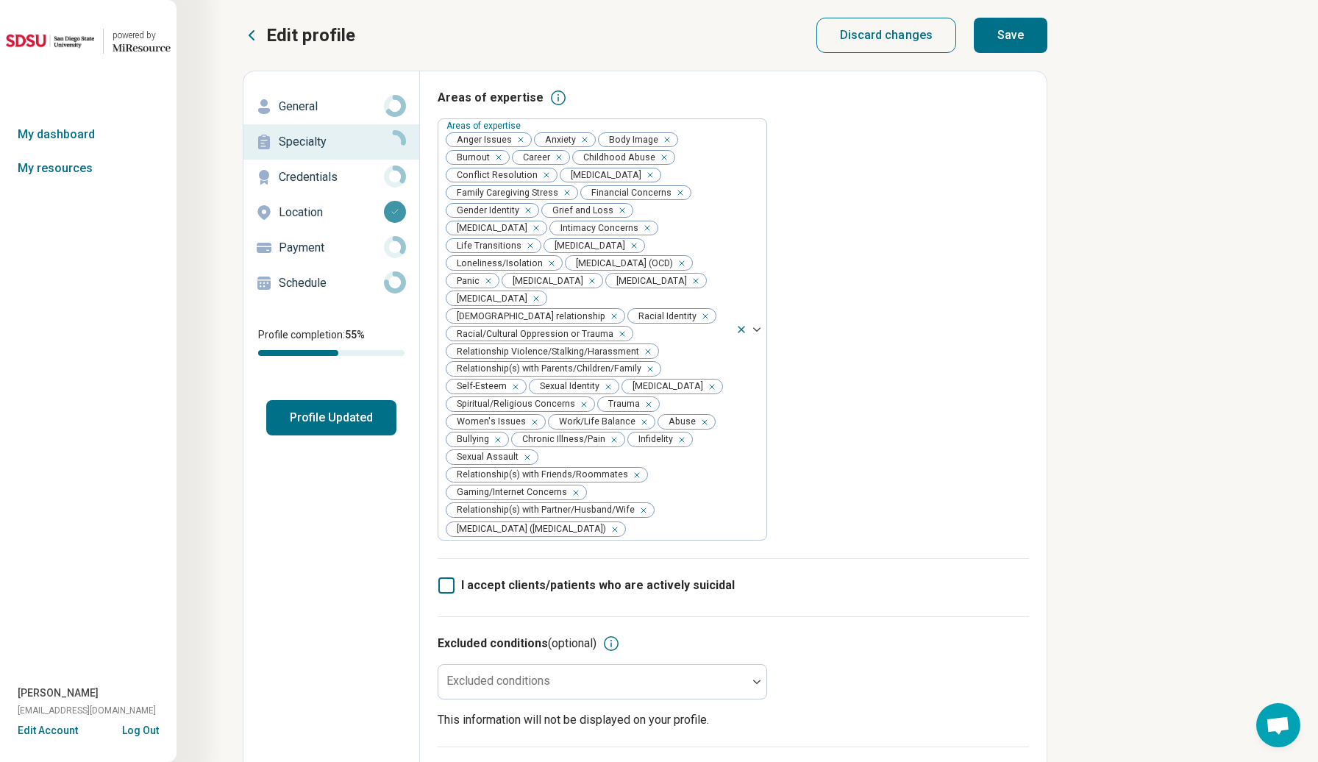
click at [994, 49] on button "Save" at bounding box center [1011, 35] width 74 height 35
click at [336, 178] on p "Credentials" at bounding box center [331, 177] width 105 height 18
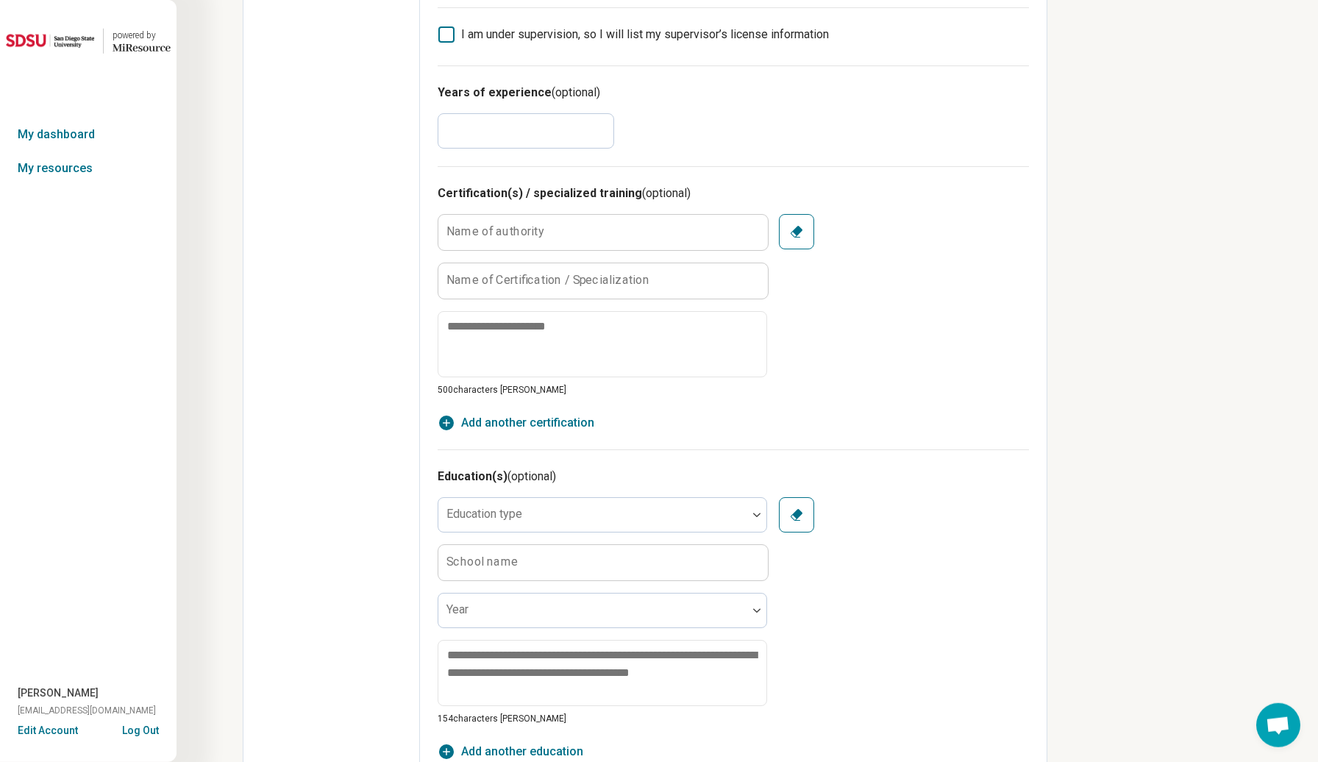
scroll to position [102, 0]
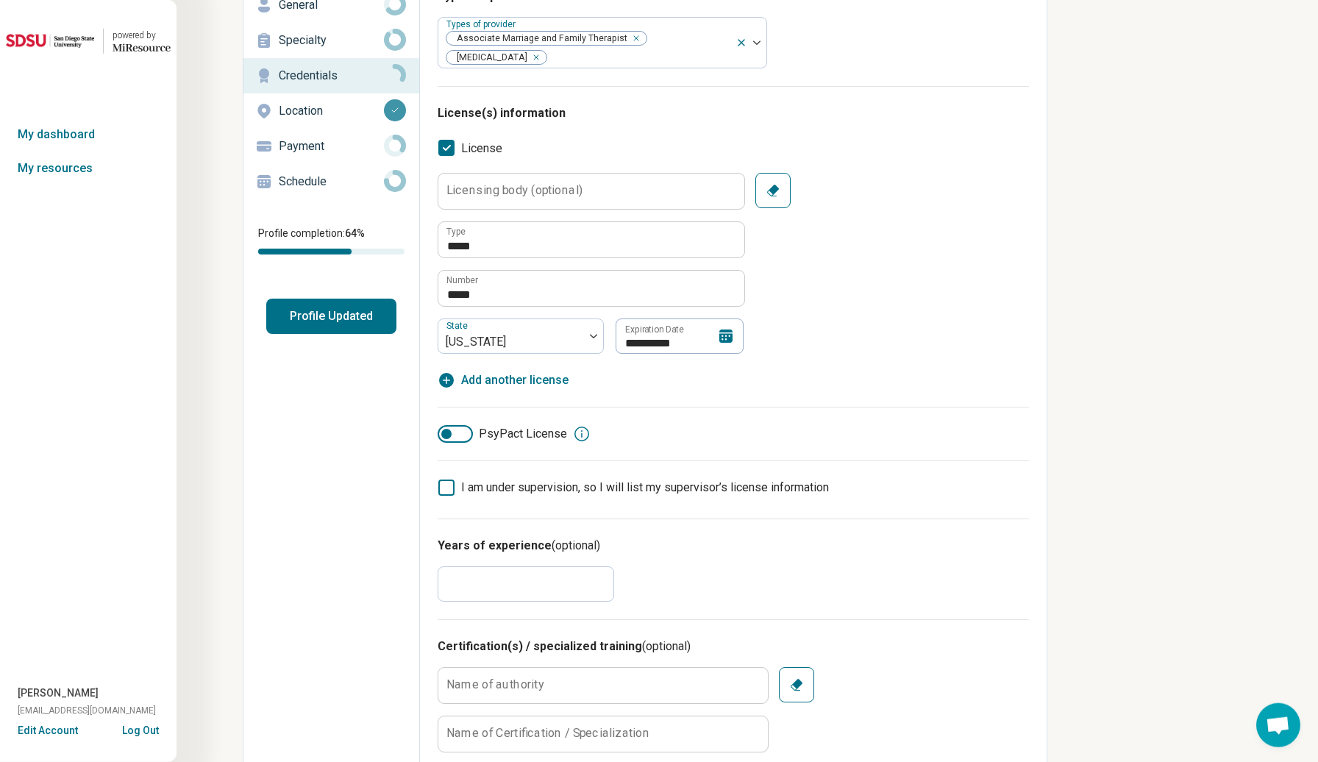
click at [314, 147] on p "Payment" at bounding box center [331, 147] width 105 height 18
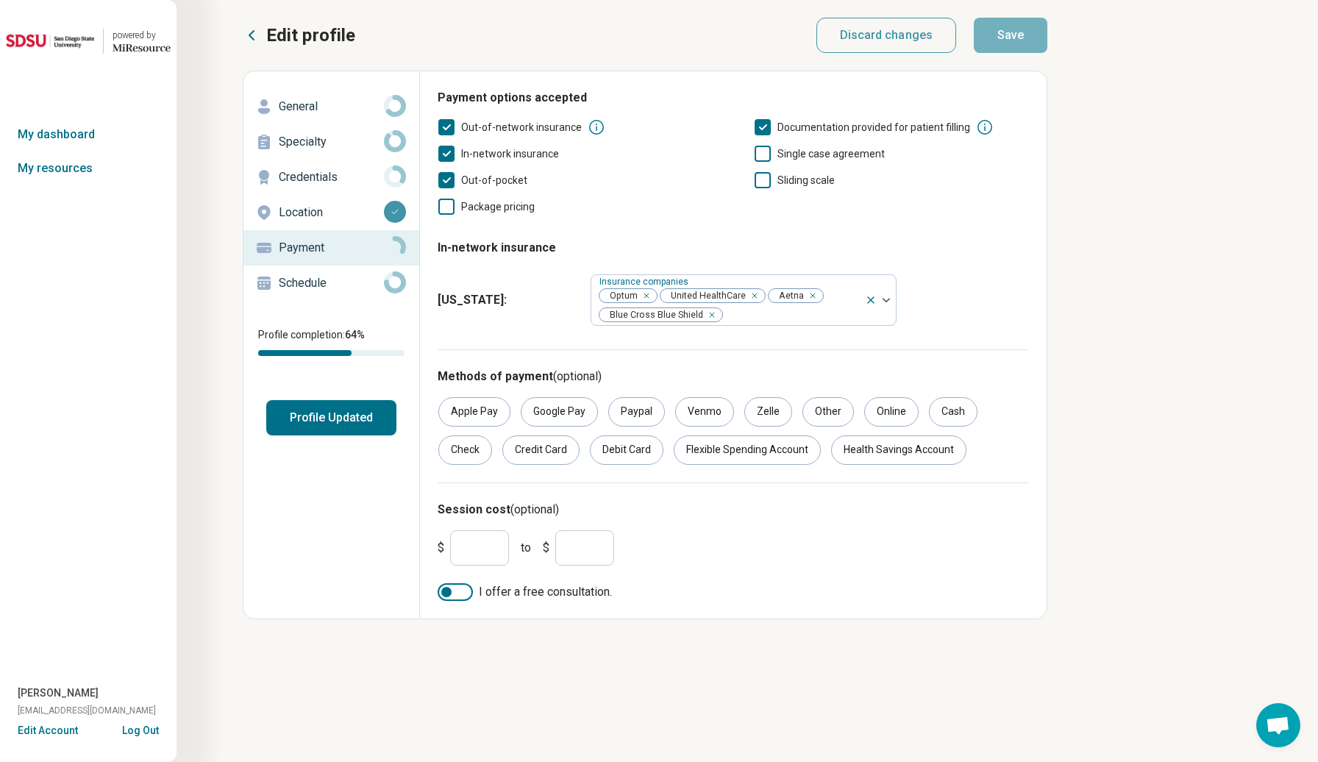
click at [549, 435] on div "Apple Pay Google Pay Paypal Venmo Zelle Other Online Cash Check Credit Card Deb…" at bounding box center [733, 431] width 591 height 68
click at [594, 449] on div "Debit Card" at bounding box center [627, 449] width 74 height 29
click at [541, 449] on div "Credit Card" at bounding box center [540, 449] width 77 height 29
click at [709, 455] on div "Flexible Spending Account" at bounding box center [747, 449] width 147 height 29
click at [864, 455] on div "Health Savings Account" at bounding box center [898, 449] width 135 height 29
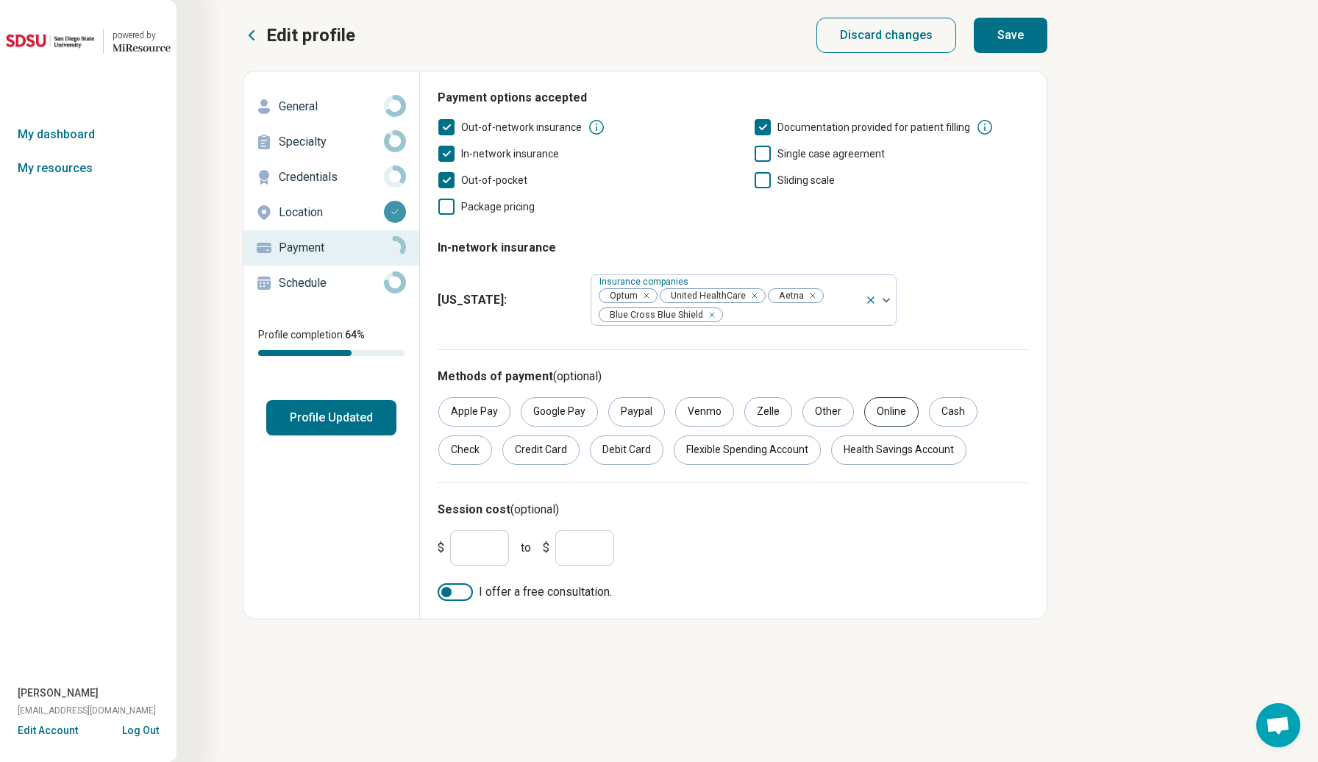
click at [883, 413] on div "Online" at bounding box center [891, 411] width 54 height 29
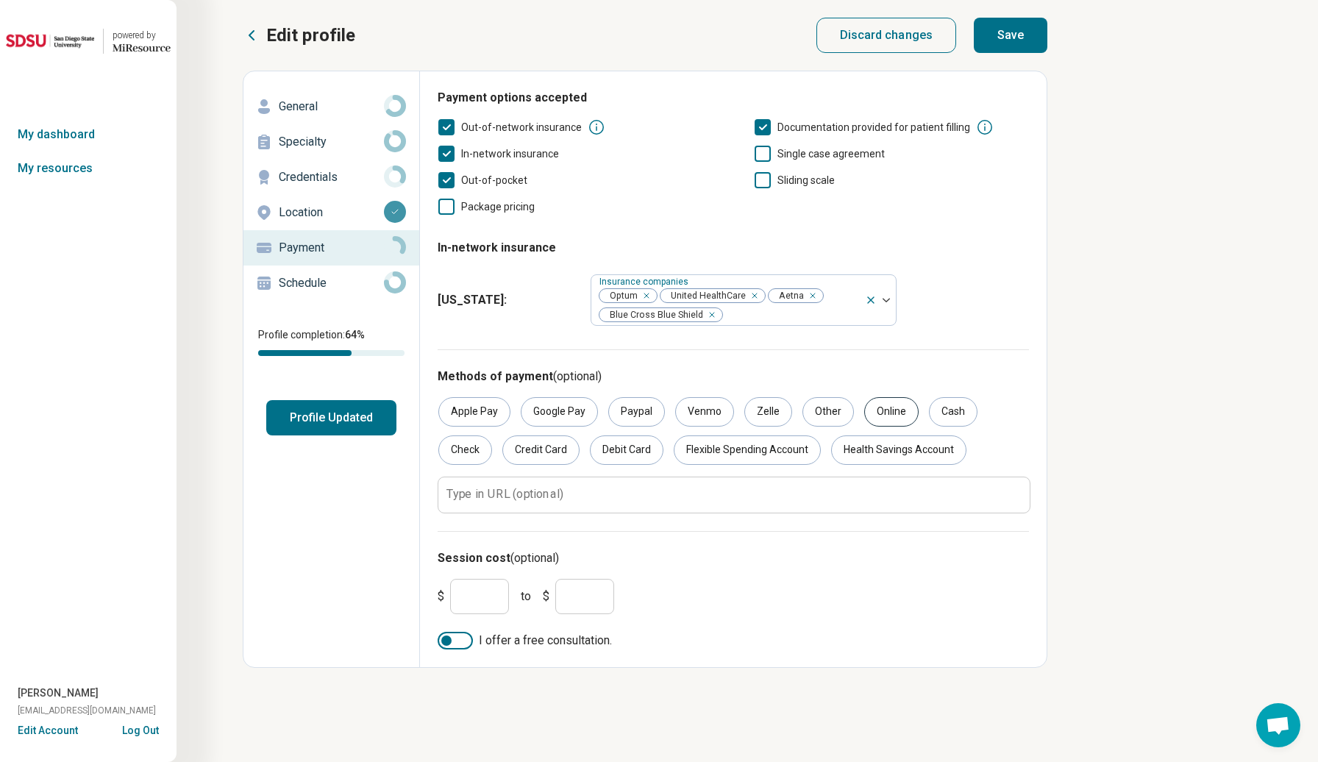
click at [883, 414] on div "Online" at bounding box center [891, 411] width 54 height 29
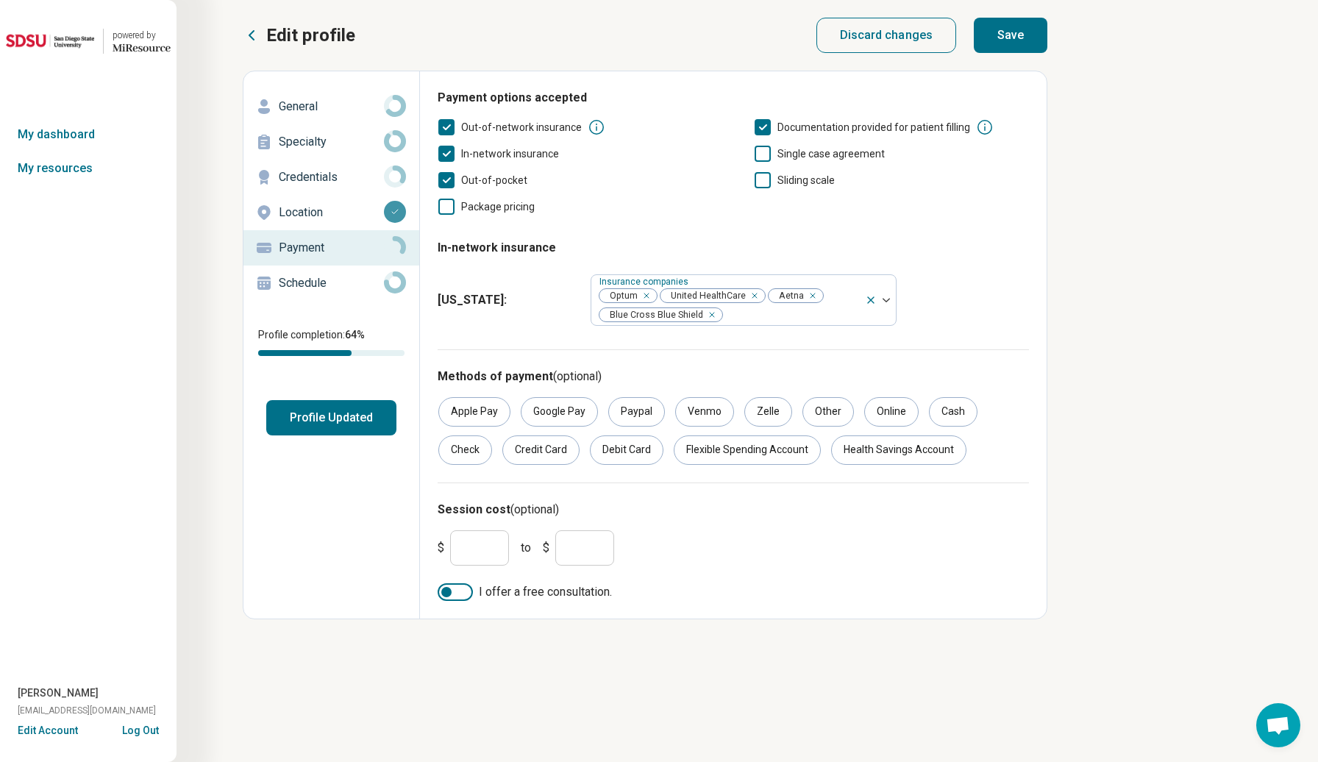
click at [1003, 48] on button "Save" at bounding box center [1011, 35] width 74 height 35
click at [293, 273] on div "Schedule" at bounding box center [331, 283] width 152 height 24
type textarea "*"
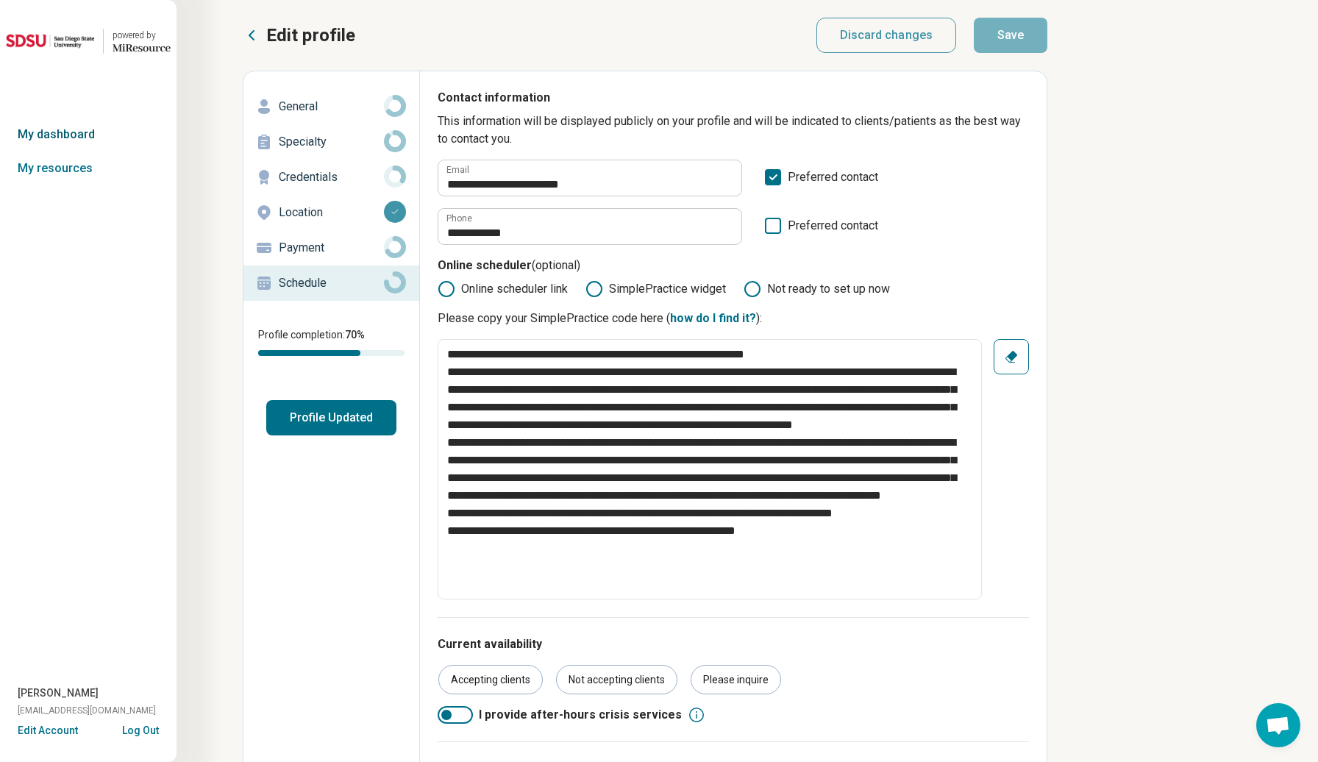
click at [83, 140] on link "My dashboard" at bounding box center [88, 135] width 177 height 34
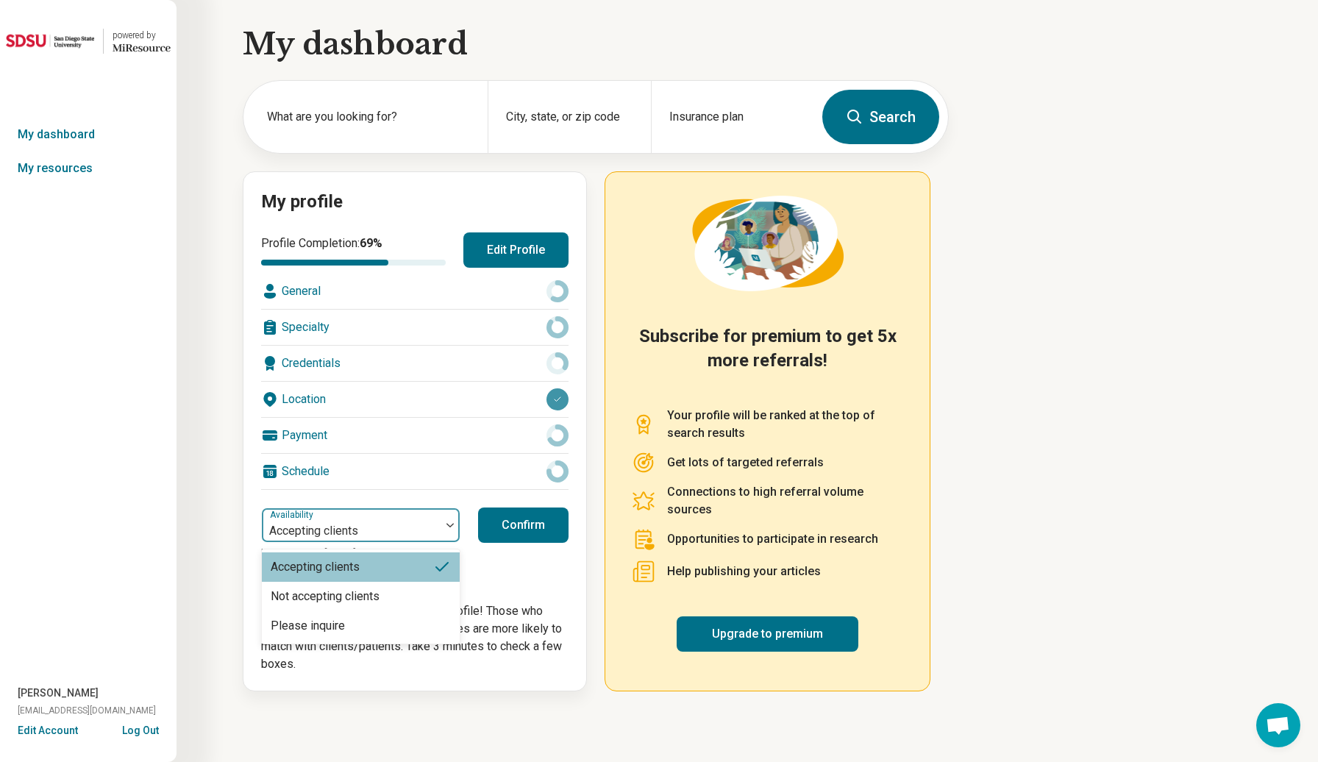
click at [371, 533] on div at bounding box center [351, 531] width 167 height 21
click at [358, 567] on div "Accepting clients" at bounding box center [315, 567] width 89 height 18
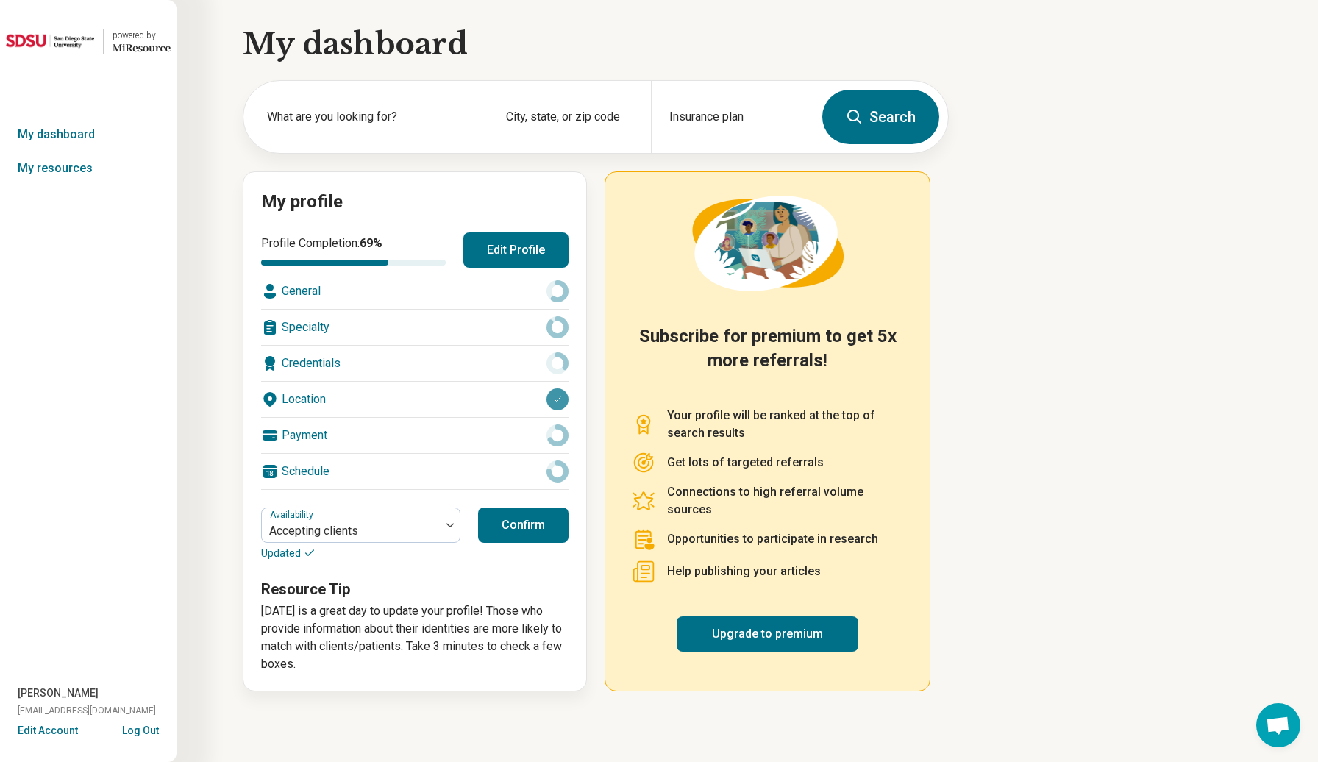
click at [506, 527] on button "Confirm" at bounding box center [523, 525] width 90 height 35
click at [40, 159] on link "My resources" at bounding box center [88, 169] width 177 height 34
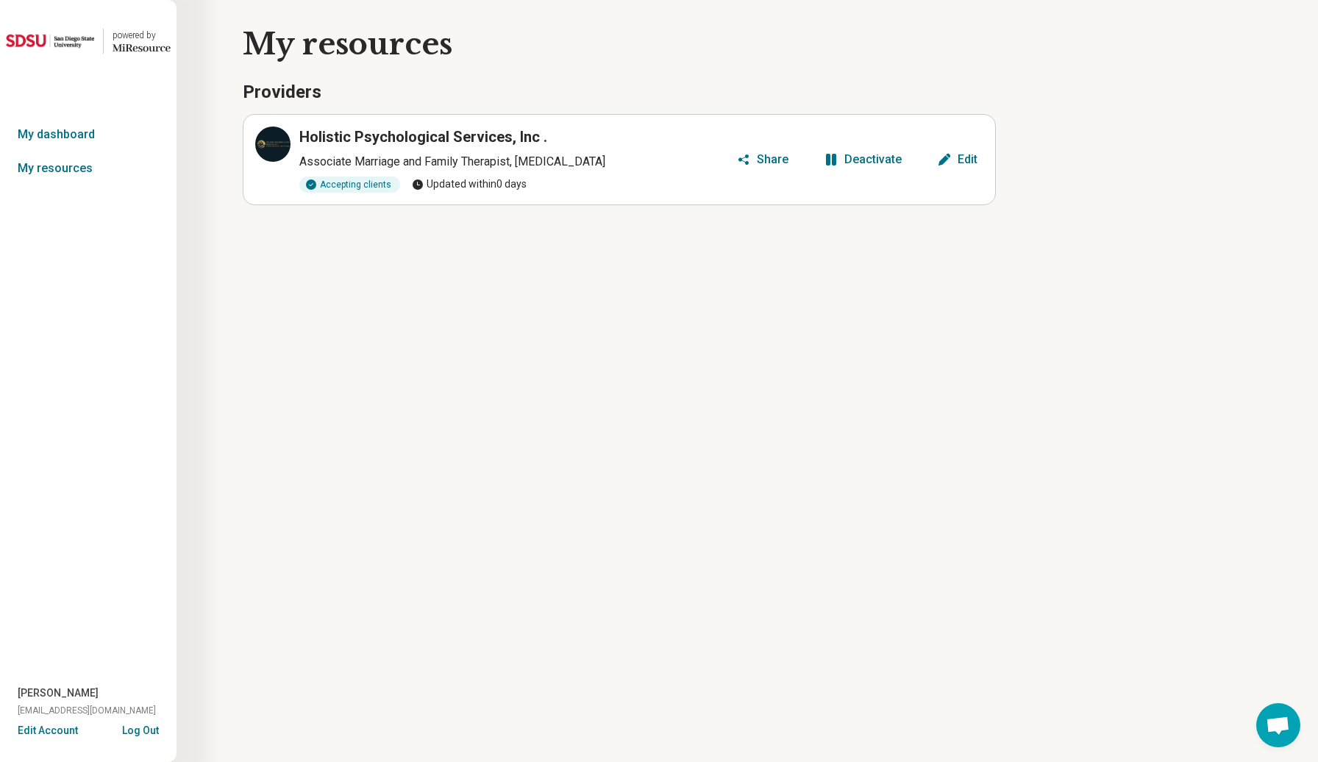
click at [246, 150] on article "Holistic Psychological Services, Inc . Associate Marriage and Family Therapist,…" at bounding box center [619, 159] width 753 height 91
click at [268, 145] on icon at bounding box center [273, 144] width 18 height 18
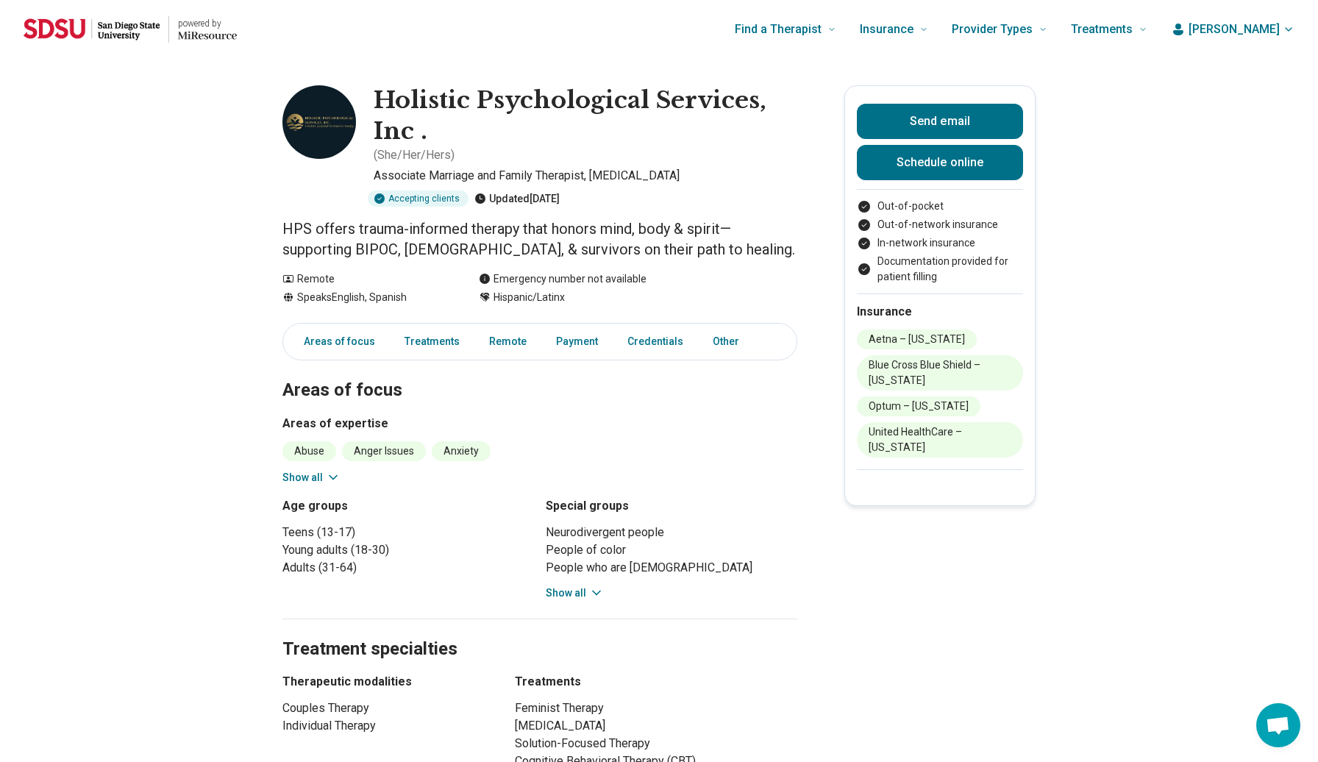
click at [296, 476] on button "Show all" at bounding box center [311, 477] width 58 height 15
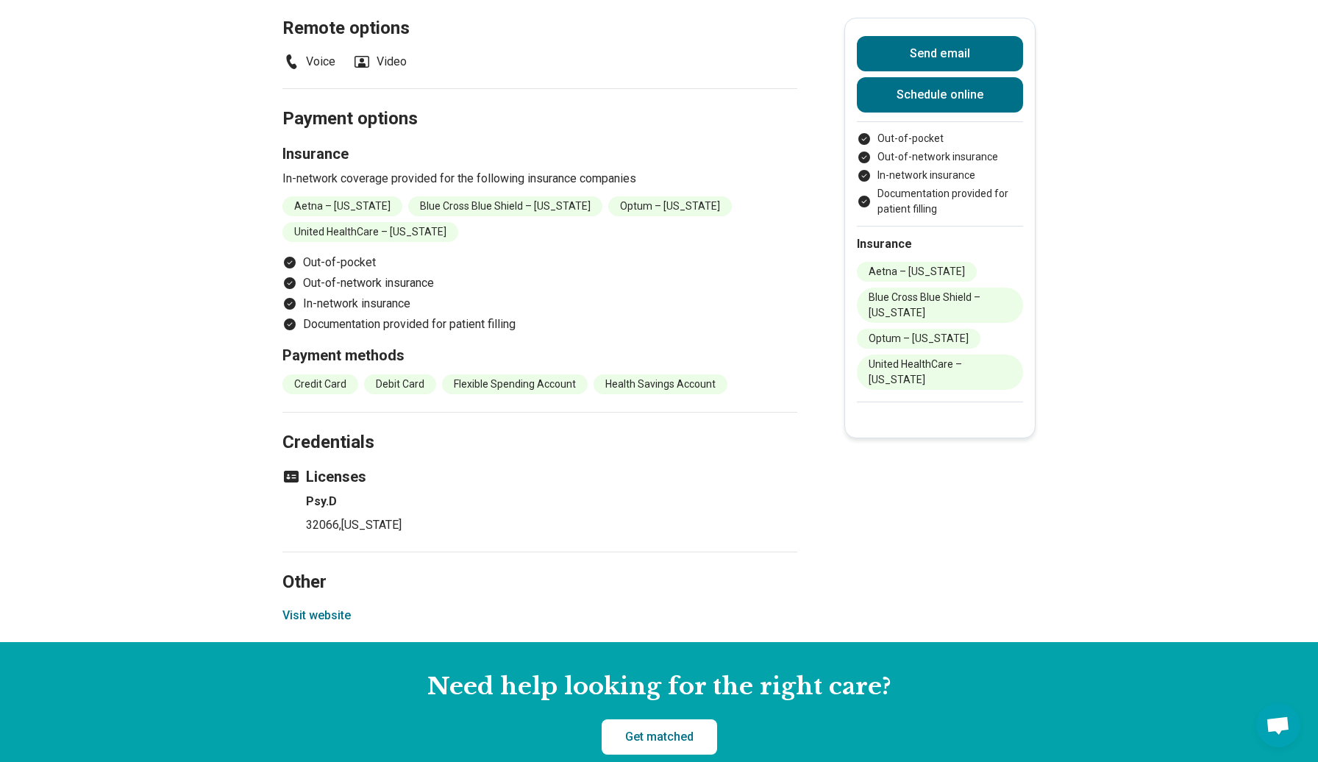
scroll to position [1085, 0]
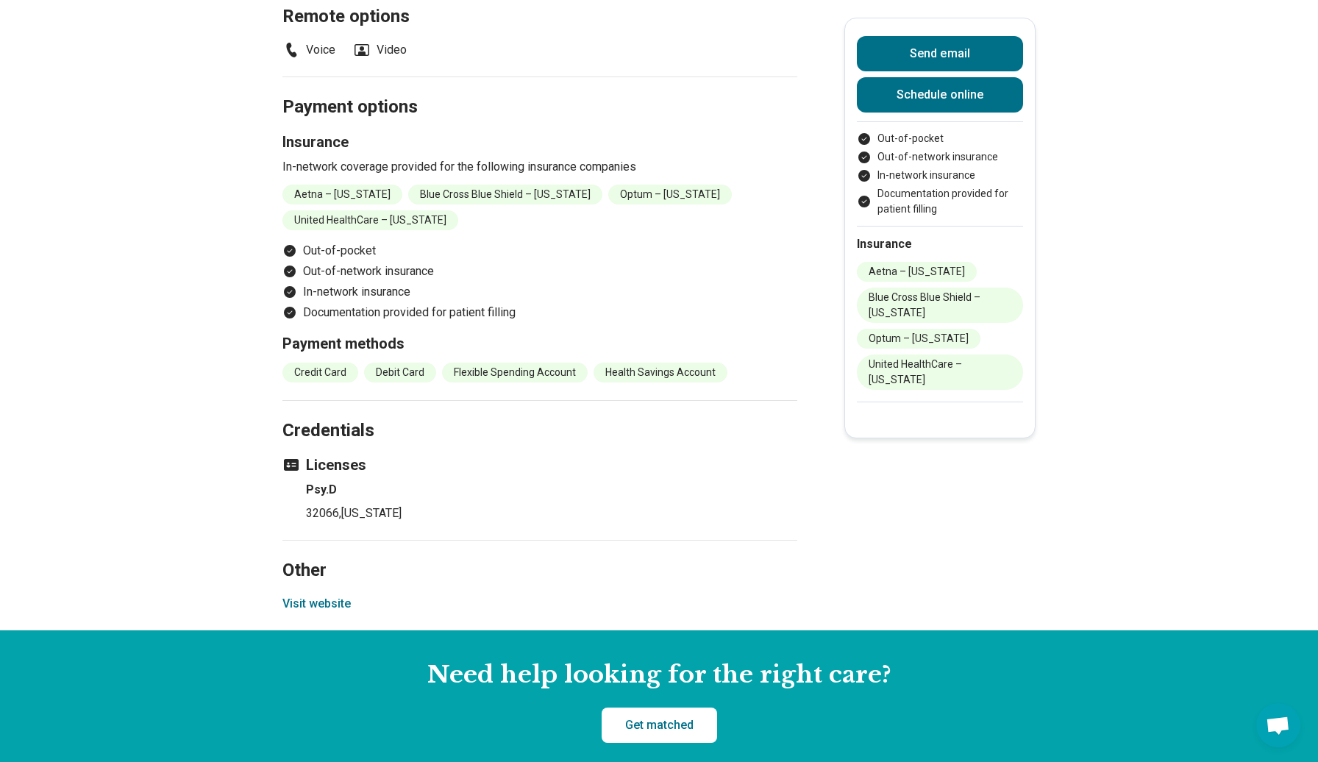
click at [311, 595] on button "Visit website" at bounding box center [316, 604] width 68 height 18
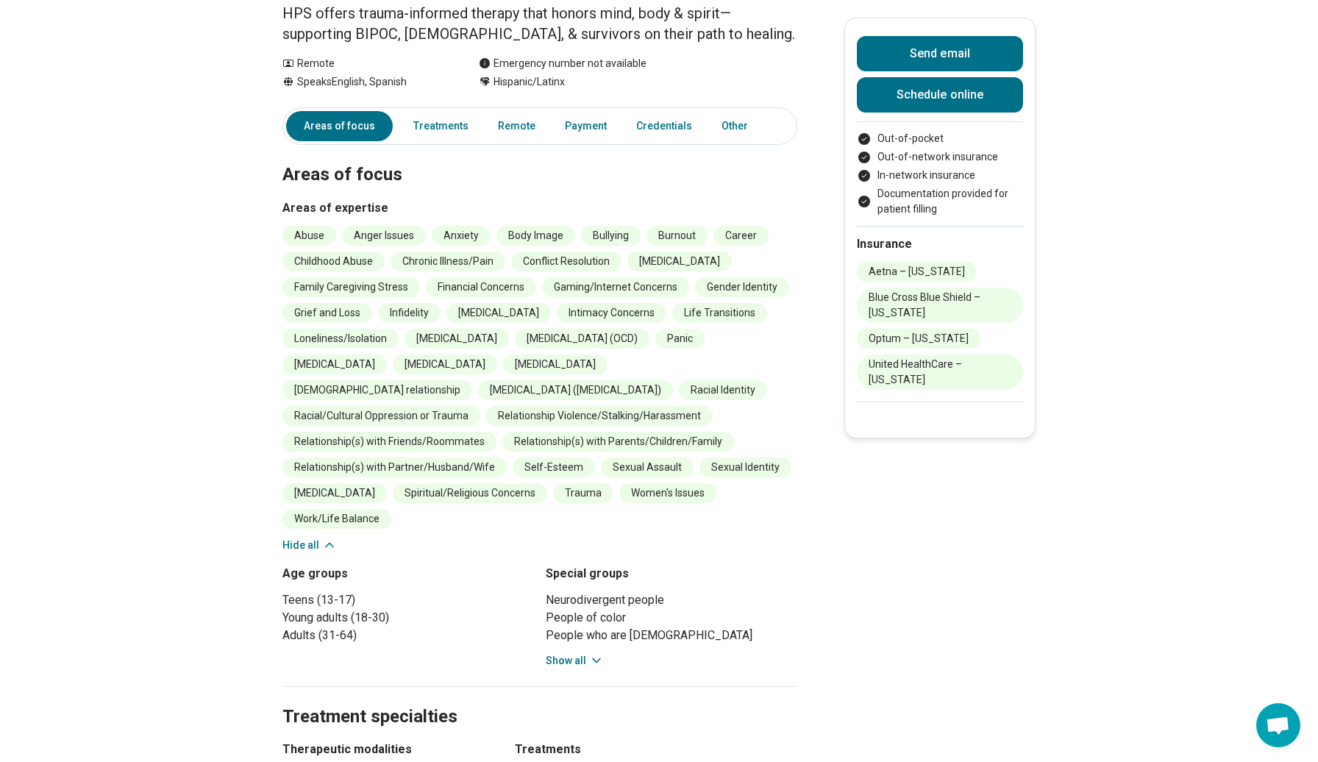
scroll to position [0, 0]
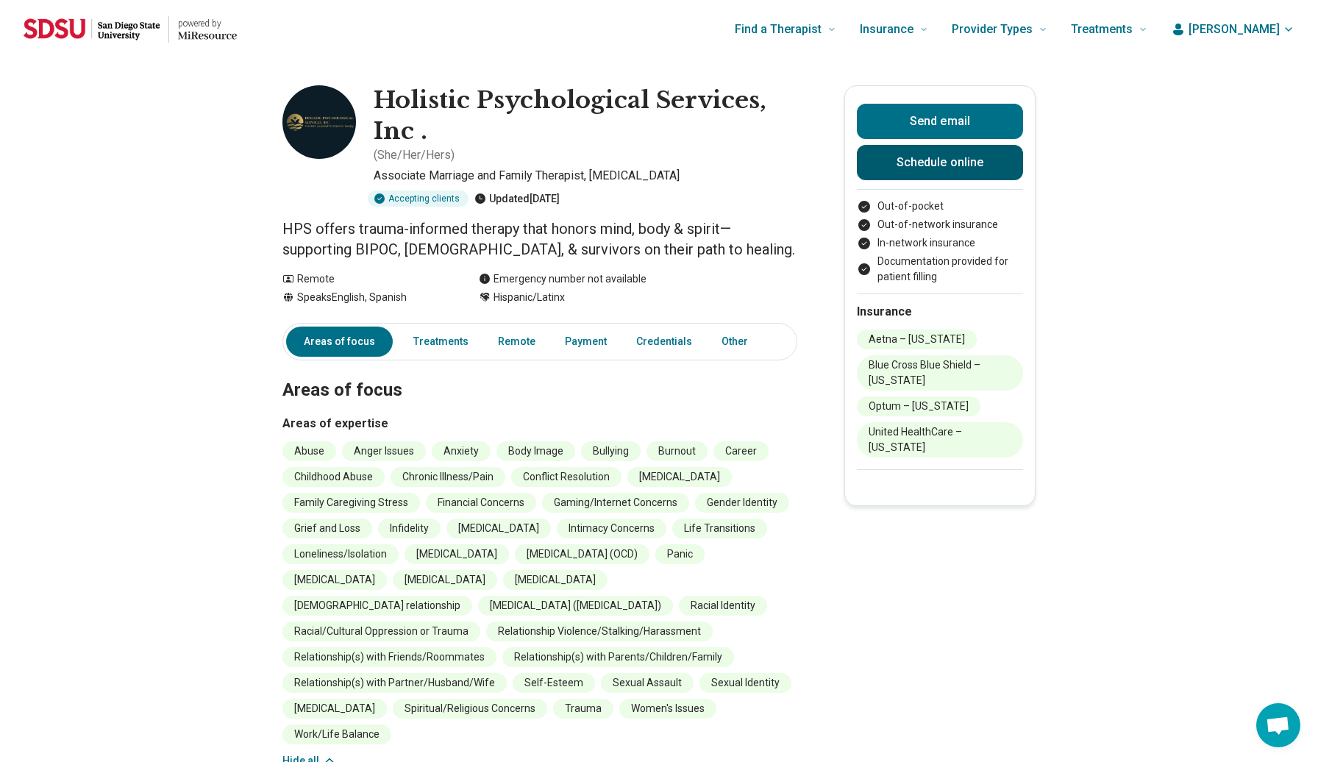
click at [952, 170] on link "Schedule online" at bounding box center [940, 162] width 166 height 35
click at [958, 121] on button "Send email" at bounding box center [940, 121] width 166 height 35
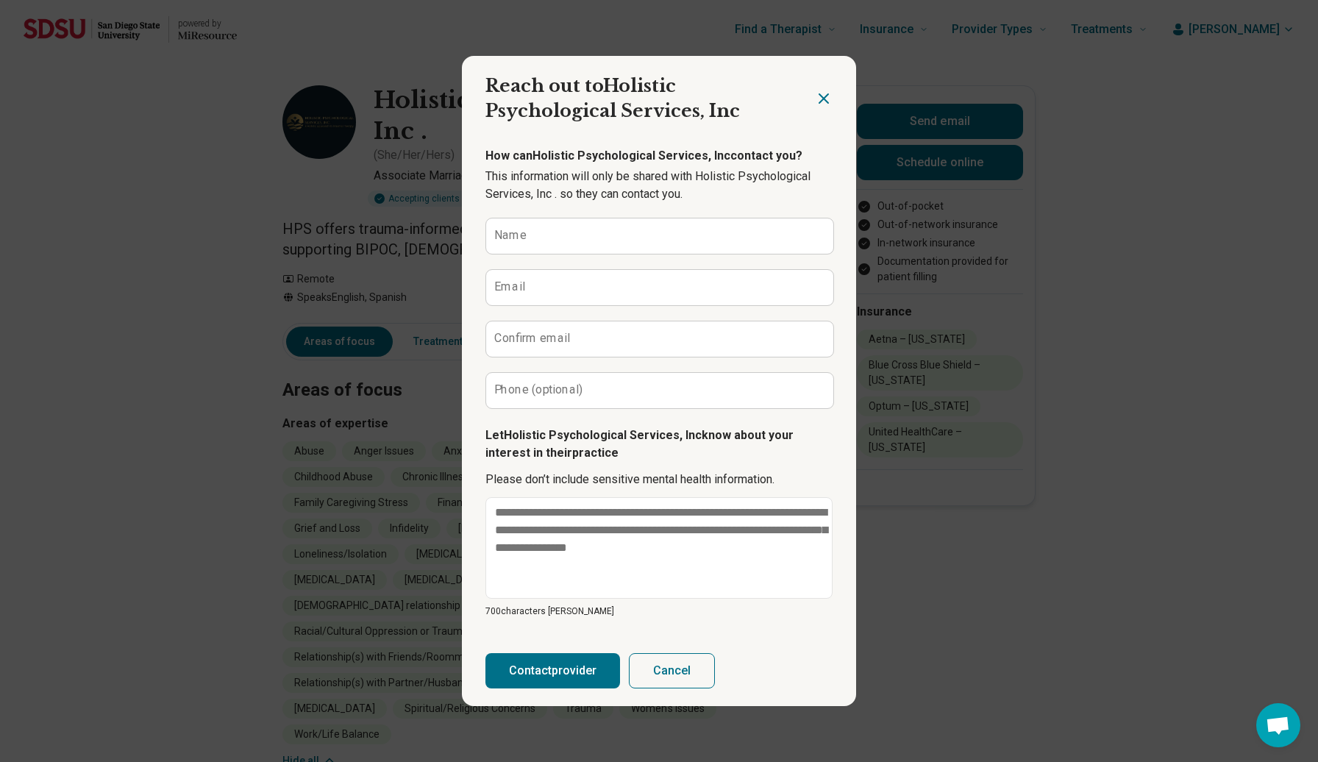
click at [833, 95] on div at bounding box center [835, 92] width 41 height 73
click at [819, 101] on icon "Close dialog" at bounding box center [824, 99] width 18 height 18
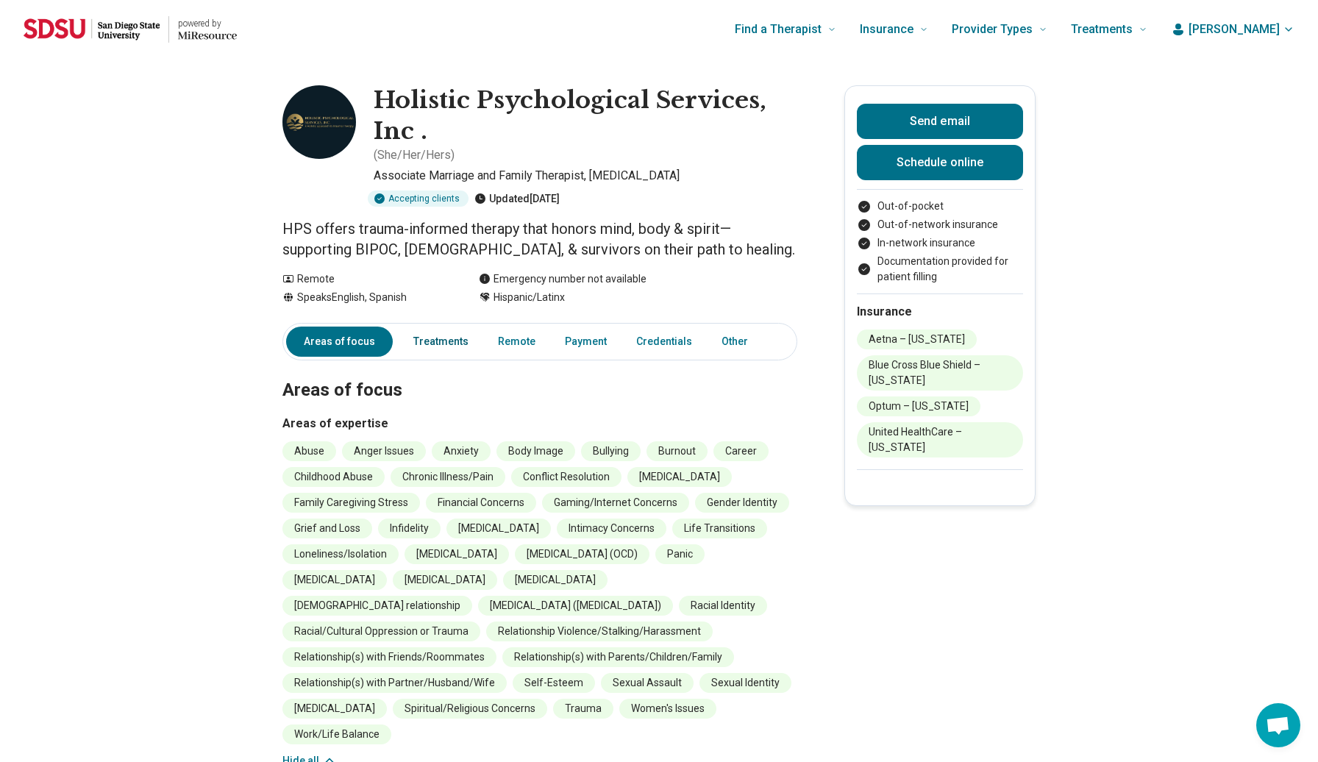
click at [443, 349] on link "Treatments" at bounding box center [441, 342] width 73 height 30
click at [1261, 34] on span "Lisa" at bounding box center [1234, 30] width 91 height 18
click at [1252, 79] on link "My dashboard" at bounding box center [1245, 73] width 101 height 38
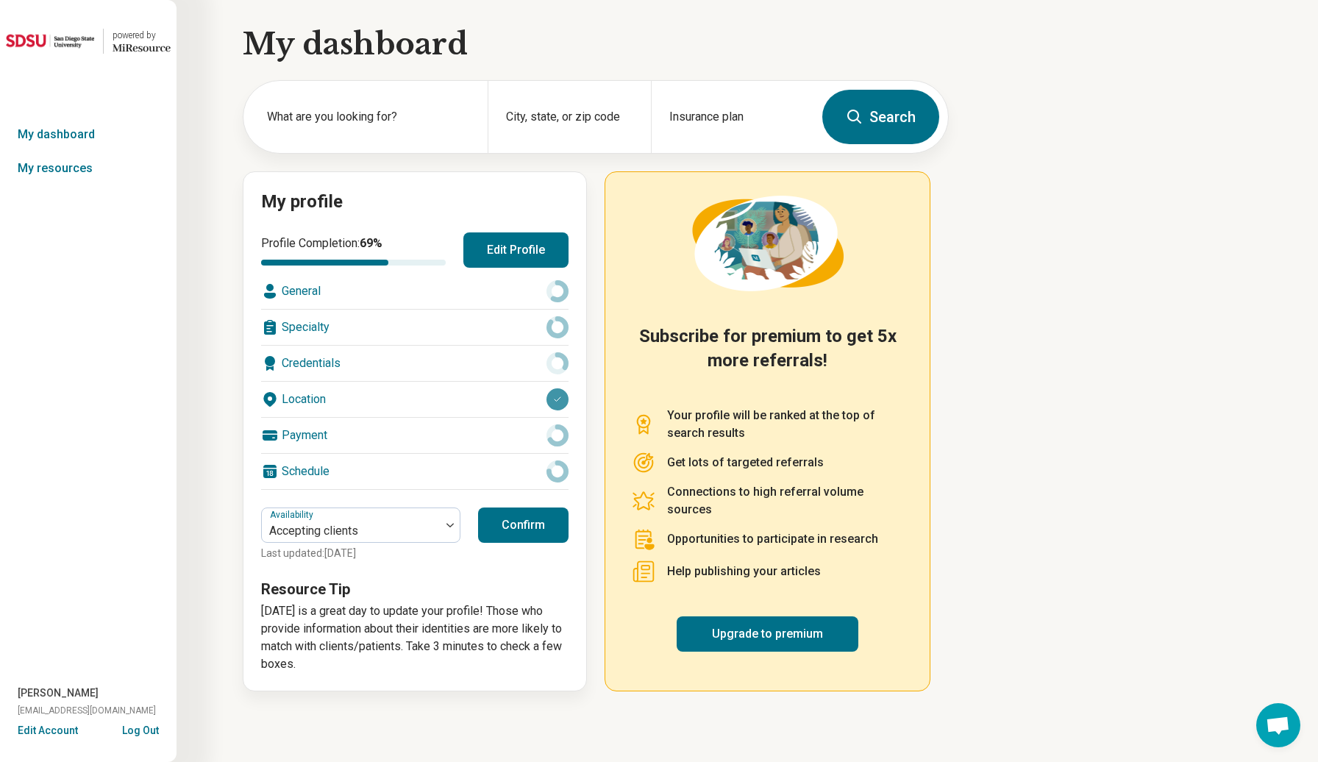
click at [486, 347] on div "Credentials" at bounding box center [414, 363] width 307 height 35
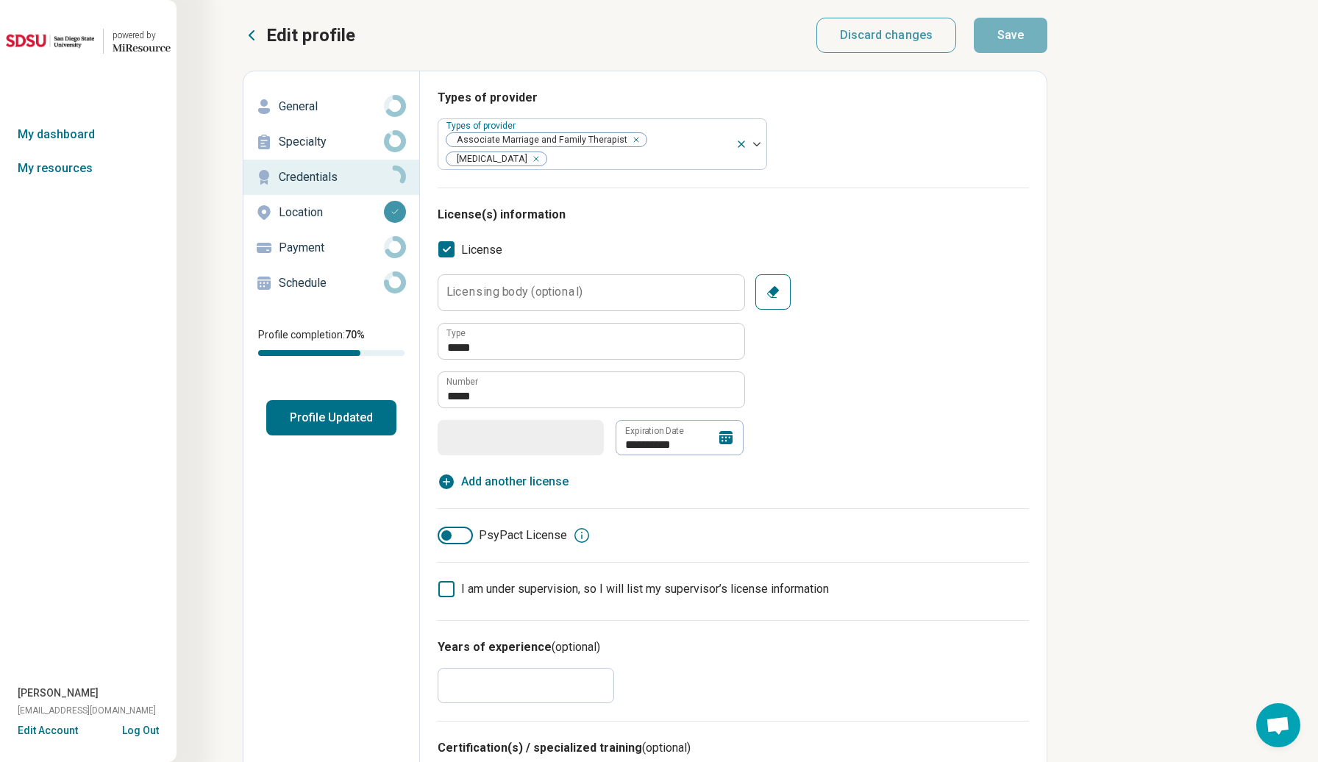
type textarea "*"
click at [341, 145] on p "Specialty" at bounding box center [331, 142] width 105 height 18
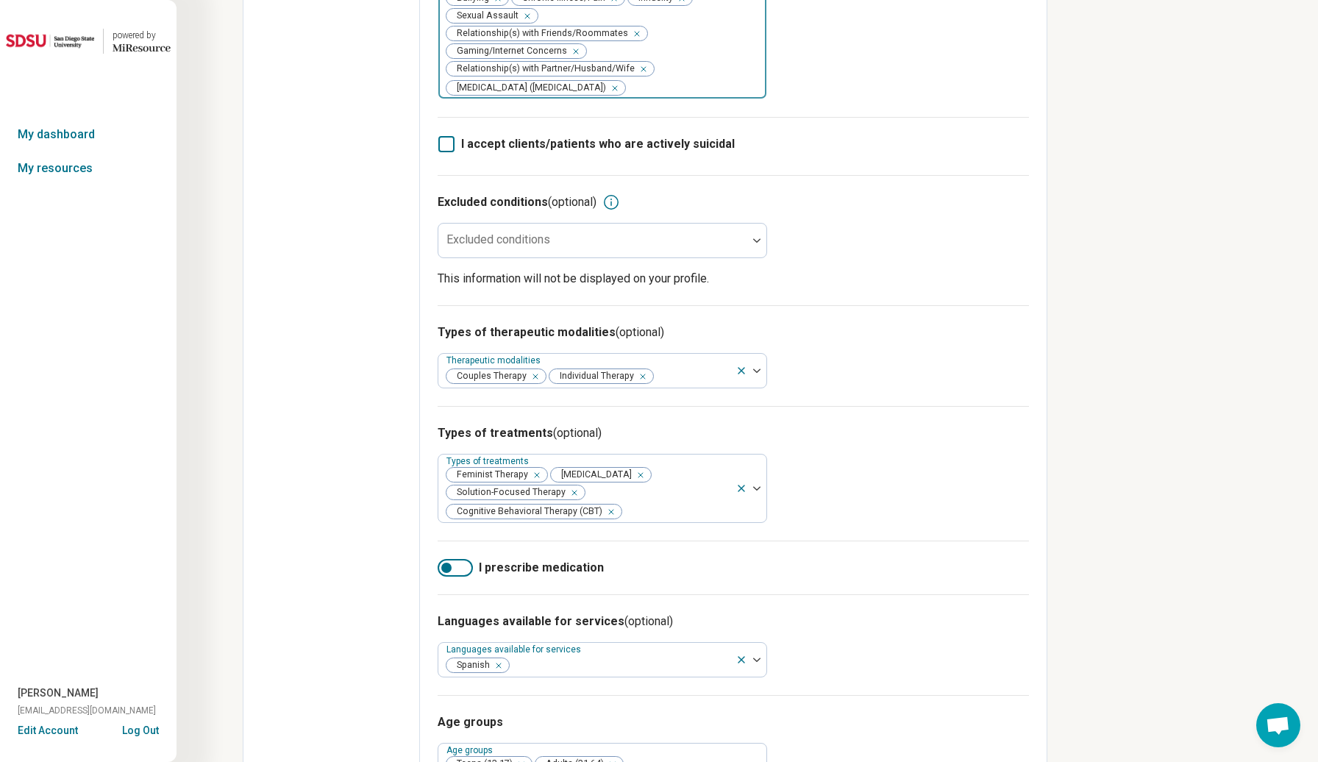
scroll to position [449, 0]
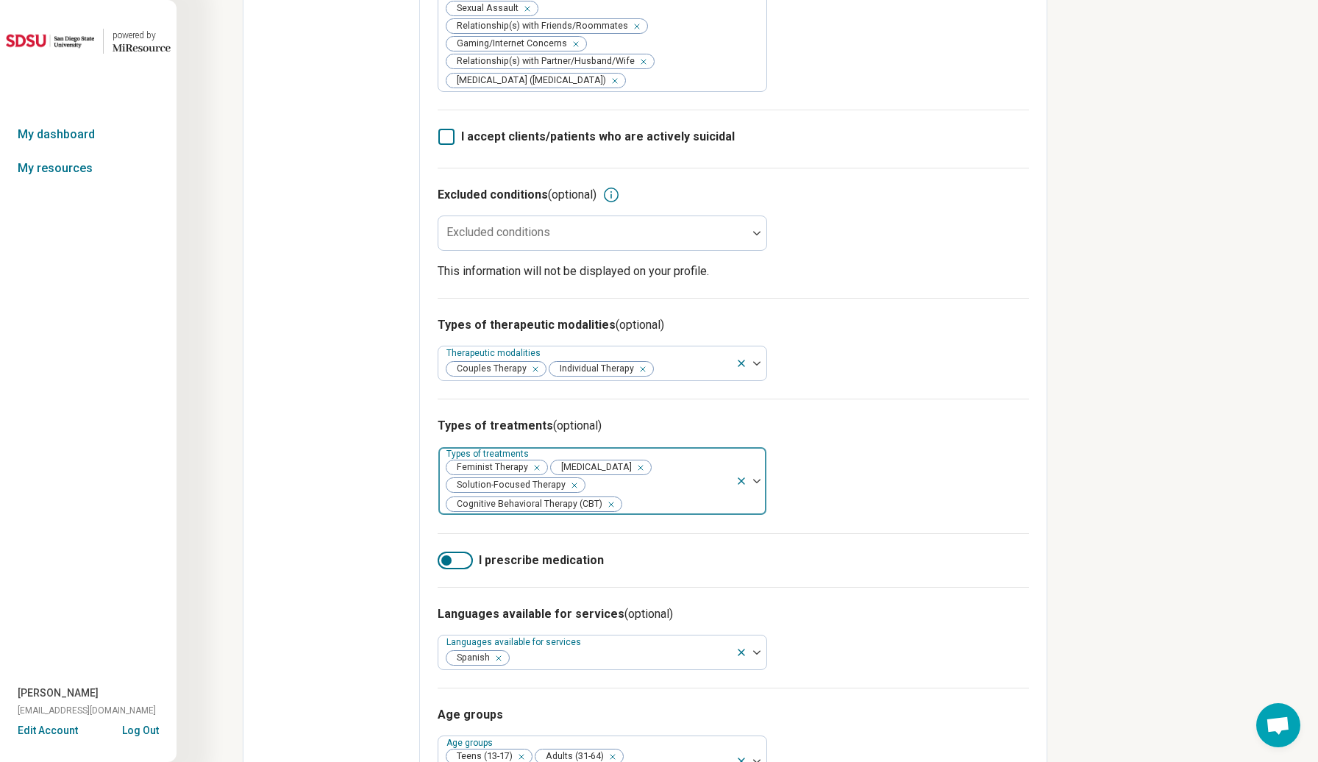
click at [535, 463] on icon "Remove [object Object]" at bounding box center [533, 468] width 10 height 10
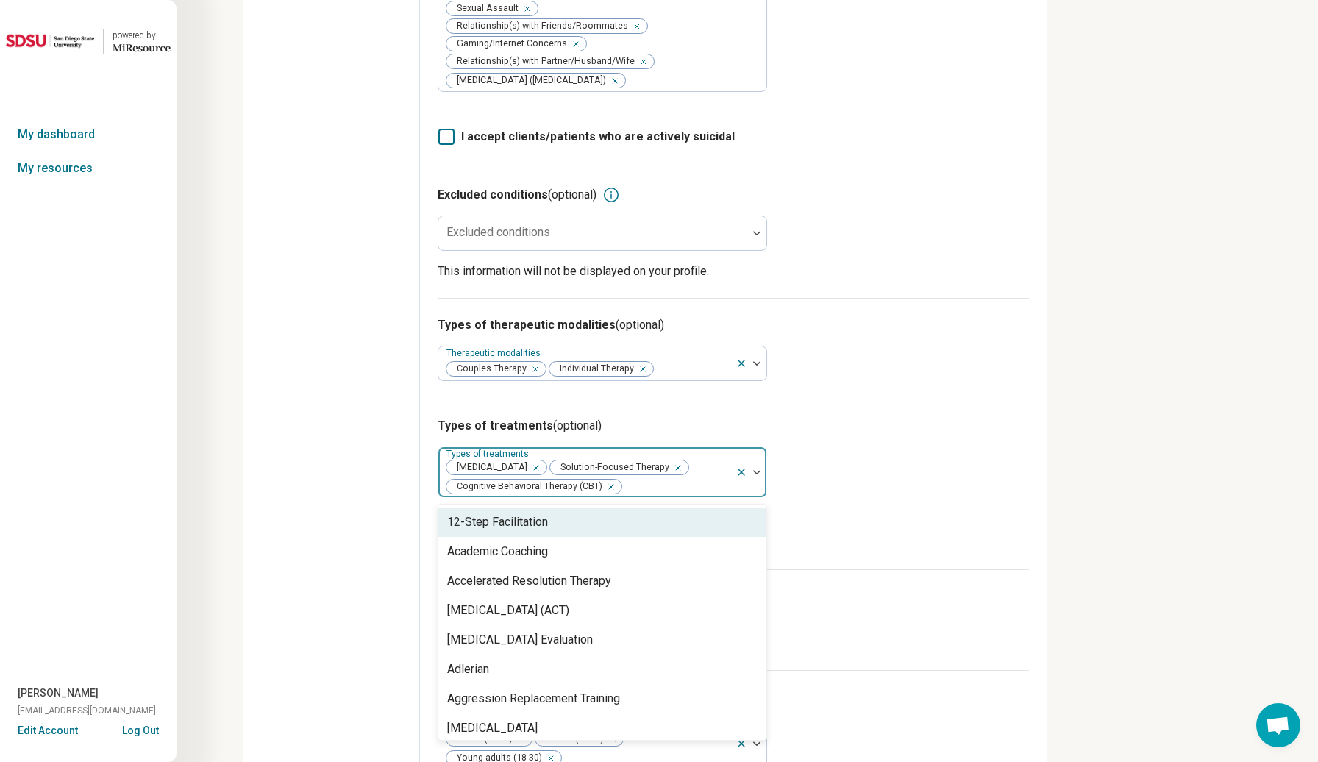
click at [661, 496] on div at bounding box center [676, 487] width 107 height 21
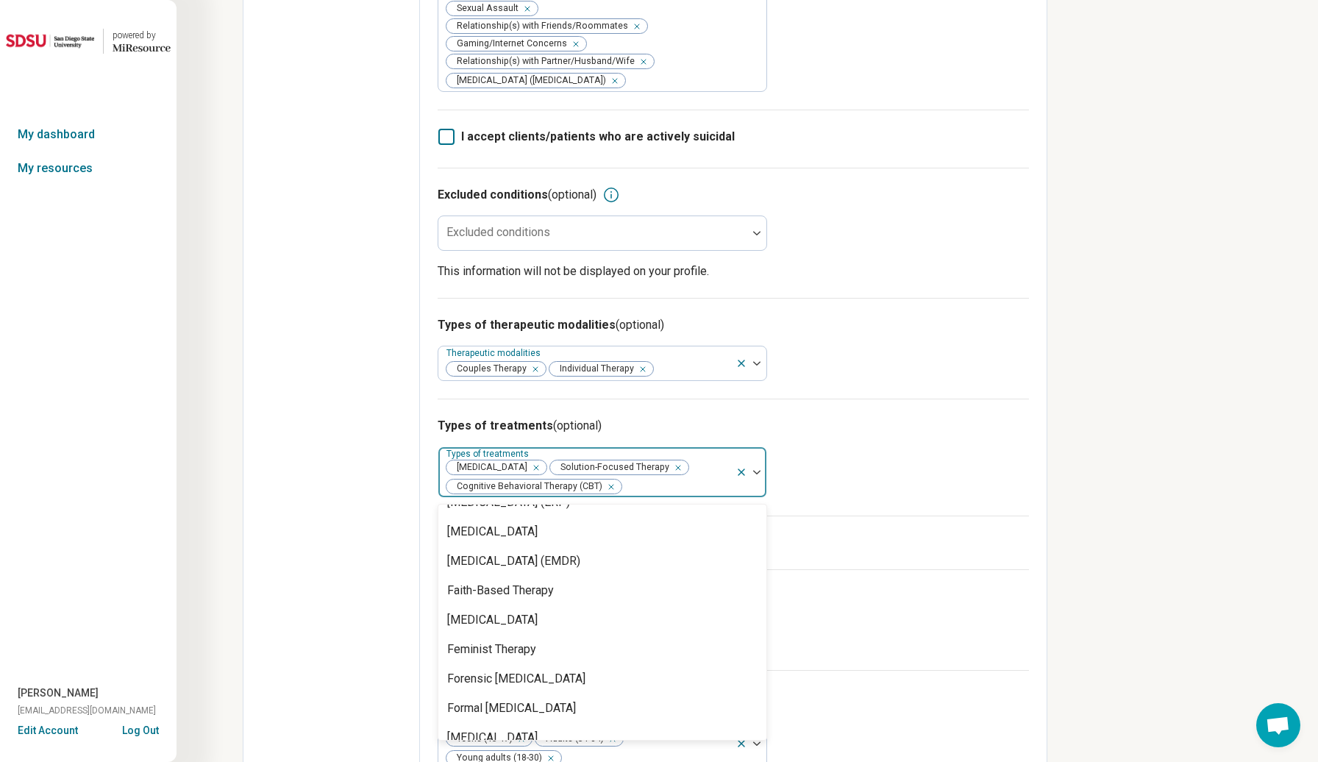
scroll to position [1175, 0]
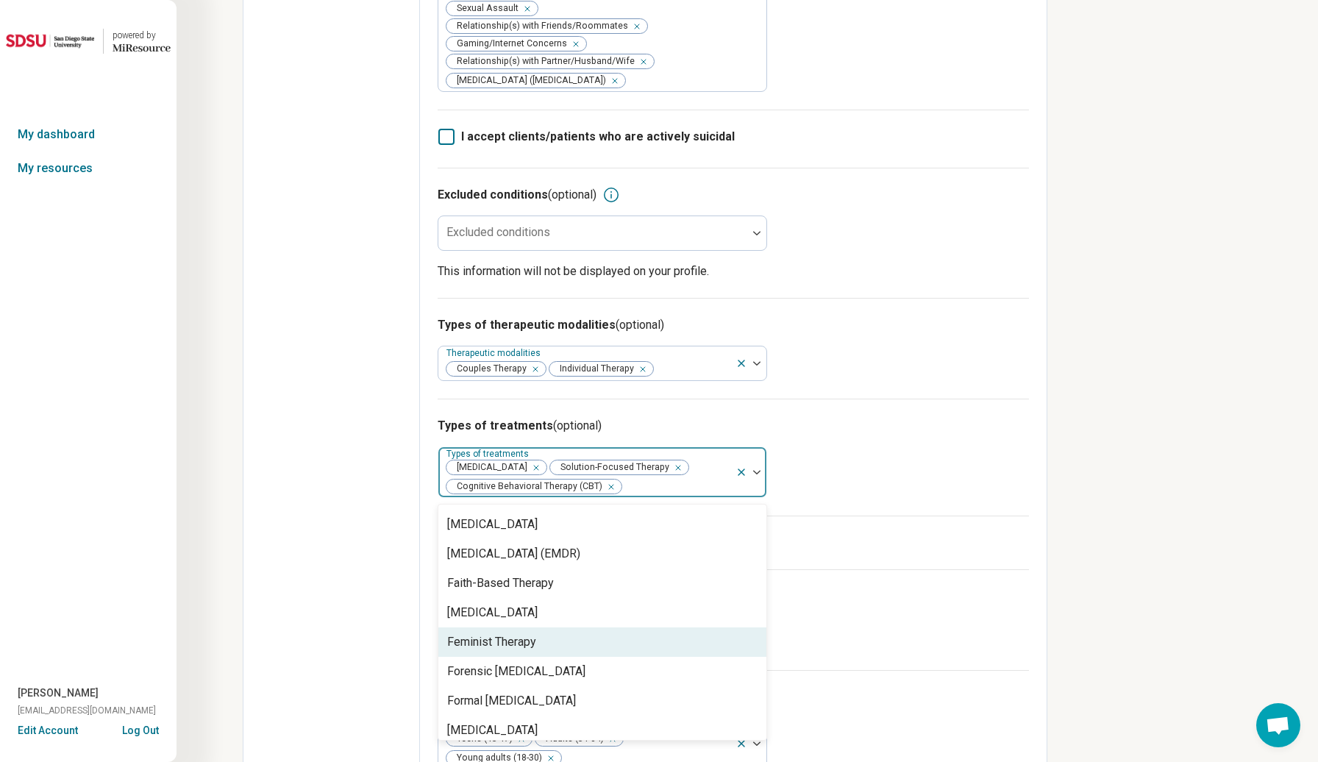
click at [551, 654] on div "Feminist Therapy" at bounding box center [602, 641] width 328 height 29
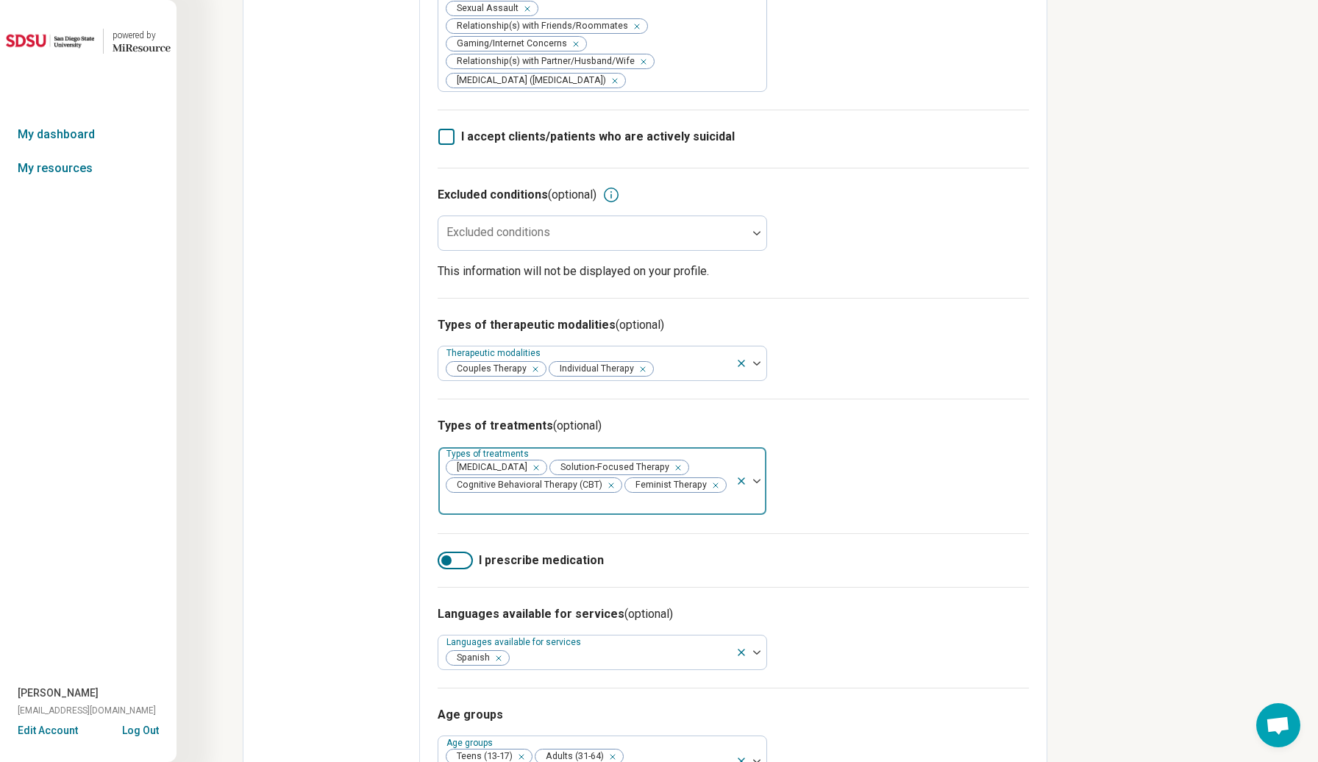
click at [645, 482] on div "Trauma-Focused Cognitive Behavioral Therapy Solution-Focused Therapy Cognitive …" at bounding box center [586, 481] width 297 height 68
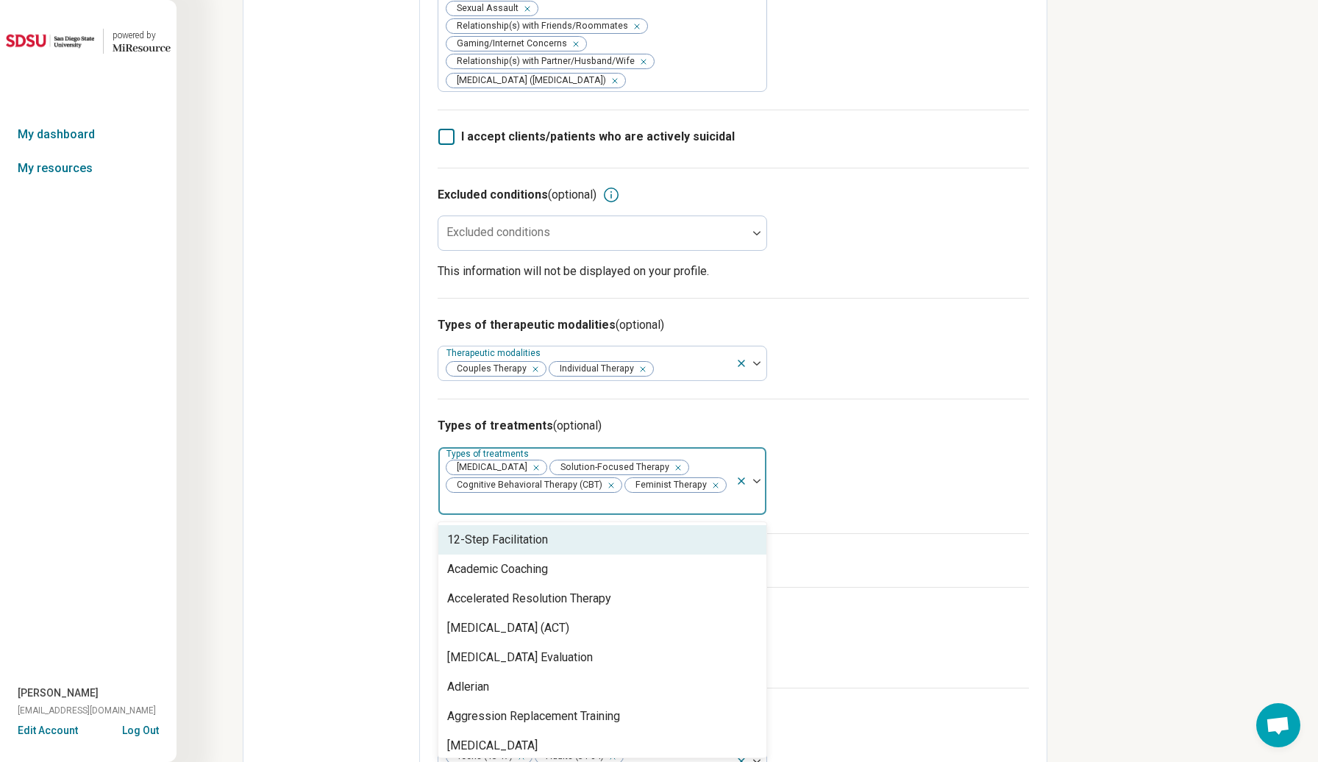
type input "*"
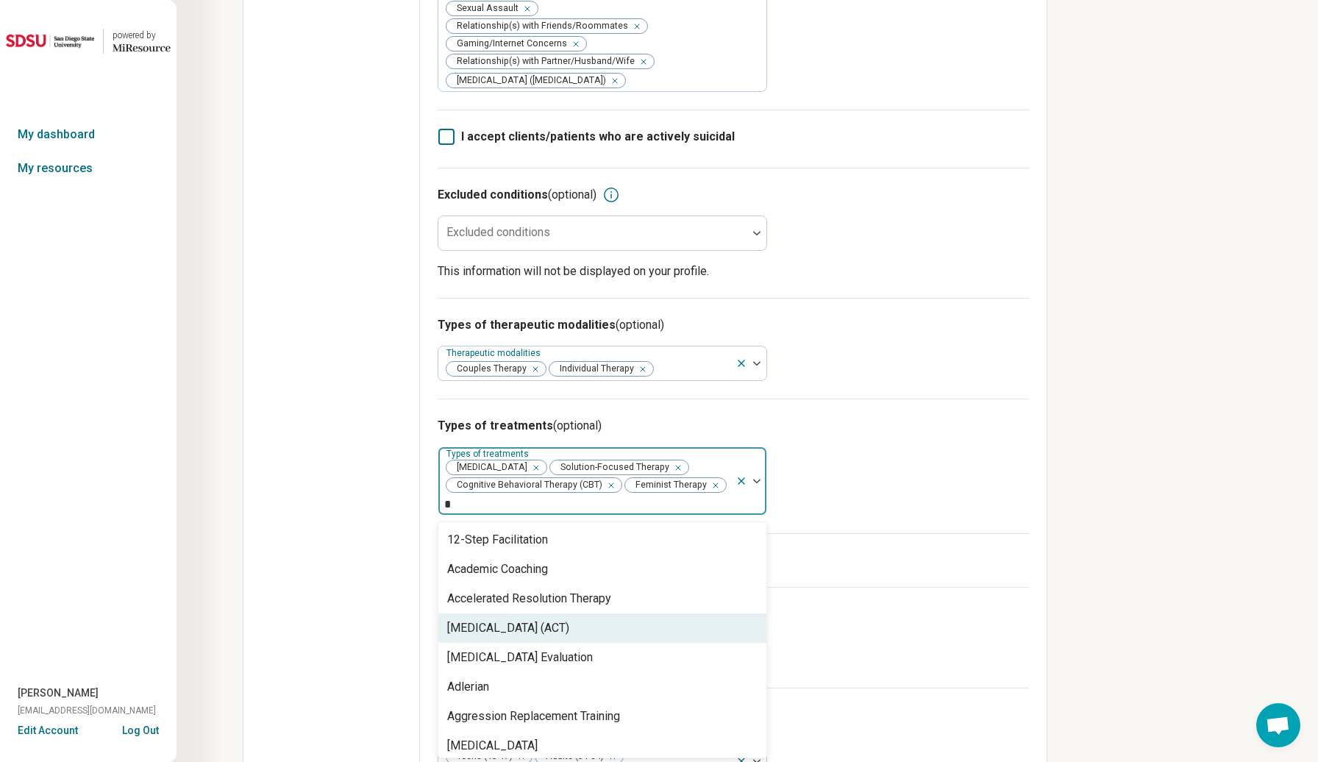
click at [569, 637] on div "[MEDICAL_DATA] (ACT)" at bounding box center [508, 628] width 122 height 18
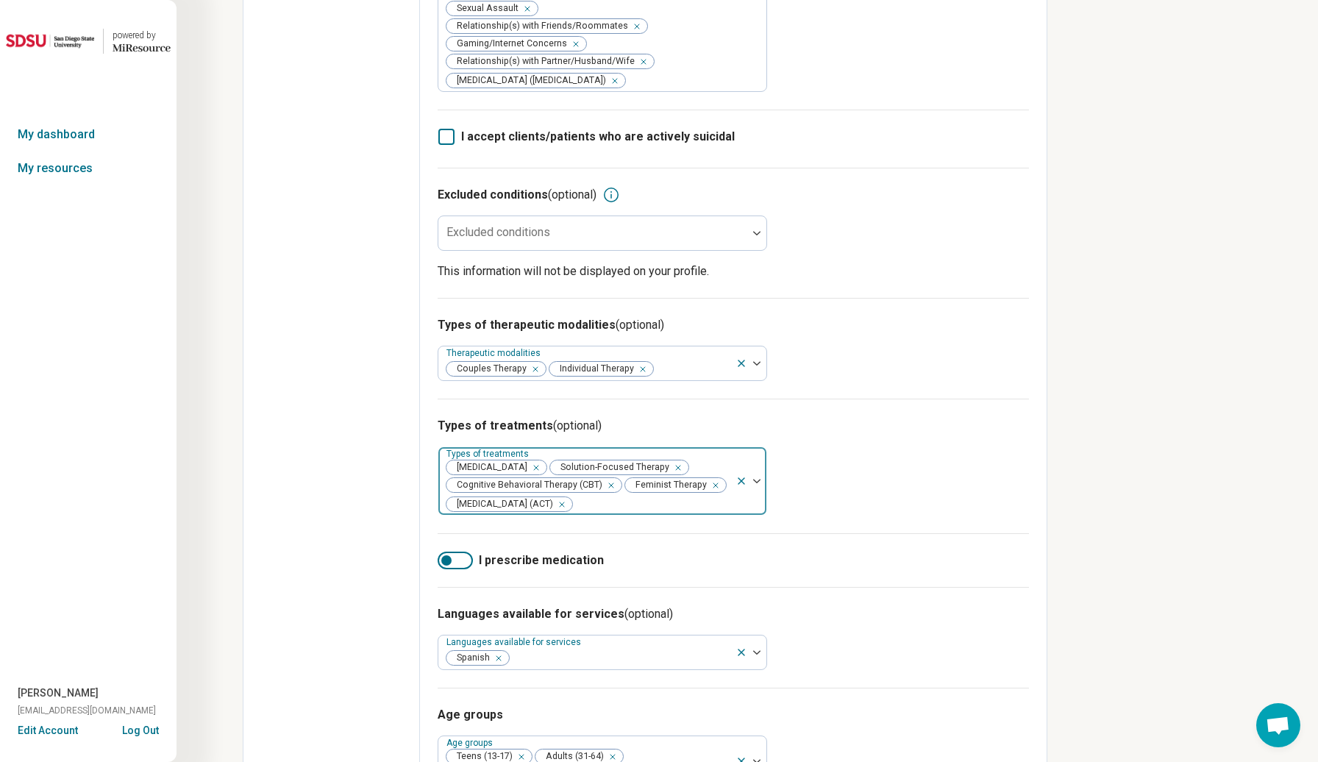
click at [684, 515] on div at bounding box center [652, 504] width 156 height 21
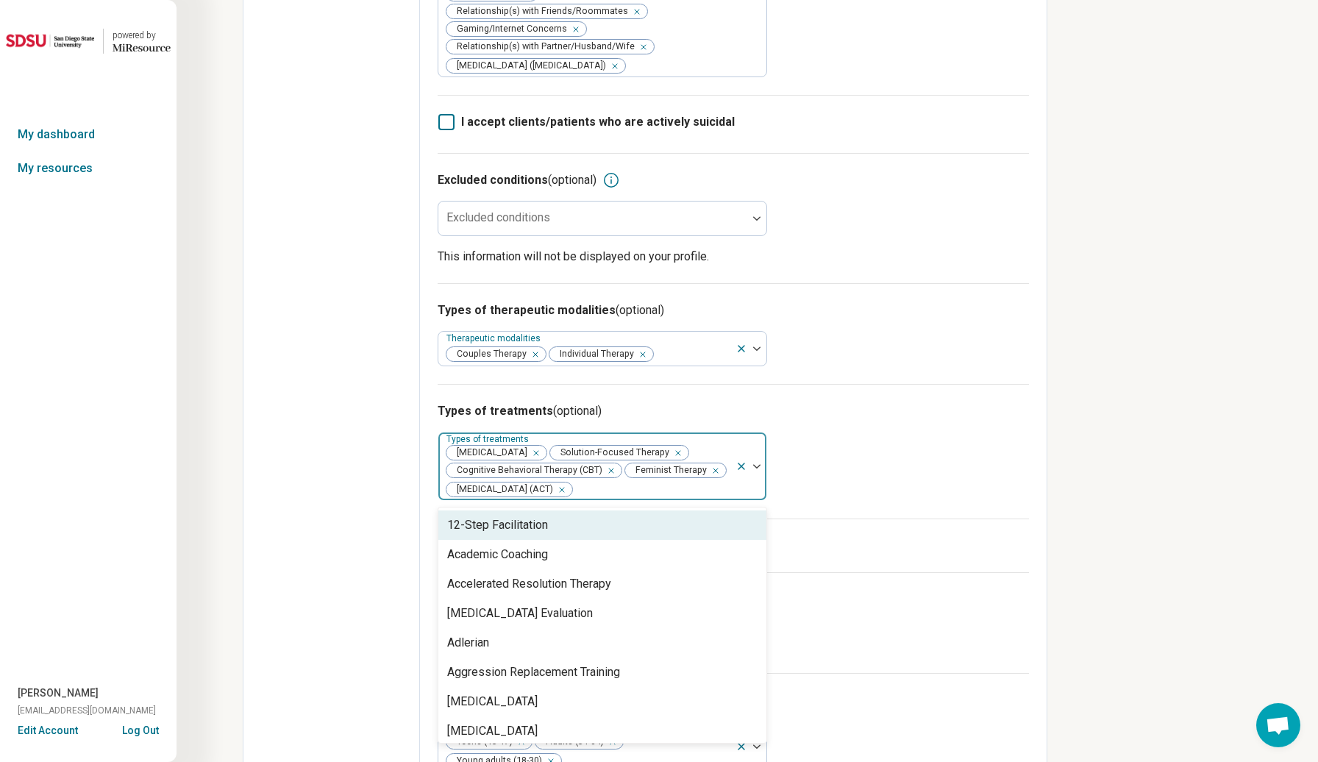
scroll to position [464, 0]
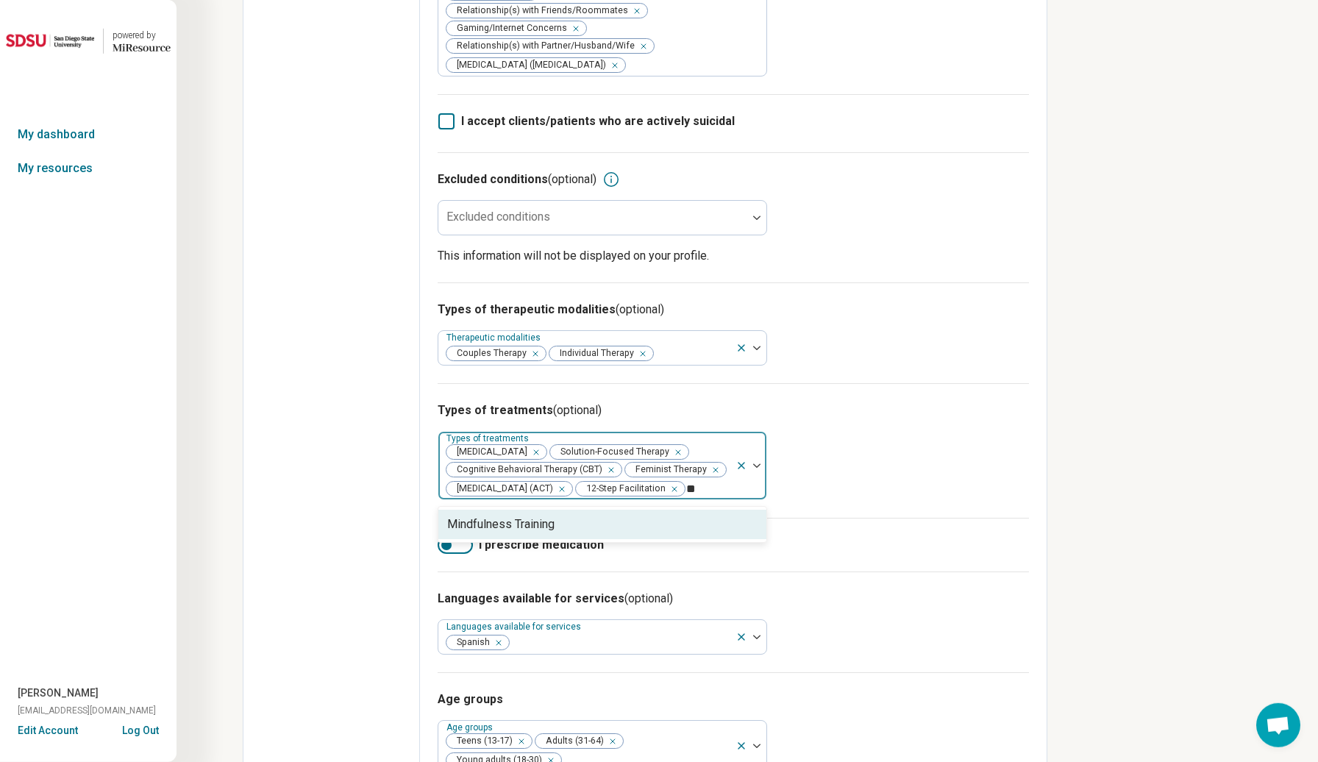
type input "*"
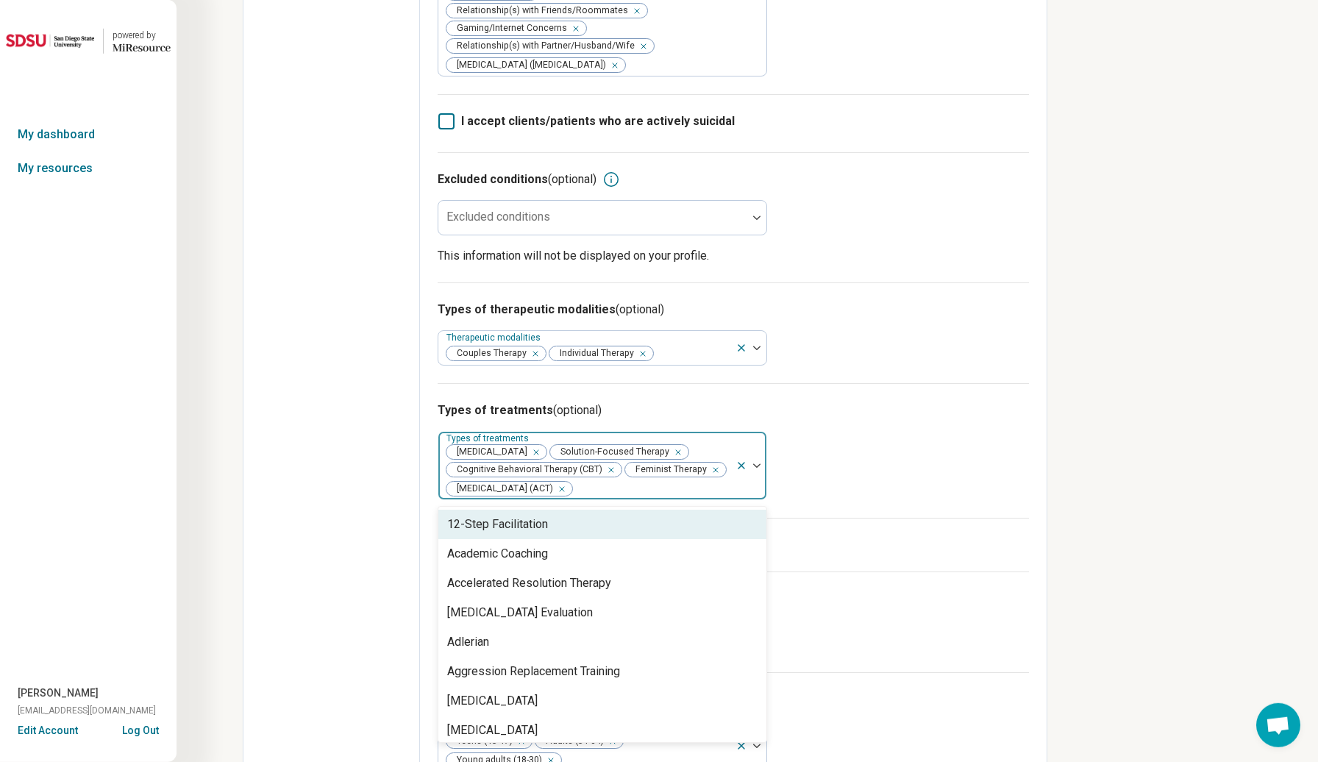
click at [903, 518] on div "Types of treatments (optional) option 12-Step Facilitation, deselected. 12-Step…" at bounding box center [733, 450] width 591 height 135
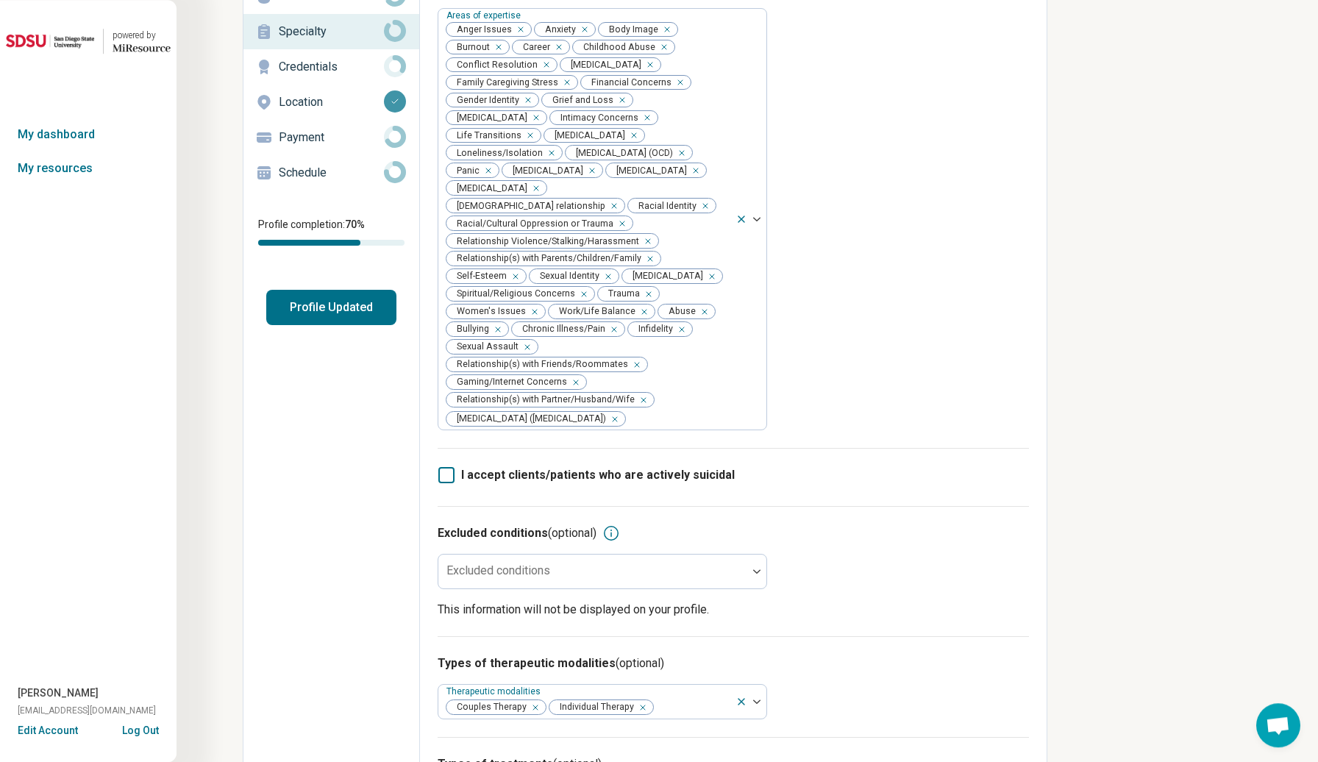
scroll to position [0, 0]
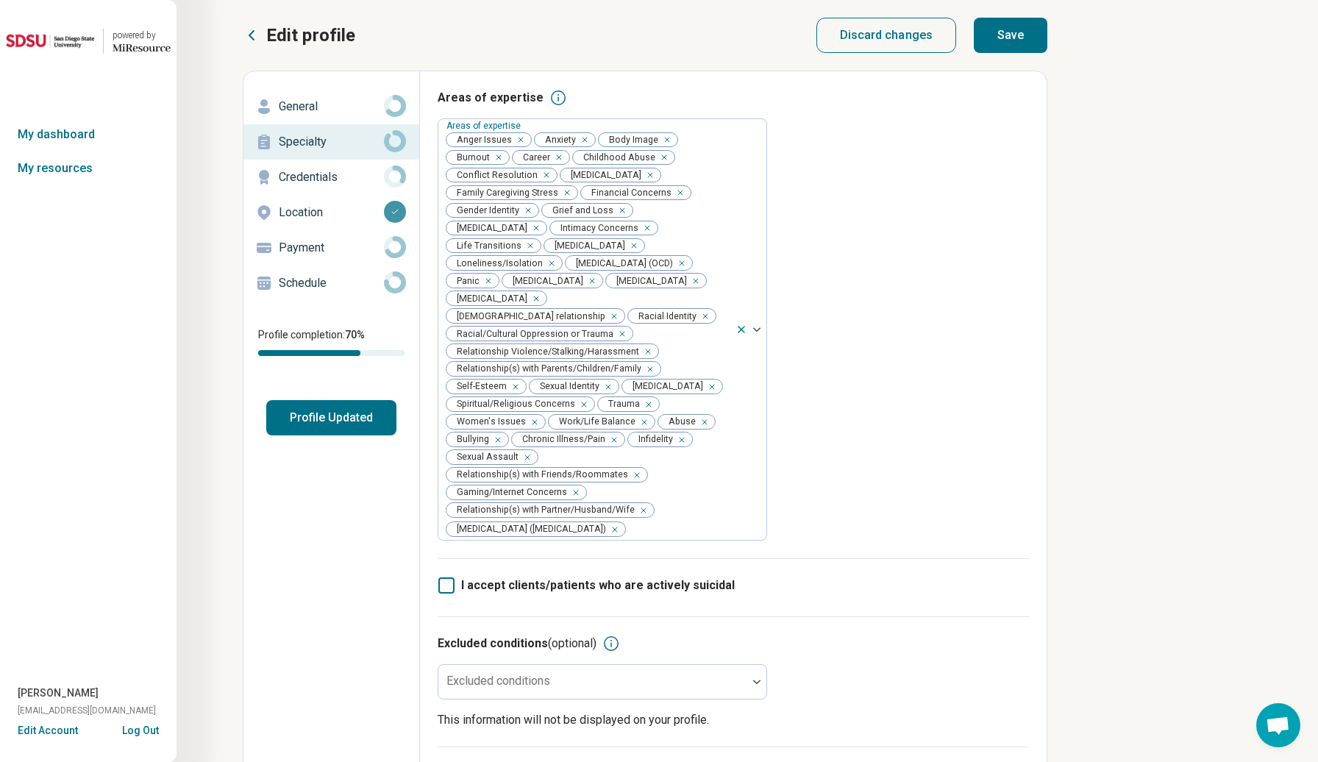
click at [1011, 51] on button "Save" at bounding box center [1011, 35] width 74 height 35
